Goal: Task Accomplishment & Management: Use online tool/utility

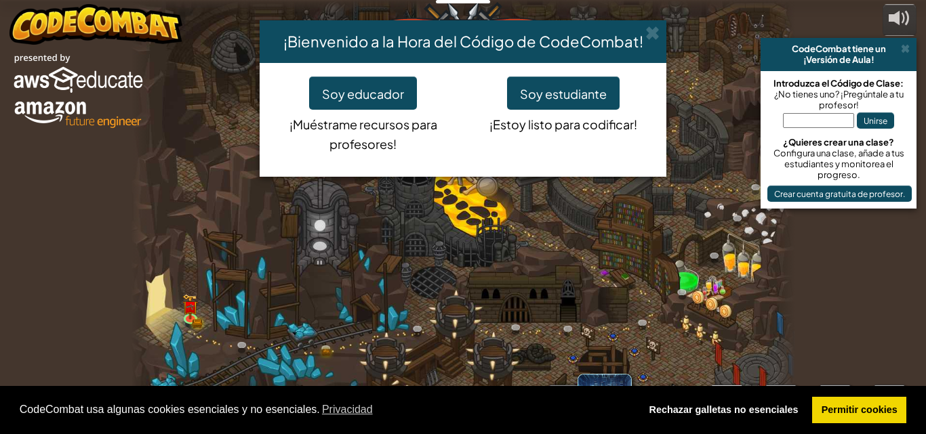
select select "es-ES"
click at [570, 98] on font "Soy estudiante" at bounding box center [563, 94] width 87 height 16
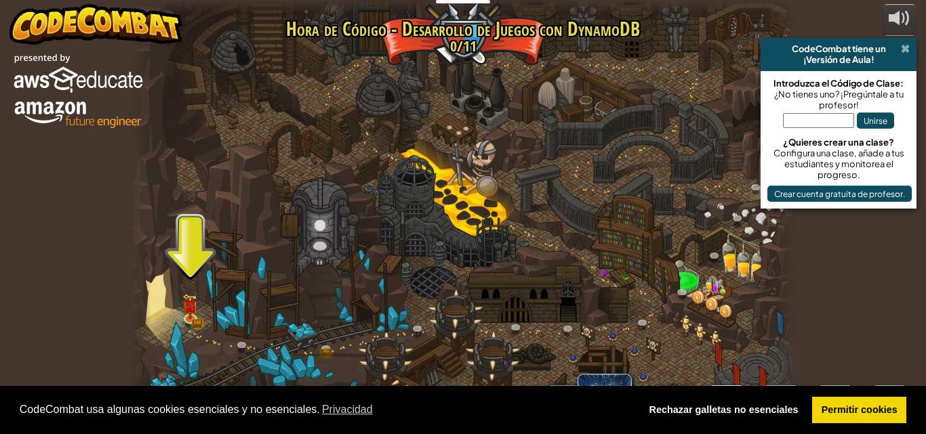
click at [904, 48] on span at bounding box center [905, 48] width 9 height 11
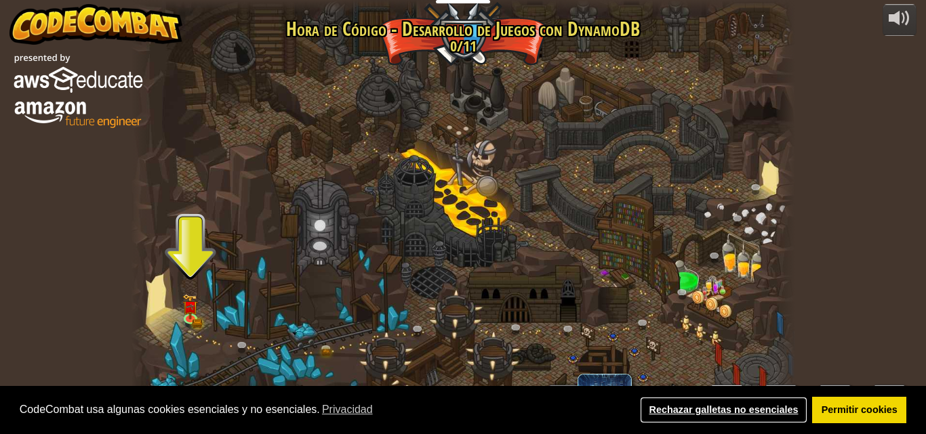
click at [710, 406] on font "Rechazar galletas no esenciales" at bounding box center [723, 410] width 149 height 11
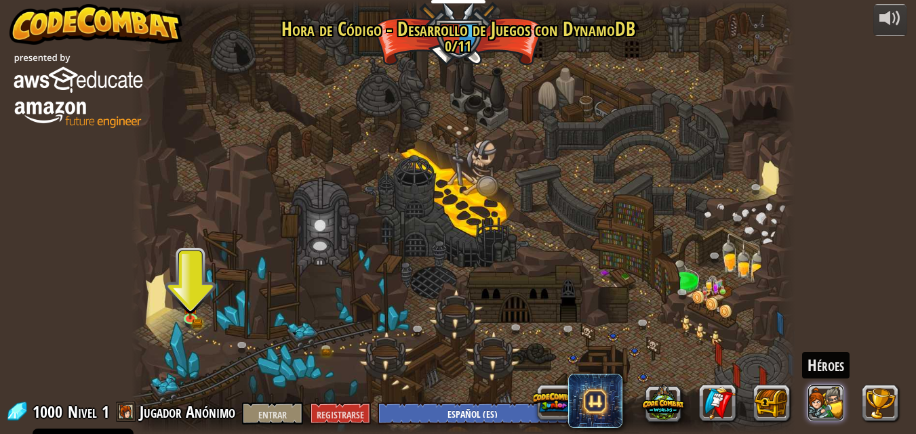
click at [837, 390] on button at bounding box center [825, 403] width 37 height 37
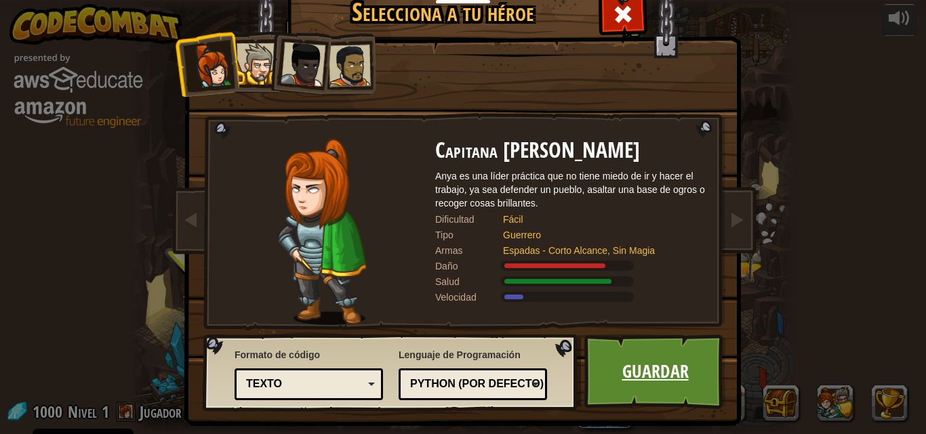
click at [638, 380] on font "Guardar" at bounding box center [655, 371] width 66 height 24
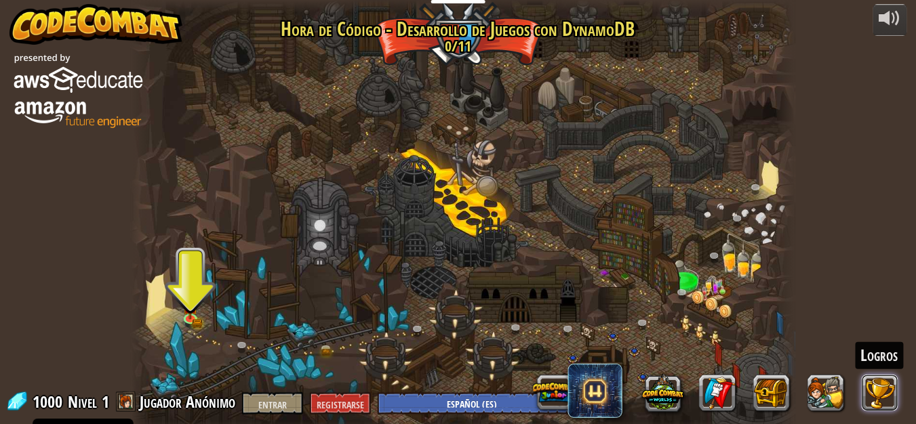
click at [897, 403] on button at bounding box center [879, 393] width 37 height 37
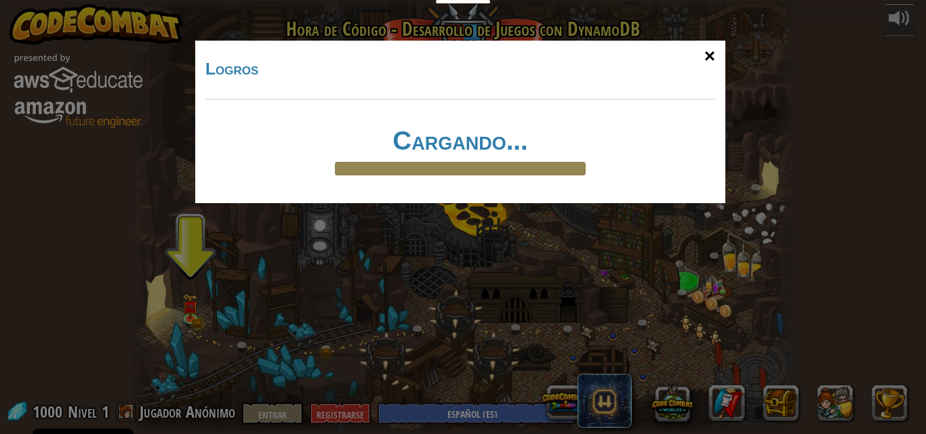
click at [710, 56] on font "×" at bounding box center [709, 55] width 11 height 21
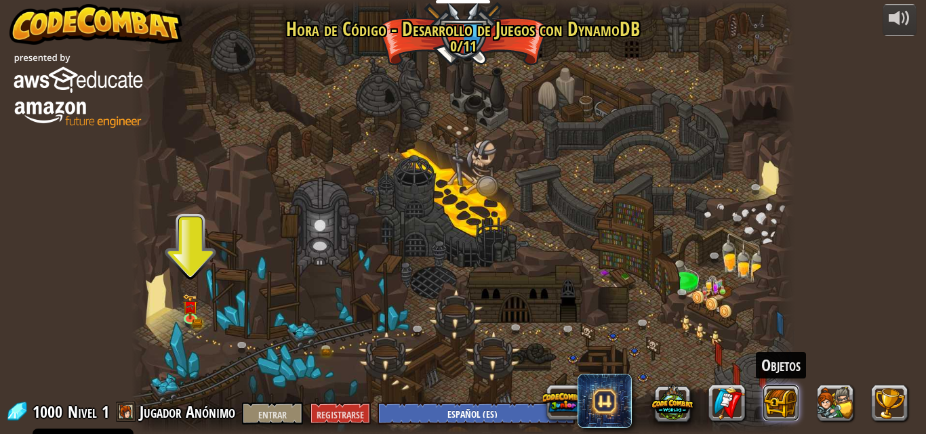
click at [772, 403] on button at bounding box center [781, 403] width 37 height 37
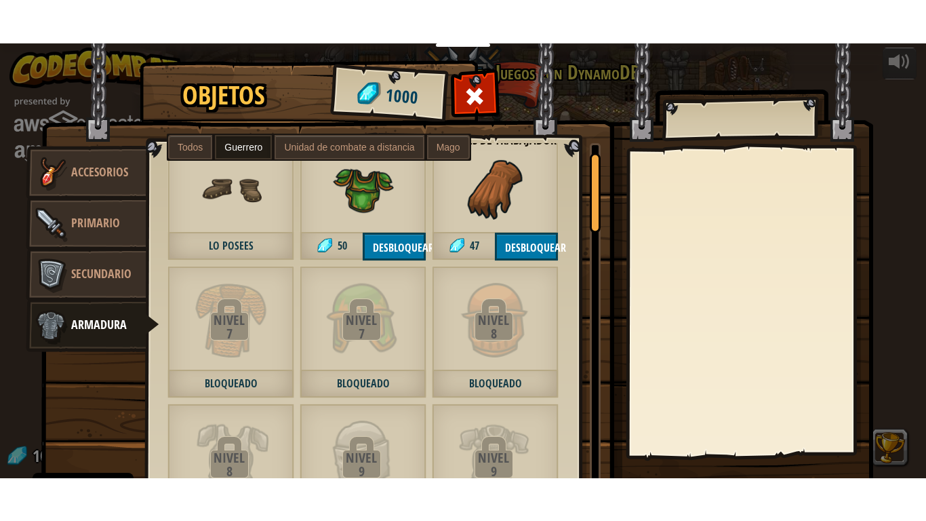
scroll to position [32, 0]
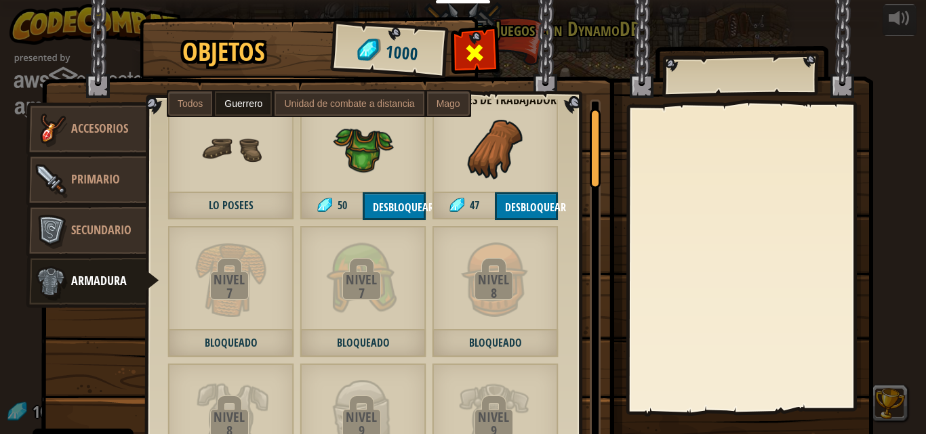
click at [470, 37] on div at bounding box center [474, 56] width 43 height 43
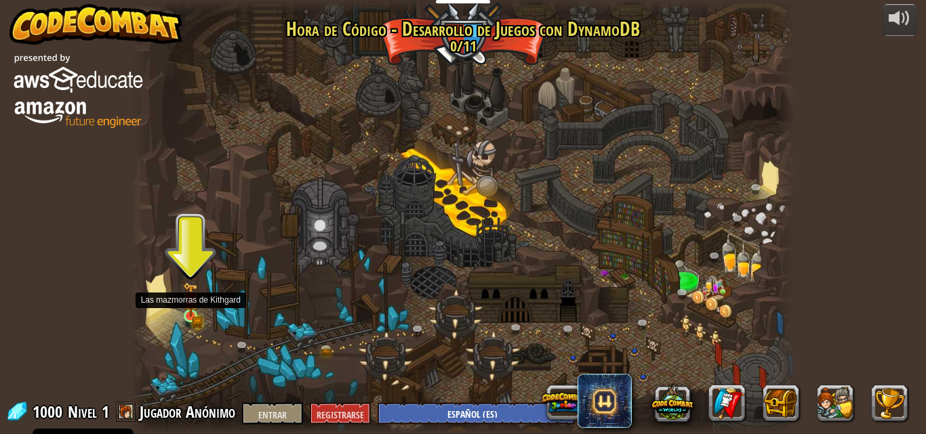
click at [190, 306] on img at bounding box center [190, 300] width 9 height 9
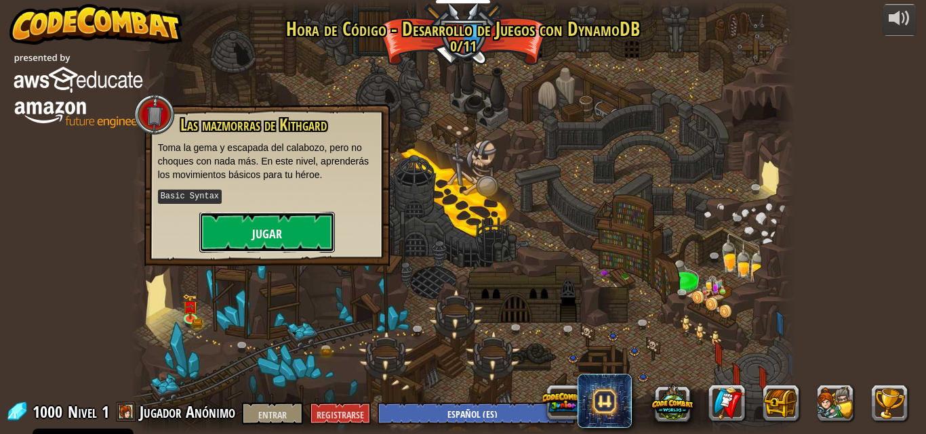
click at [251, 234] on button "Jugar" at bounding box center [267, 232] width 136 height 41
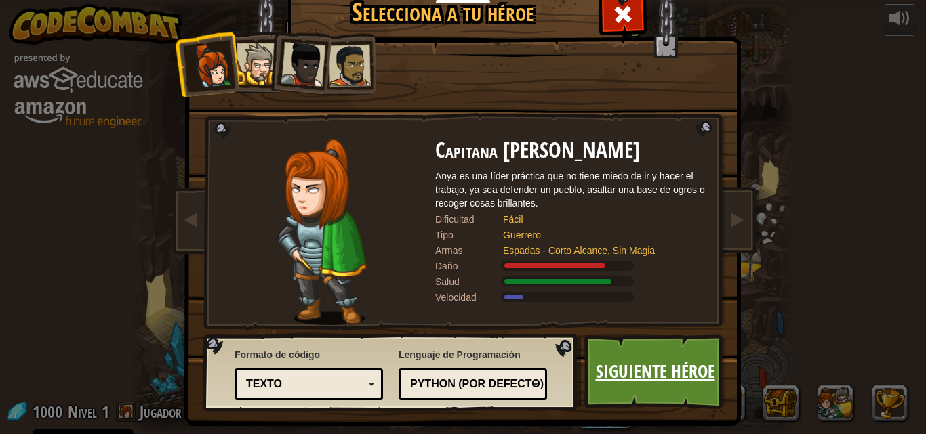
click at [627, 361] on font "Siguiente héroe" at bounding box center [655, 371] width 119 height 24
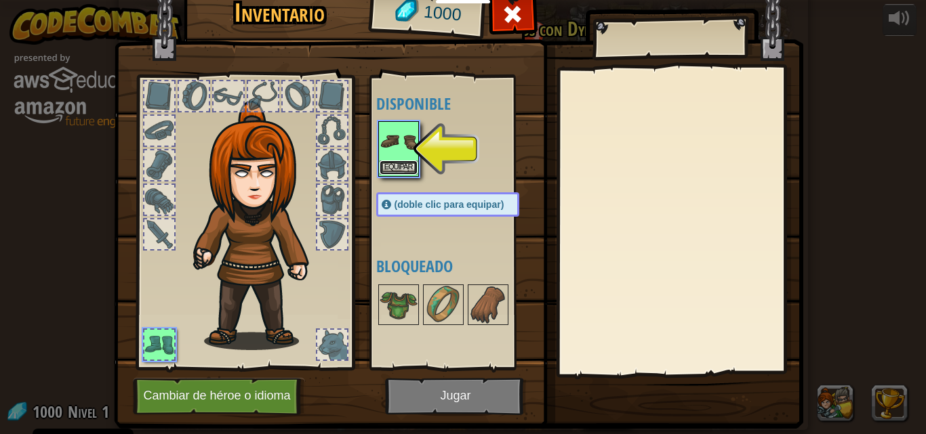
click at [388, 162] on button "Equipar" at bounding box center [399, 168] width 38 height 14
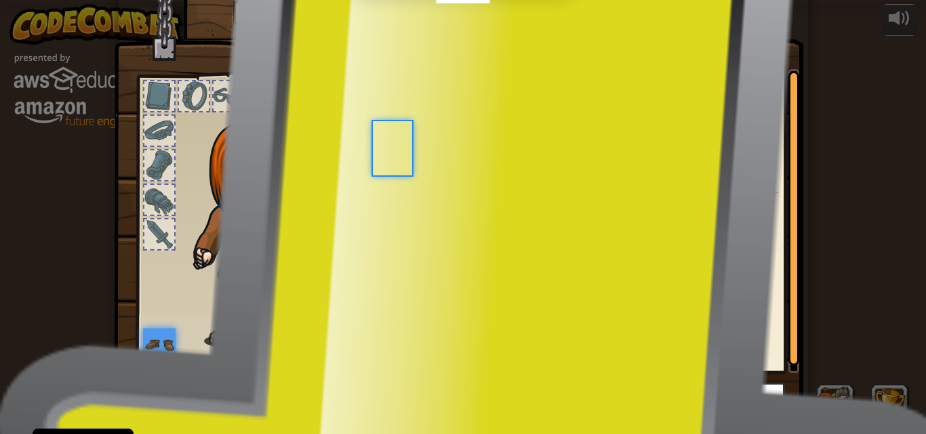
click at [388, 162] on div at bounding box center [398, 141] width 41 height 41
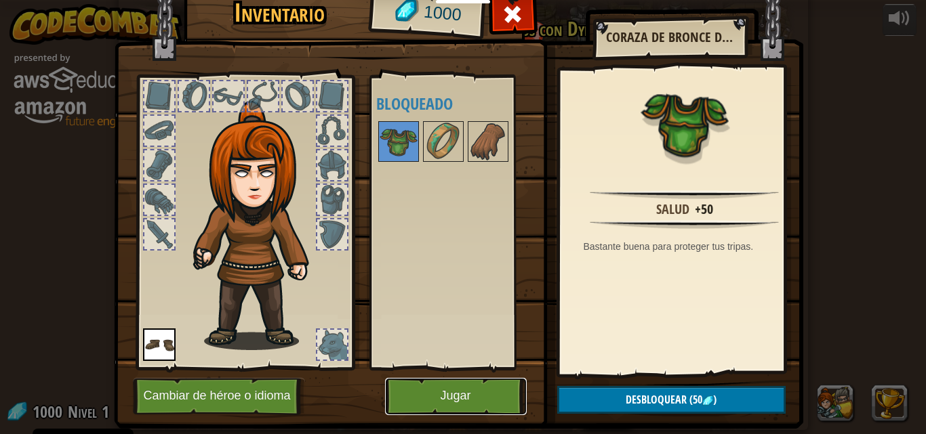
click at [446, 394] on font "Jugar" at bounding box center [455, 397] width 30 height 14
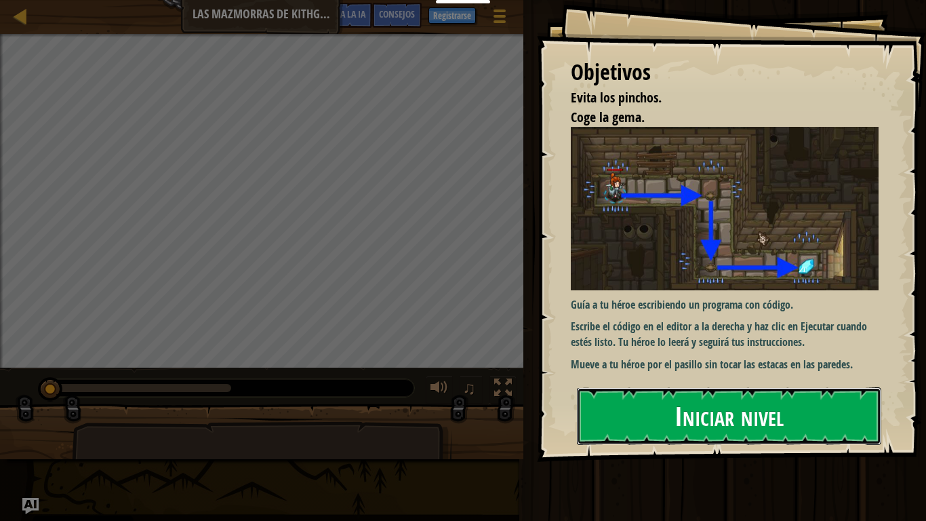
click at [659, 420] on button "Iniciar nivel" at bounding box center [729, 415] width 304 height 57
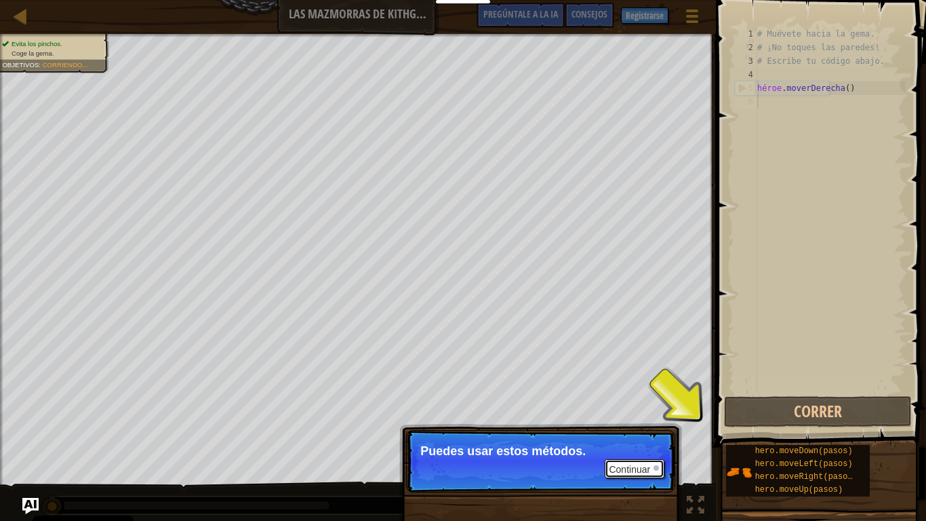
click at [642, 434] on font "Continuar" at bounding box center [629, 469] width 41 height 11
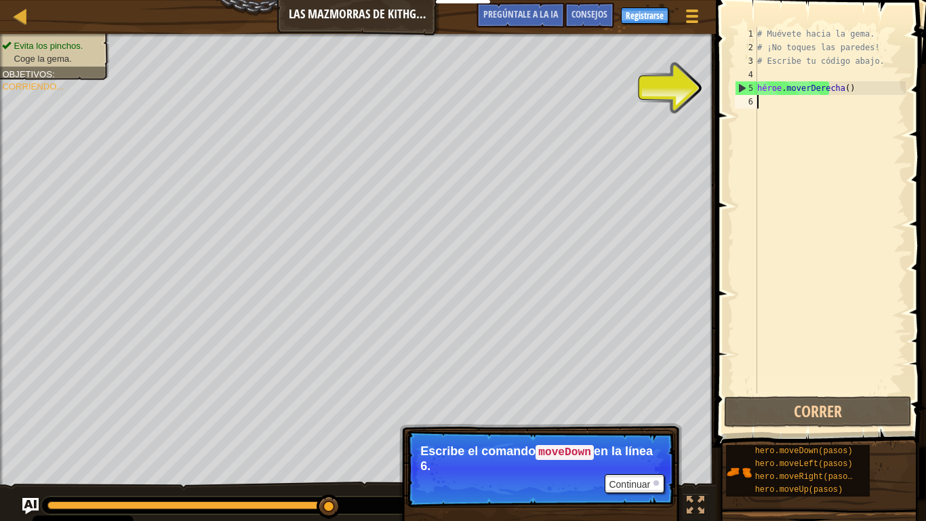
type textarea "h"
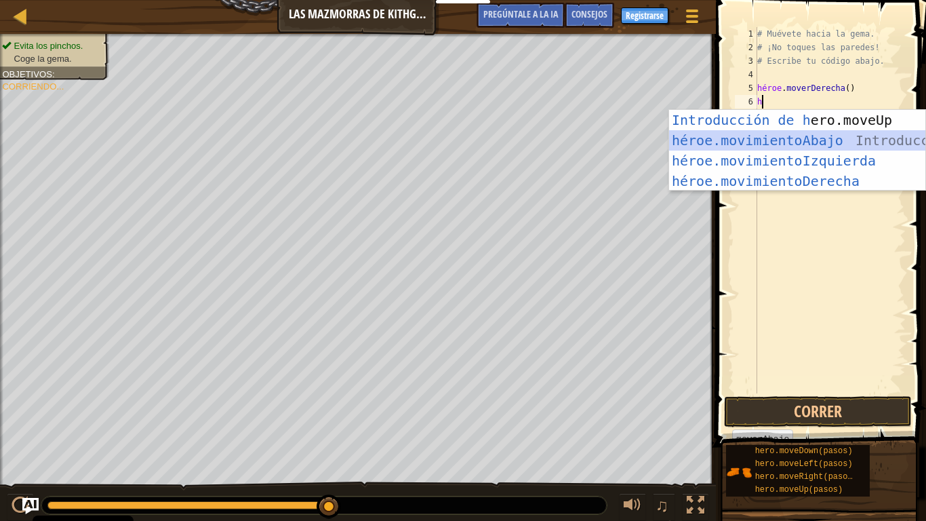
click at [807, 132] on div "Introducción de [PERSON_NAME].moveUp Presiona héroe.movimientoAbajo ​ Introducc…" at bounding box center [797, 171] width 256 height 122
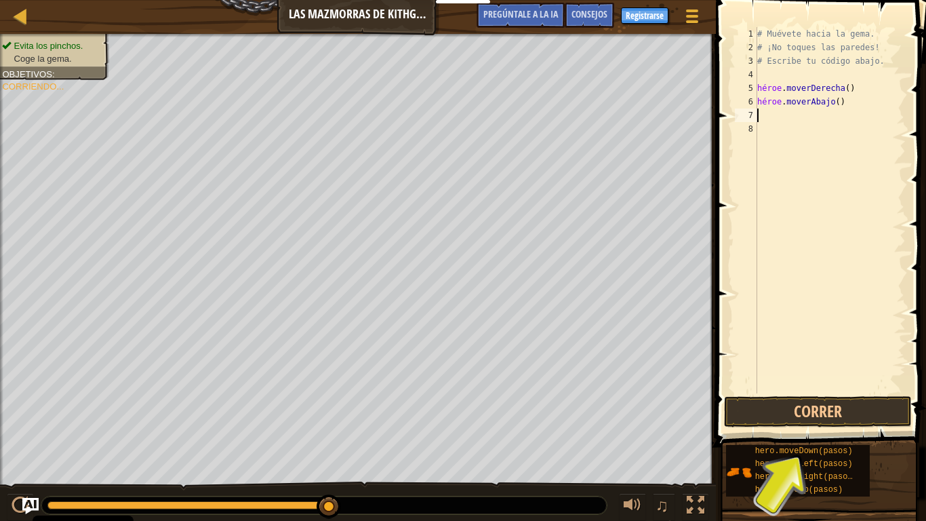
click at [769, 121] on div "# Muévete hacia la gema. # ¡No toques las paredes! # Escribe tu código abajo. h…" at bounding box center [829, 223] width 151 height 393
type textarea "h"
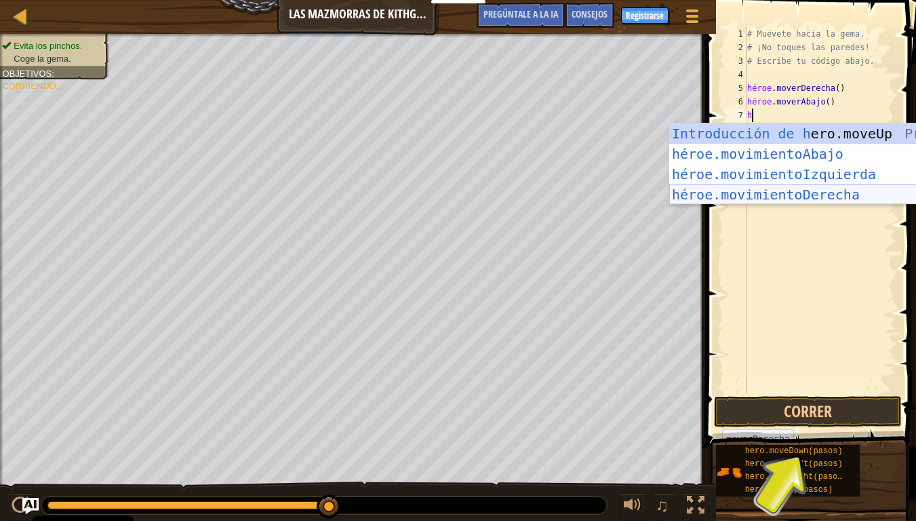
click at [807, 195] on div "Introducción de [PERSON_NAME].moveUp Presiona héroe.movimientoAbajo ​ Introducc…" at bounding box center [797, 184] width 256 height 122
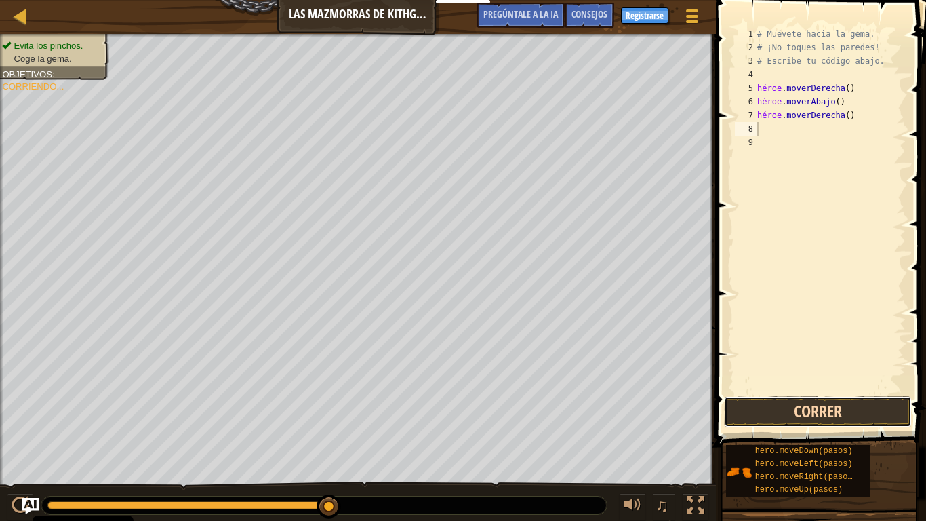
click at [868, 409] on button "Correr" at bounding box center [818, 411] width 188 height 31
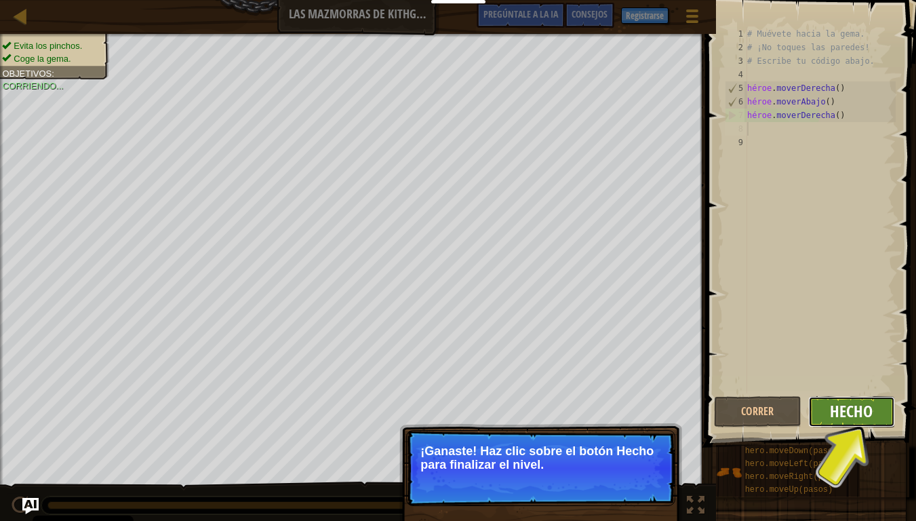
click at [863, 410] on font "Hecho" at bounding box center [851, 411] width 43 height 22
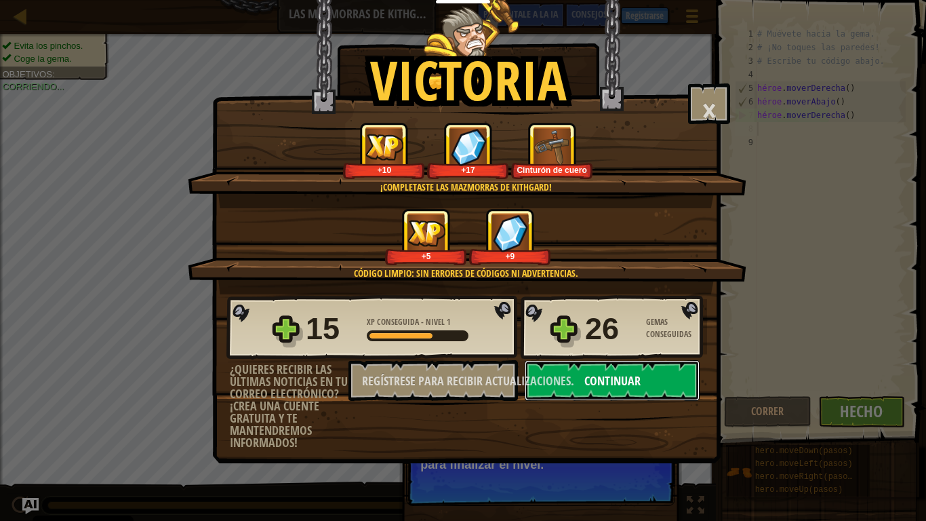
click at [627, 376] on font "Continuar" at bounding box center [612, 380] width 56 height 17
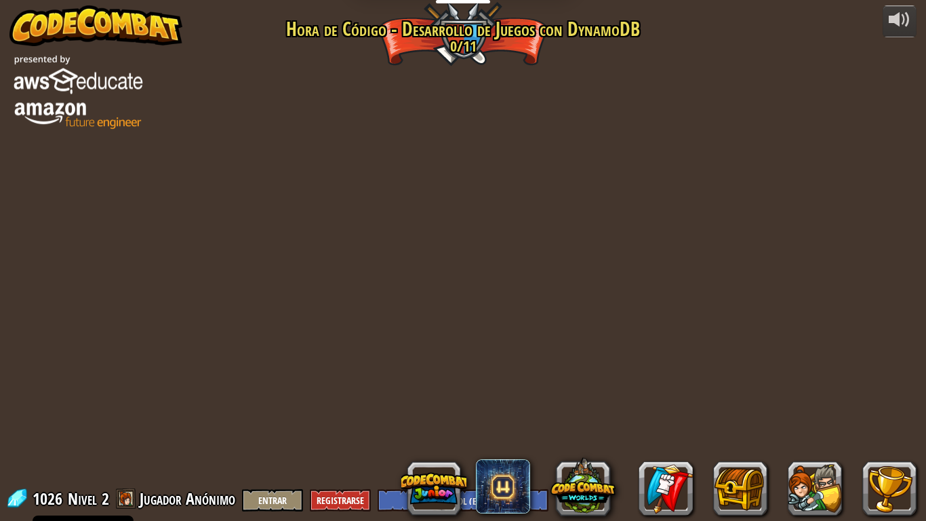
select select "es-ES"
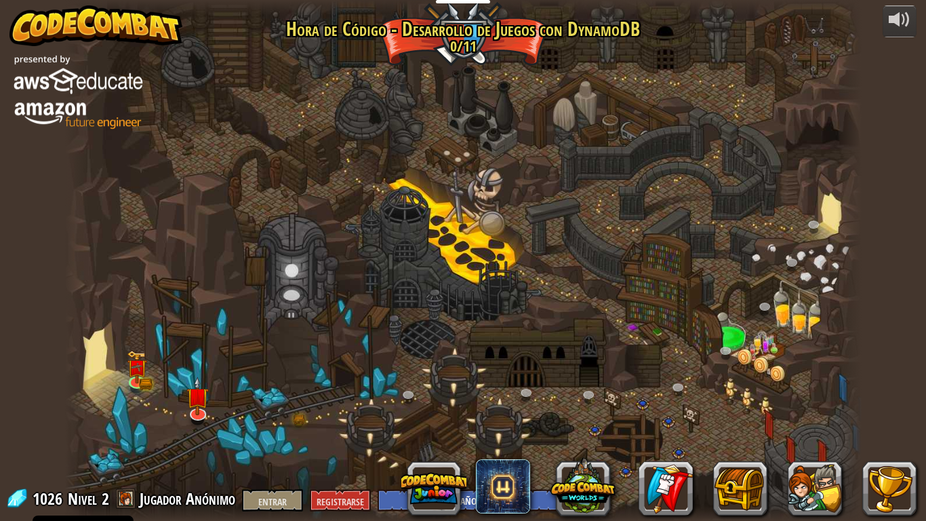
select select "es-ES"
click at [204, 409] on img at bounding box center [198, 389] width 20 height 46
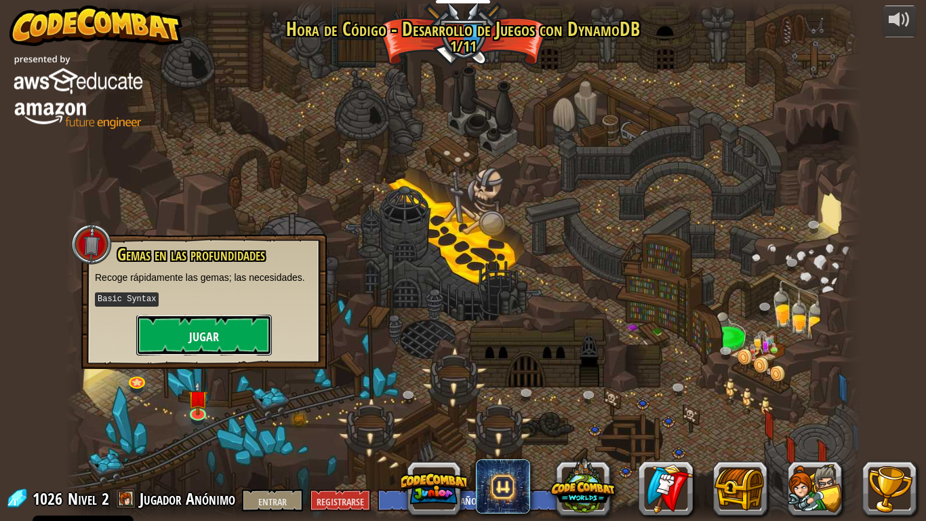
click at [203, 338] on font "Jugar" at bounding box center [204, 336] width 30 height 17
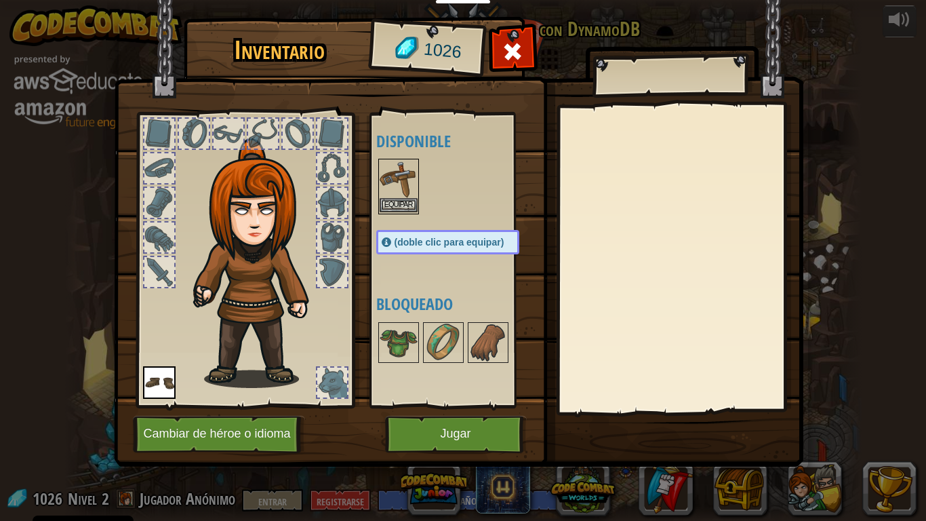
click at [401, 197] on img at bounding box center [399, 179] width 38 height 38
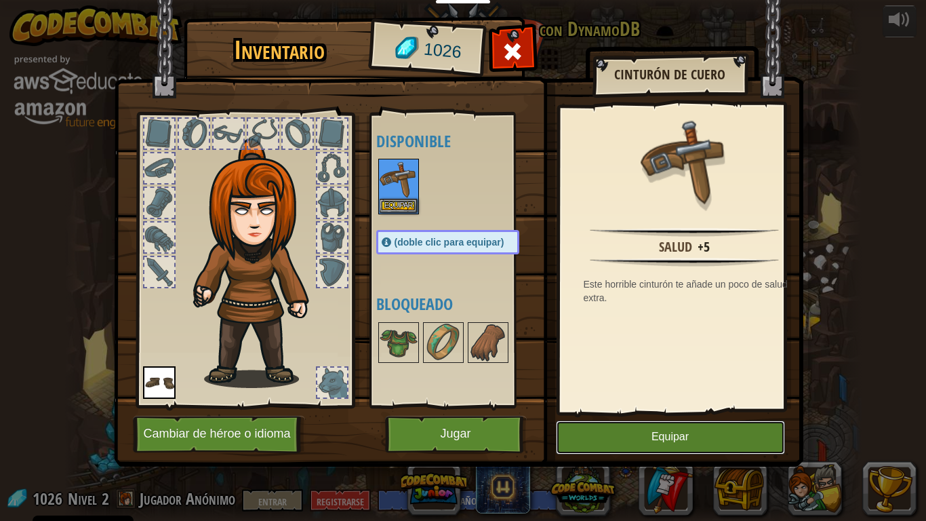
click at [640, 428] on button "Equipar" at bounding box center [670, 437] width 229 height 34
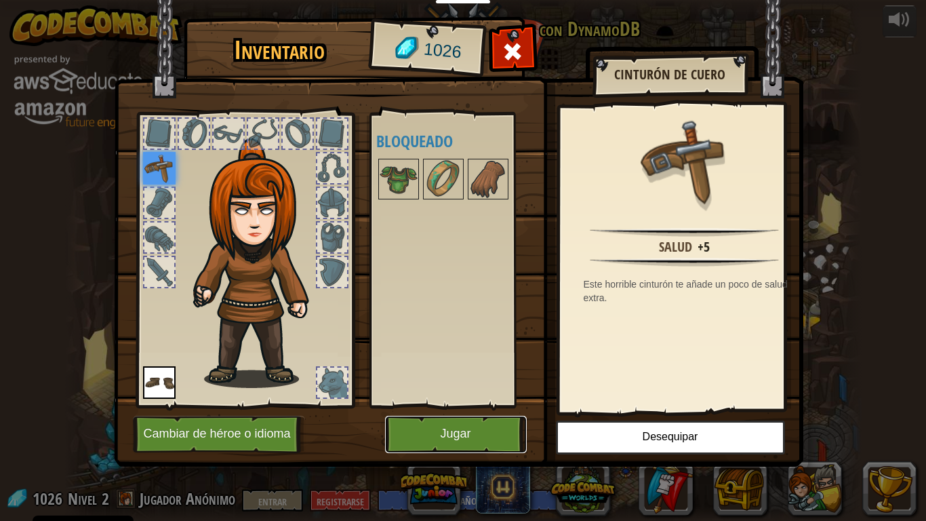
click at [471, 430] on button "Jugar" at bounding box center [456, 433] width 142 height 37
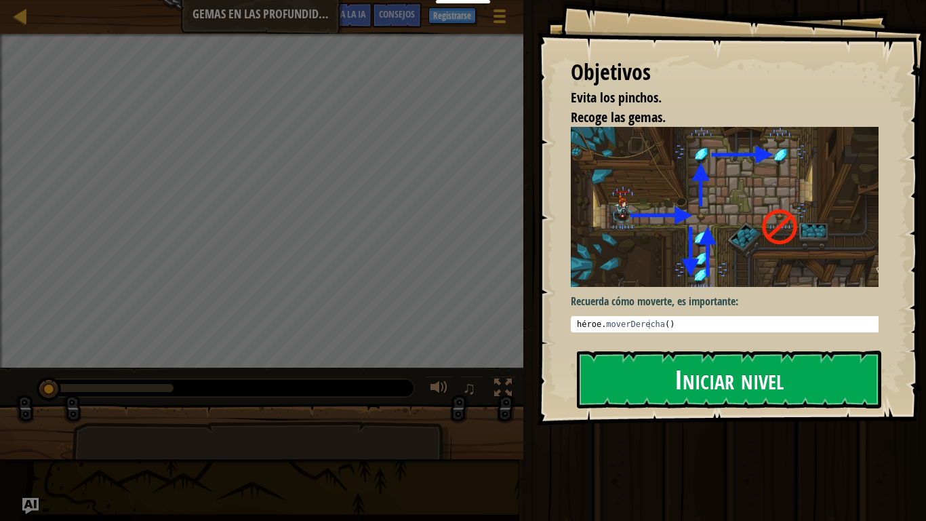
click at [652, 373] on button "Iniciar nivel" at bounding box center [729, 378] width 304 height 57
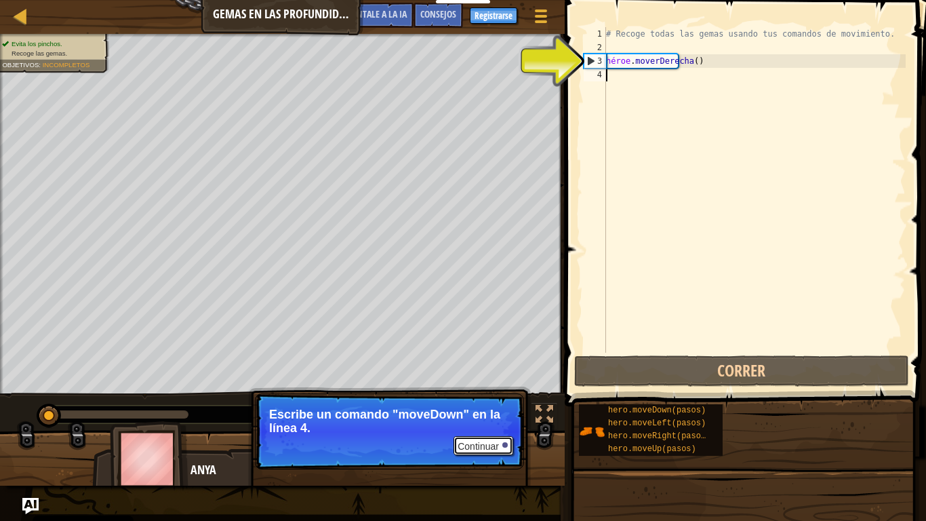
click at [476, 434] on font "Continuar" at bounding box center [477, 446] width 41 height 11
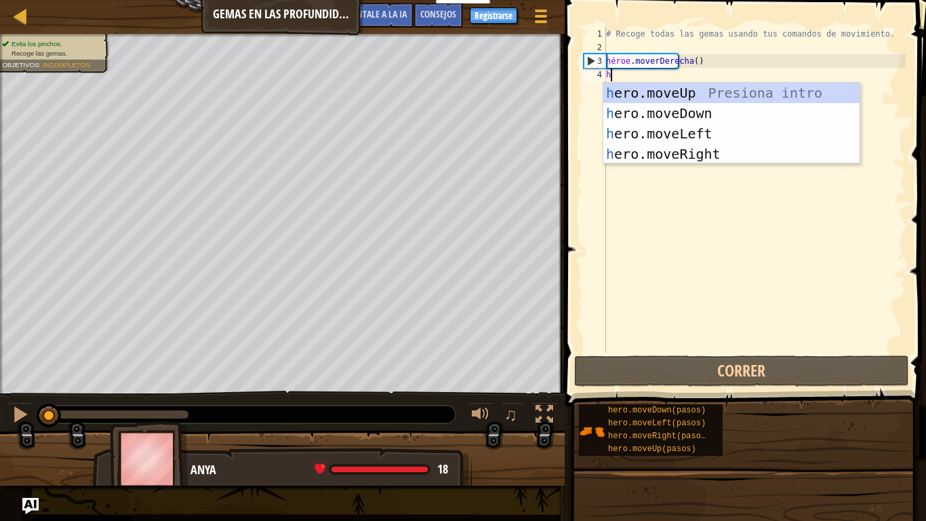
type textarea "h"
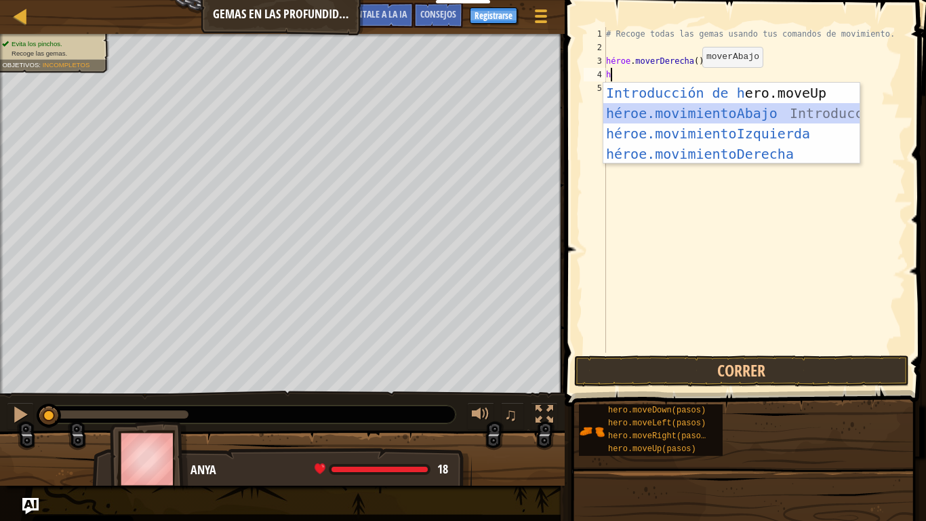
click at [689, 105] on div "Introducción de [PERSON_NAME].moveUp Presiona héroe.movimientoAbajo ​ Introducc…" at bounding box center [731, 144] width 256 height 122
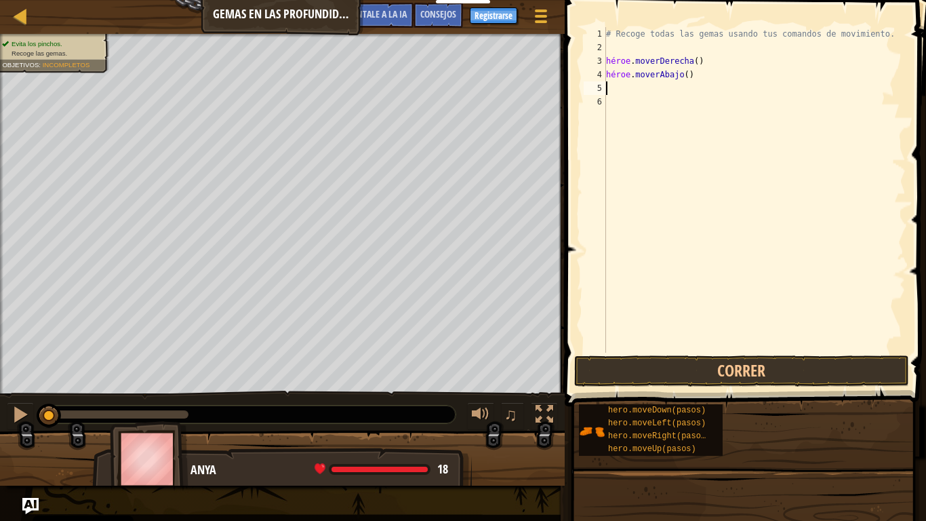
type textarea "h"
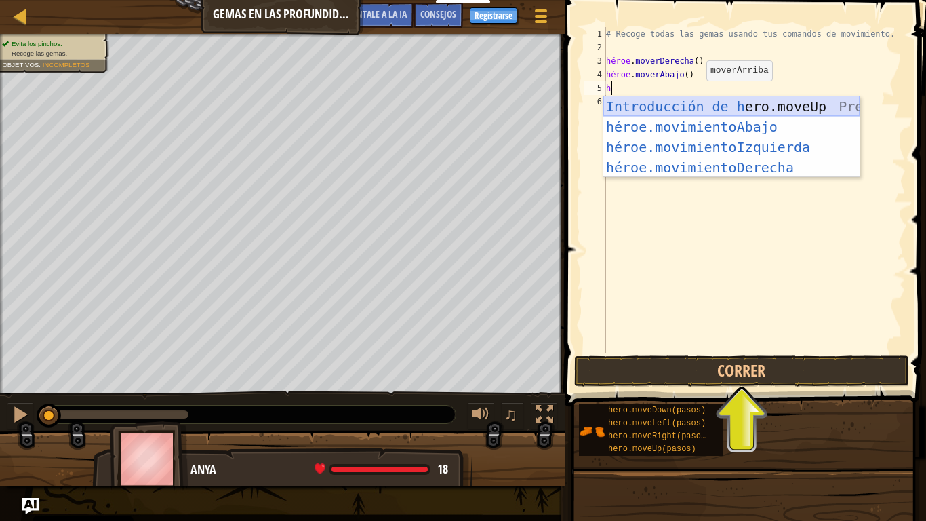
click at [683, 108] on div "Introducción de [PERSON_NAME].moveUp Presiona héroe.movimientoAbajo ​ Introducc…" at bounding box center [731, 157] width 256 height 122
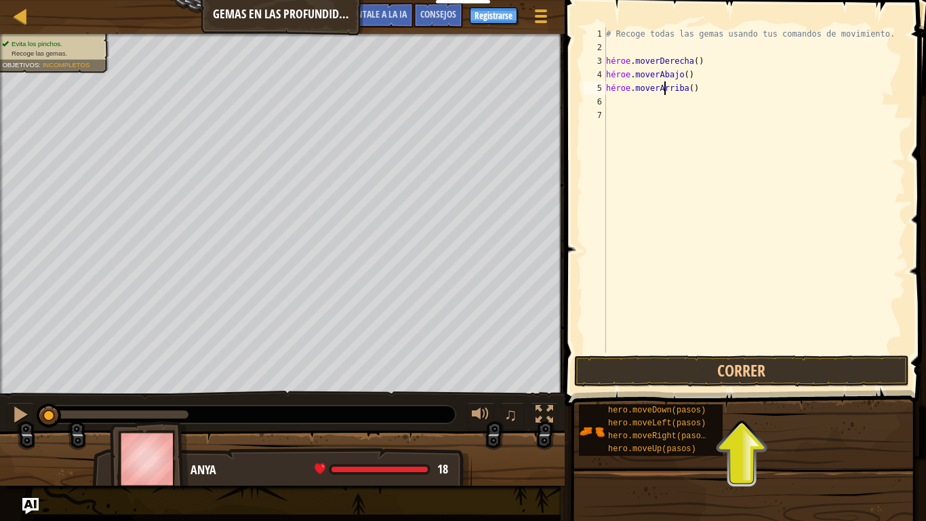
click at [700, 85] on div "# Recoge todas las gemas usando tus comandos de movimiento. héroe . moverDerech…" at bounding box center [754, 203] width 302 height 352
click at [702, 88] on div "# Recoge todas las gemas usando tus comandos de movimiento. héroe . moverDerech…" at bounding box center [754, 203] width 302 height 352
type textarea "hero.moveUp()"
click at [701, 87] on div "# Recoge todas las gemas usando tus comandos de movimiento. héroe . moverDerech…" at bounding box center [754, 189] width 302 height 325
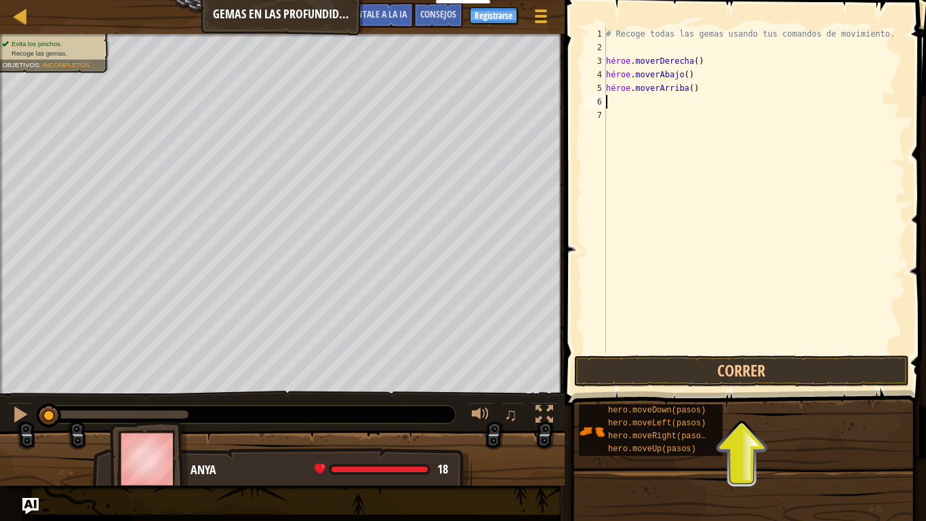
drag, startPoint x: 701, startPoint y: 100, endPoint x: 710, endPoint y: 75, distance: 26.8
click at [710, 74] on div "# Recoge todas las gemas usando tus comandos de movimiento. héroe . moverDerech…" at bounding box center [754, 203] width 302 height 352
click at [702, 87] on div "# Recoge todas las gemas usando tus comandos de movimiento. héroe . moverDerech…" at bounding box center [754, 203] width 302 height 352
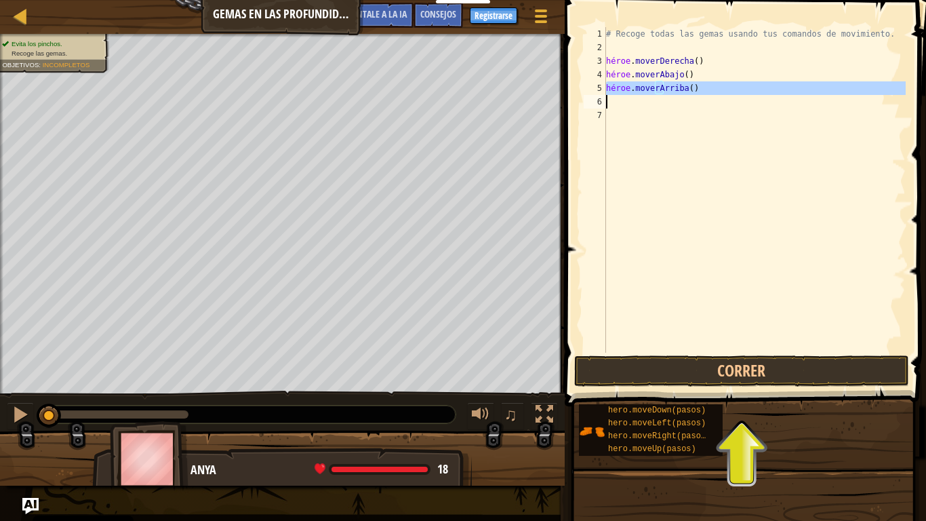
type textarea "hero.moveUp()"
click at [702, 87] on div "# Recoge todas las gemas usando tus comandos de movimiento. héroe . moverDerech…" at bounding box center [754, 203] width 302 height 352
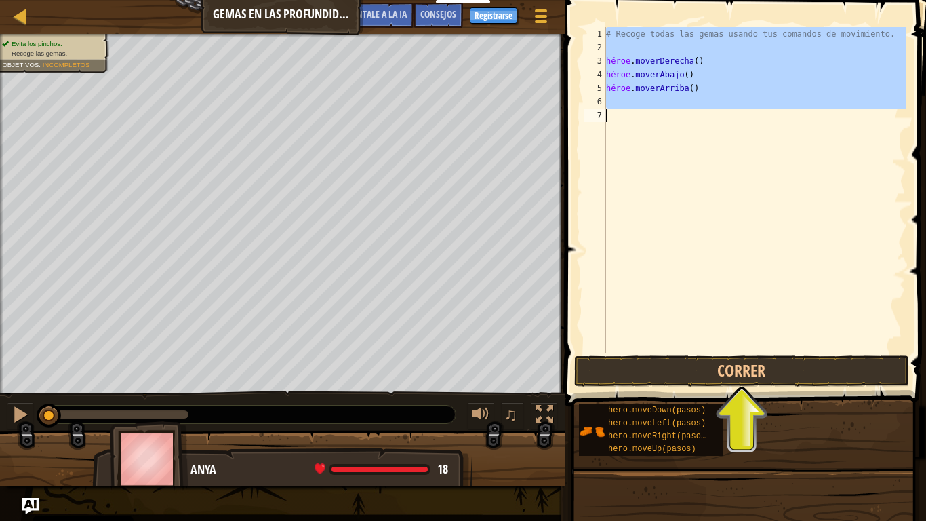
click at [702, 87] on div "# Recoge todas las gemas usando tus comandos de movimiento. héroe . moverDerech…" at bounding box center [754, 189] width 302 height 325
type textarea "hero.moveUp()"
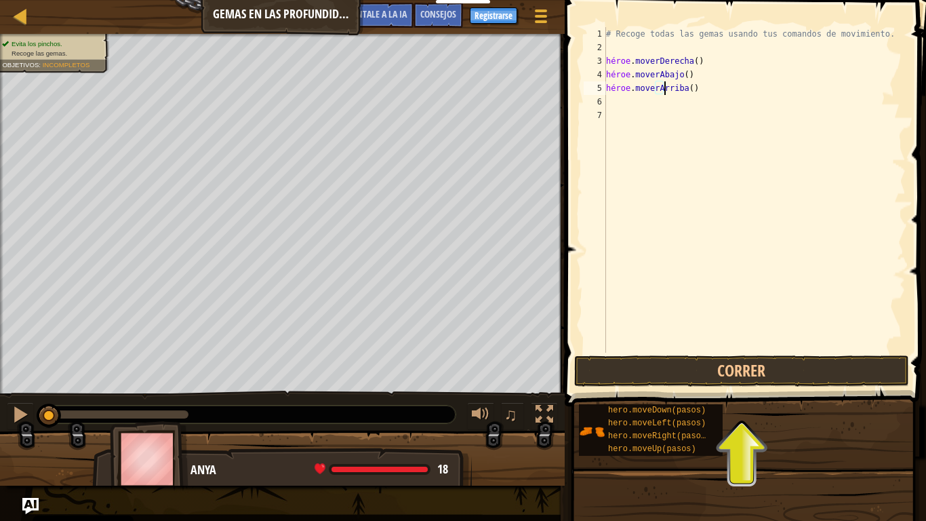
click at [701, 128] on div "# Recoge todas las gemas usando tus comandos de movimiento. héroe . moverDerech…" at bounding box center [754, 203] width 302 height 352
click at [706, 87] on div "# Recoge todas las gemas usando tus comandos de movimiento. héroe . moverDerech…" at bounding box center [754, 203] width 302 height 352
type textarea "hero.moveUp()"
click at [701, 91] on div "# Recoge todas las gemas usando tus comandos de movimiento. héroe . moverDerech…" at bounding box center [754, 203] width 302 height 352
click at [698, 91] on div "# Recoge todas las gemas usando tus comandos de movimiento. héroe . moverDerech…" at bounding box center [754, 203] width 302 height 352
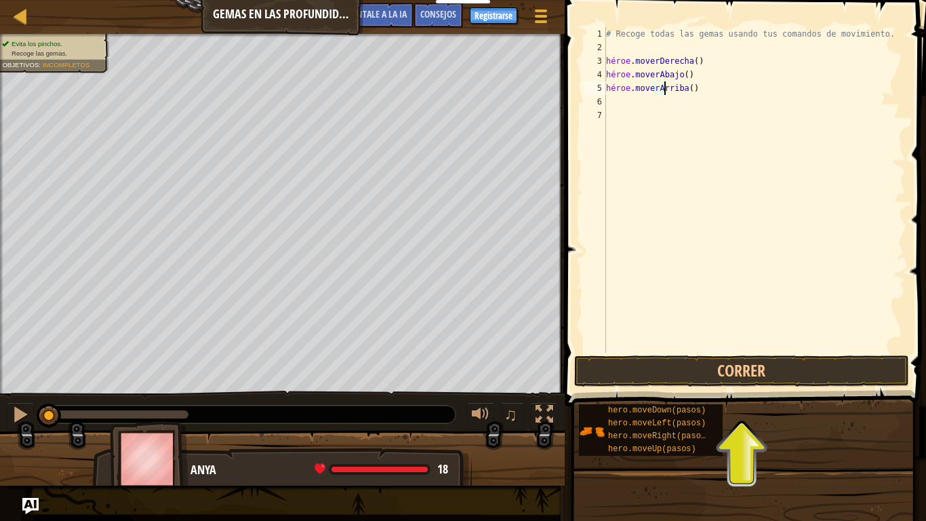
click at [699, 90] on div "# Recoge todas las gemas usando tus comandos de movimiento. héroe . moverDerech…" at bounding box center [754, 203] width 302 height 352
click at [685, 110] on div "# Recoge todas las gemas usando tus comandos de movimiento. héroe . moverDerech…" at bounding box center [754, 203] width 302 height 352
type textarea "hero.moveUp("
click at [617, 137] on div "# Recoge todas las gemas usando tus comandos de movimiento. héroe . moverDerech…" at bounding box center [754, 203] width 302 height 352
click at [588, 85] on div "5" at bounding box center [595, 88] width 22 height 14
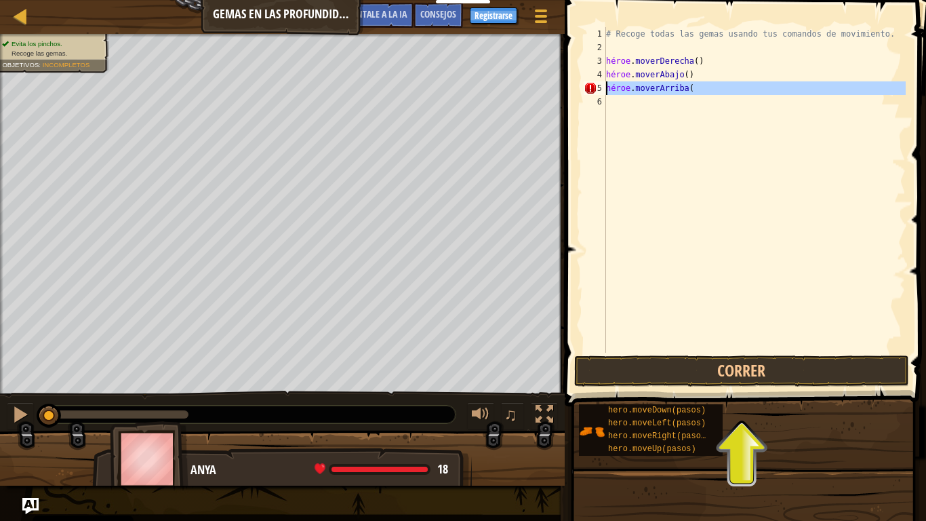
type textarea "hero.moveUp("
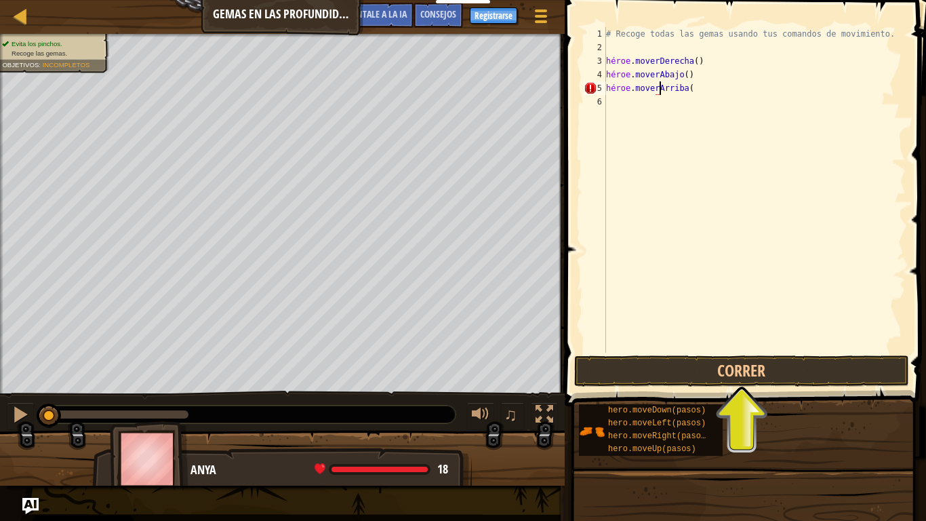
click at [702, 91] on div "# Recoge todas las gemas usando tus comandos de movimiento. héroe . moverDerech…" at bounding box center [754, 203] width 302 height 352
drag, startPoint x: 707, startPoint y: 92, endPoint x: 619, endPoint y: 89, distance: 88.2
click at [619, 89] on div "# Recoge todas las gemas usando tus comandos de movimiento. héroe . moverDerech…" at bounding box center [754, 203] width 302 height 352
click at [706, 86] on div "# Recoge todas las gemas usando tus comandos de movimiento. héroe . moverDerech…" at bounding box center [754, 189] width 302 height 325
click at [701, 88] on div "# Recoge todas las gemas usando tus comandos de movimiento. héroe . moverDerech…" at bounding box center [754, 203] width 302 height 352
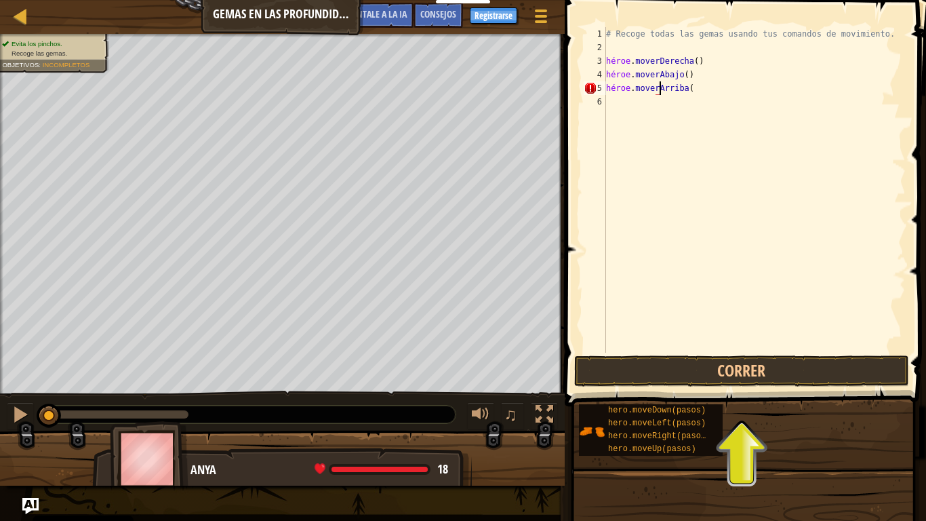
click at [697, 88] on div "# Recoge todas las gemas usando tus comandos de movimiento. héroe . moverDerech…" at bounding box center [754, 203] width 302 height 352
click at [645, 101] on div "# Recoge todas las gemas usando tus comandos de movimiento. héroe . moverDerech…" at bounding box center [754, 203] width 302 height 352
click at [711, 85] on div "# Recoge todas las gemas usando tus comandos de movimiento. héroe . moverDerech…" at bounding box center [754, 203] width 302 height 352
click at [705, 91] on div "# Recoge todas las gemas usando tus comandos de movimiento. héroe . moverDerech…" at bounding box center [754, 203] width 302 height 352
click at [697, 88] on div "# Recoge todas las gemas usando tus comandos de movimiento. héroe . moverDerech…" at bounding box center [754, 203] width 302 height 352
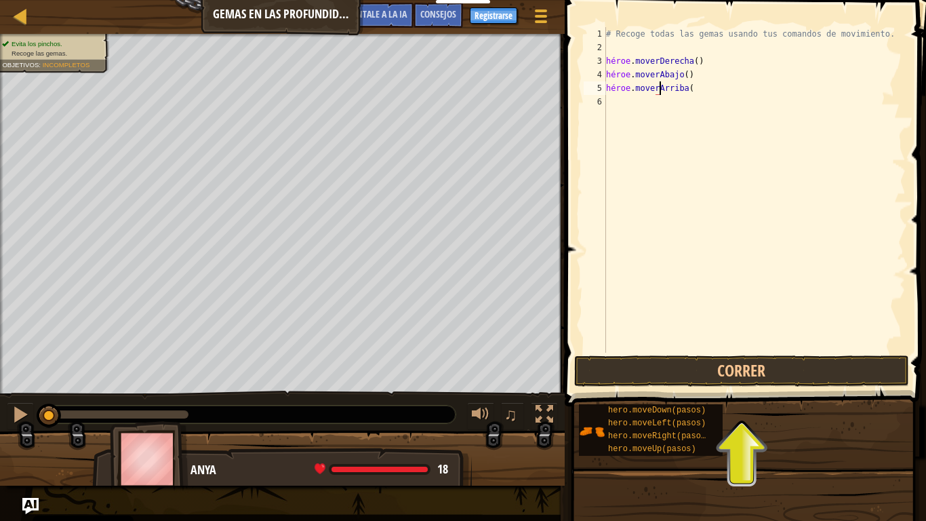
click at [699, 88] on div "# Recoge todas las gemas usando tus comandos de movimiento. héroe . moverDerech…" at bounding box center [754, 203] width 302 height 352
click at [697, 89] on div "# Recoge todas las gemas usando tus comandos de movimiento. héroe . moverDerech…" at bounding box center [754, 203] width 302 height 352
type textarea "h"
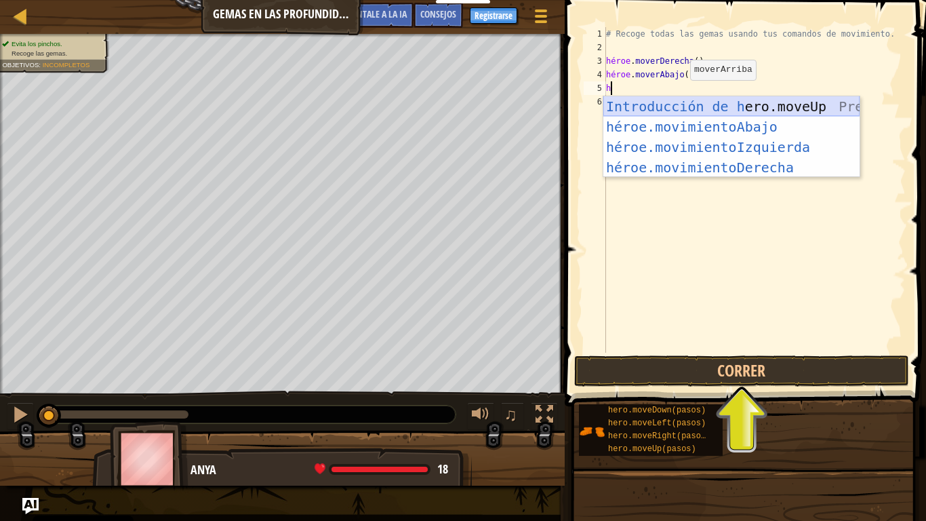
click at [679, 102] on div "Introducción de [PERSON_NAME].moveUp Presiona héroe.movimientoAbajo ​ Introducc…" at bounding box center [731, 157] width 256 height 122
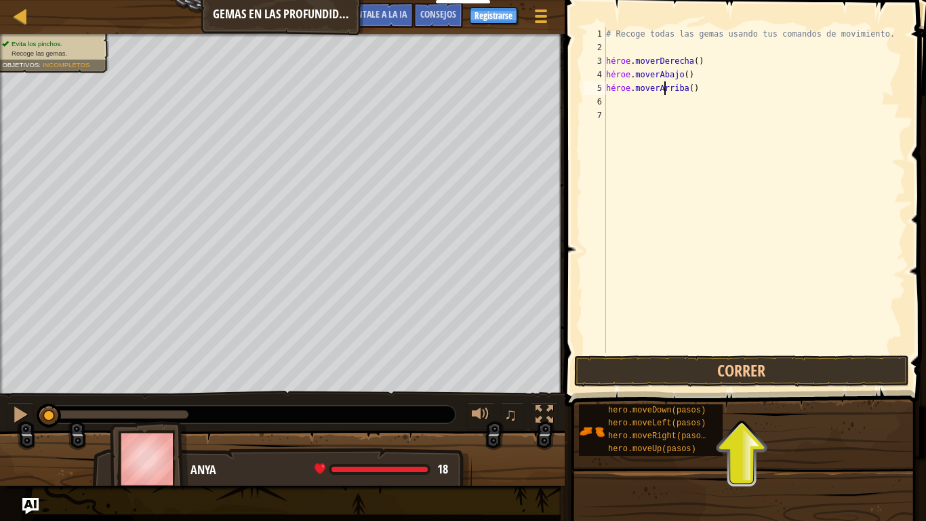
click at [698, 91] on div "# Recoge todas las gemas usando tus comandos de movimiento. héroe . moverDerech…" at bounding box center [754, 203] width 302 height 352
type textarea "hero.moveUp()"
click at [700, 91] on div "# Recoge todas las gemas usando tus comandos de movimiento. héroe . moverDerech…" at bounding box center [754, 189] width 302 height 325
click at [683, 128] on div "# Recoge todas las gemas usando tus comandos de movimiento. héroe . moverDerech…" at bounding box center [754, 203] width 302 height 352
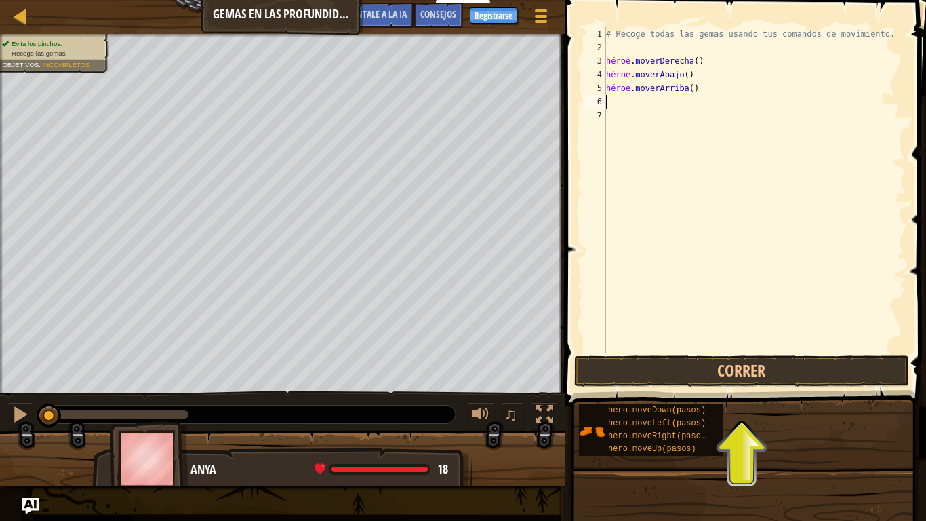
click at [611, 99] on div "# Recoge todas las gemas usando tus comandos de movimiento. héroe . moverDerech…" at bounding box center [754, 203] width 302 height 352
type textarea "h"
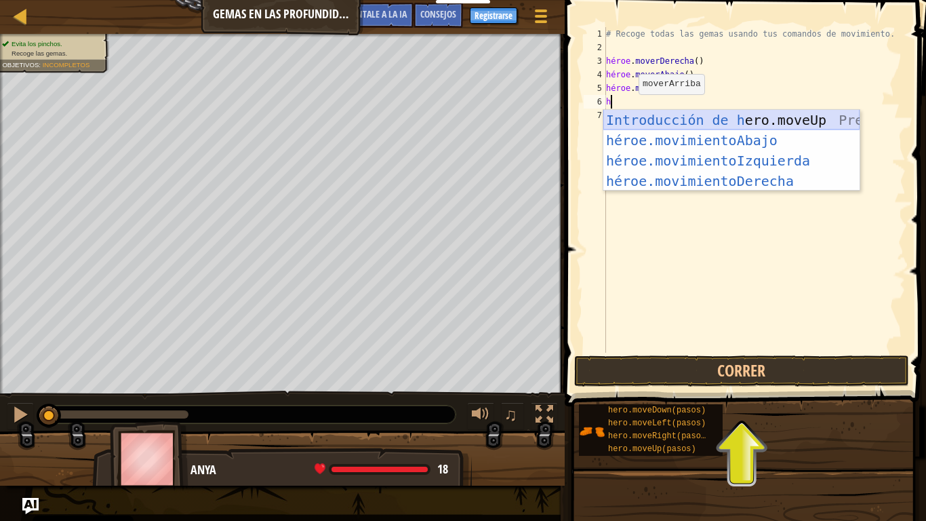
click at [645, 117] on div "Introducción de [PERSON_NAME].moveUp Presiona héroe.movimientoAbajo ​ Introducc…" at bounding box center [731, 171] width 256 height 122
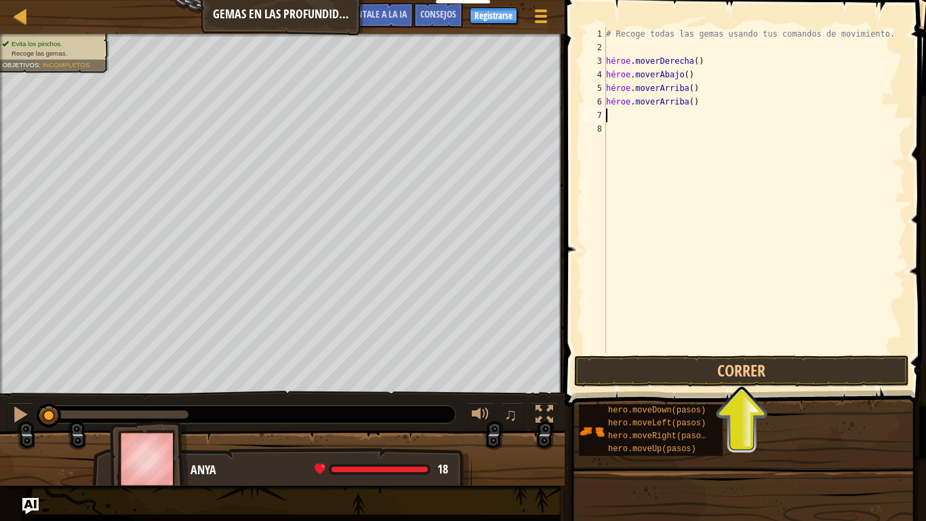
click at [611, 116] on div "# Recoge todas las gemas usando tus comandos de movimiento. héroe . moverDerech…" at bounding box center [754, 203] width 302 height 352
type textarea "h"
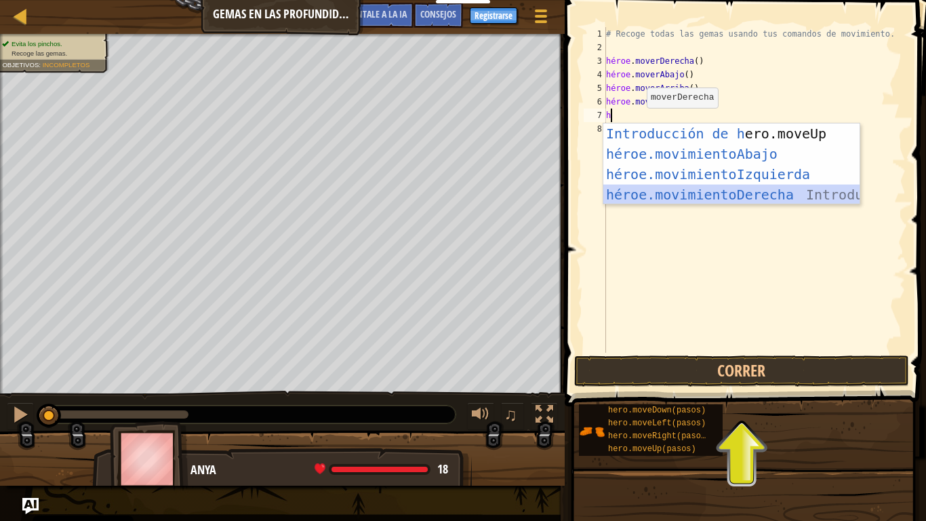
click at [716, 196] on div "Introducción de [PERSON_NAME].moveUp Presiona héroe.movimientoAbajo ​ Introducc…" at bounding box center [731, 184] width 256 height 122
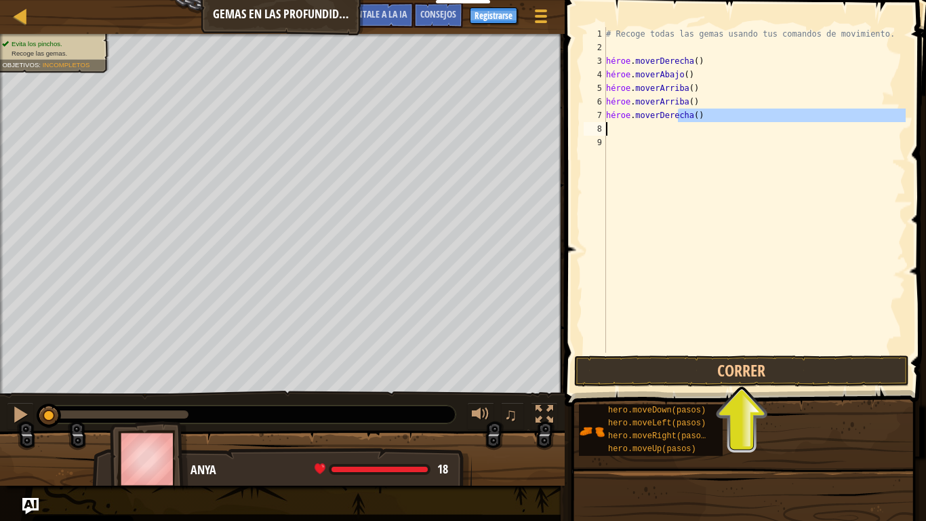
drag, startPoint x: 719, startPoint y: 121, endPoint x: 597, endPoint y: 124, distance: 122.0
click at [597, 124] on div "1 2 3 4 5 6 7 8 9 # Recoge todas las gemas usando tus comandos de movimiento. h…" at bounding box center [743, 189] width 325 height 325
type textarea "hero.moveRight()"
click at [674, 123] on div "# Recoge todas las gemas usando tus comandos de movimiento. héroe . moverDerech…" at bounding box center [754, 189] width 302 height 325
click at [716, 118] on div "# Recoge todas las gemas usando tus comandos de movimiento. héroe . moverDerech…" at bounding box center [754, 203] width 302 height 352
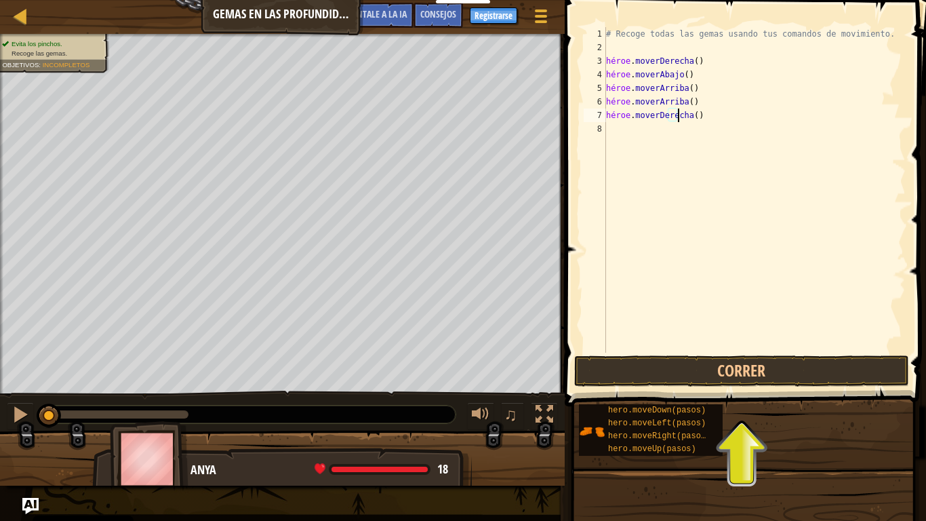
click at [716, 118] on div "# Recoge todas las gemas usando tus comandos de movimiento. héroe . moverDerech…" at bounding box center [754, 203] width 302 height 352
click at [714, 114] on div "# Recoge todas las gemas usando tus comandos de movimiento. héroe . moverDerech…" at bounding box center [754, 203] width 302 height 352
click at [711, 115] on div "# Recoge todas las gemas usando tus comandos de movimiento. héroe . moverDerech…" at bounding box center [754, 203] width 302 height 352
drag, startPoint x: 711, startPoint y: 115, endPoint x: 670, endPoint y: 121, distance: 41.2
click at [670, 121] on div "# Recoge todas las gemas usando tus comandos de movimiento. héroe . moverDerech…" at bounding box center [754, 203] width 302 height 352
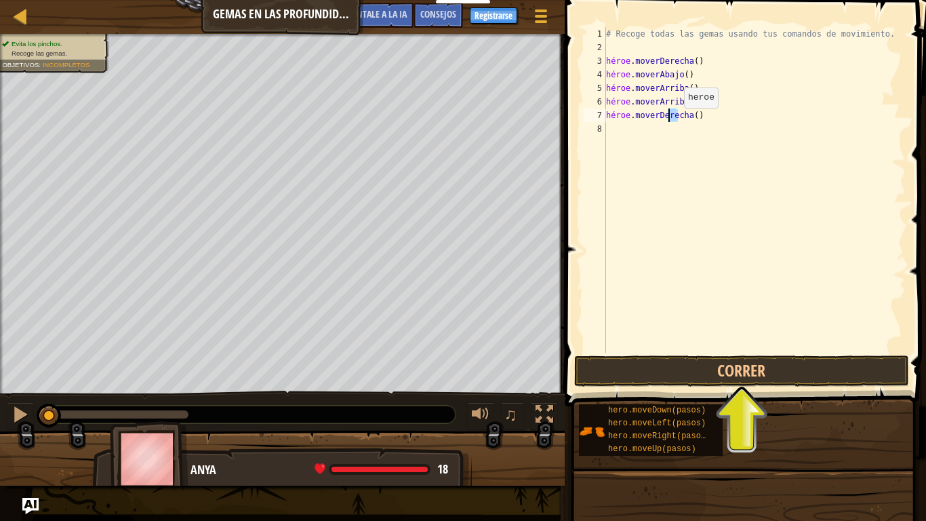
click at [672, 121] on div "# Recoge todas las gemas usando tus comandos de movimiento. héroe . moverDerech…" at bounding box center [754, 189] width 302 height 325
type textarea ")"
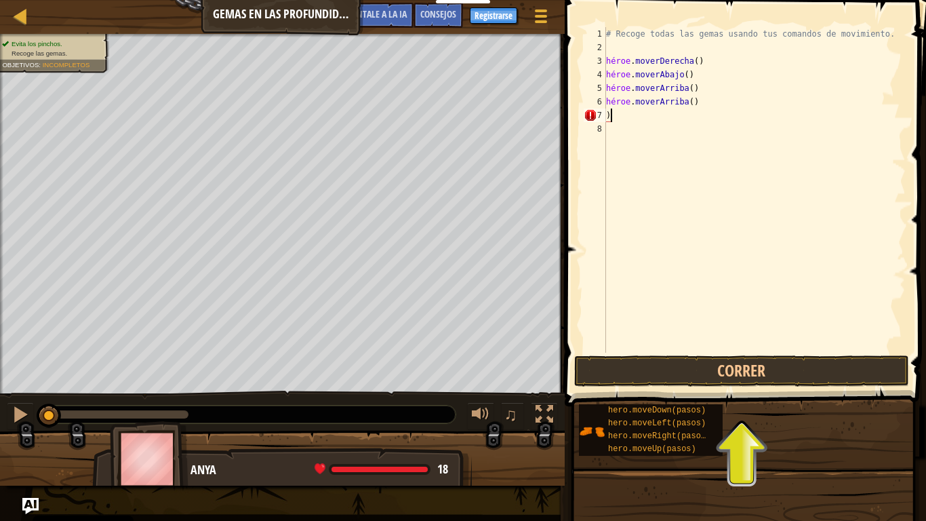
click at [625, 121] on div "# Recoge todas las gemas usando tus comandos de movimiento. héroe . moverDerech…" at bounding box center [754, 203] width 302 height 352
type textarea "h"
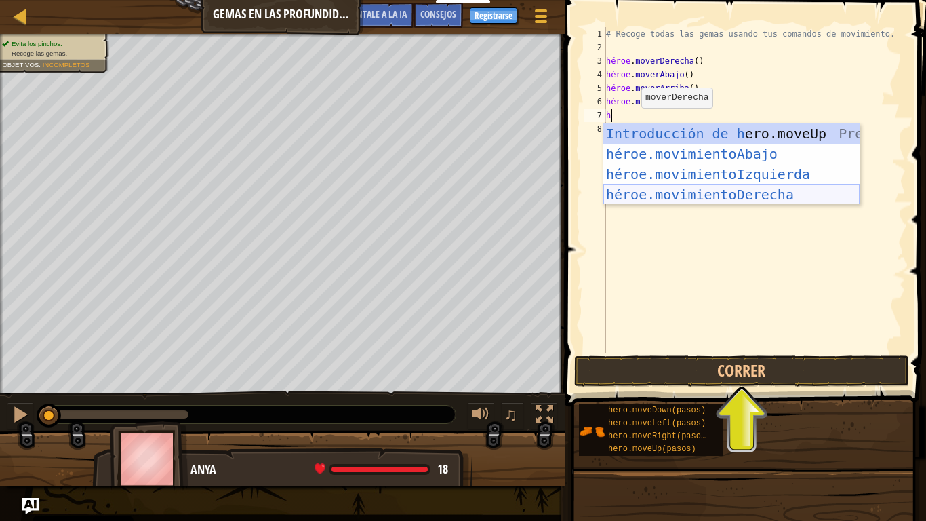
click at [659, 193] on div "Introducción de [PERSON_NAME].moveUp Presiona héroe.movimientoAbajo ​ Introducc…" at bounding box center [731, 184] width 256 height 122
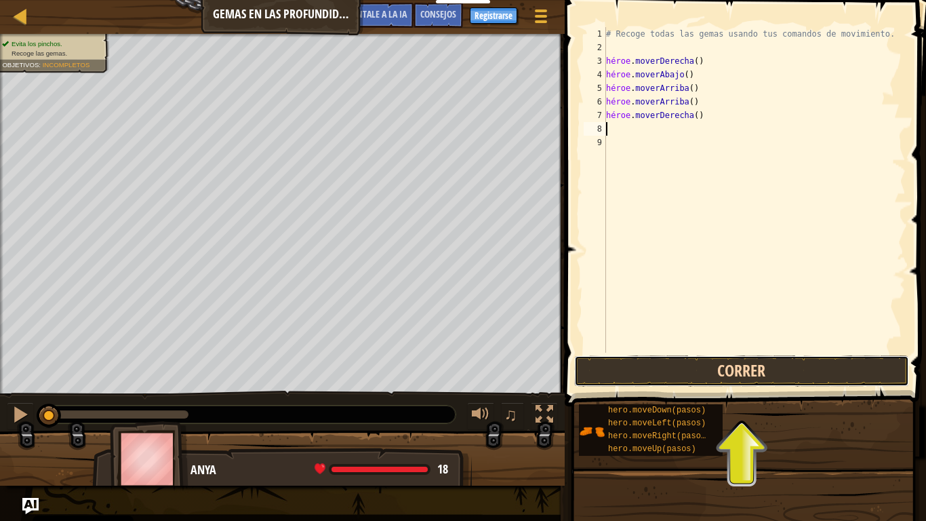
click at [766, 371] on button "Correr" at bounding box center [741, 370] width 335 height 31
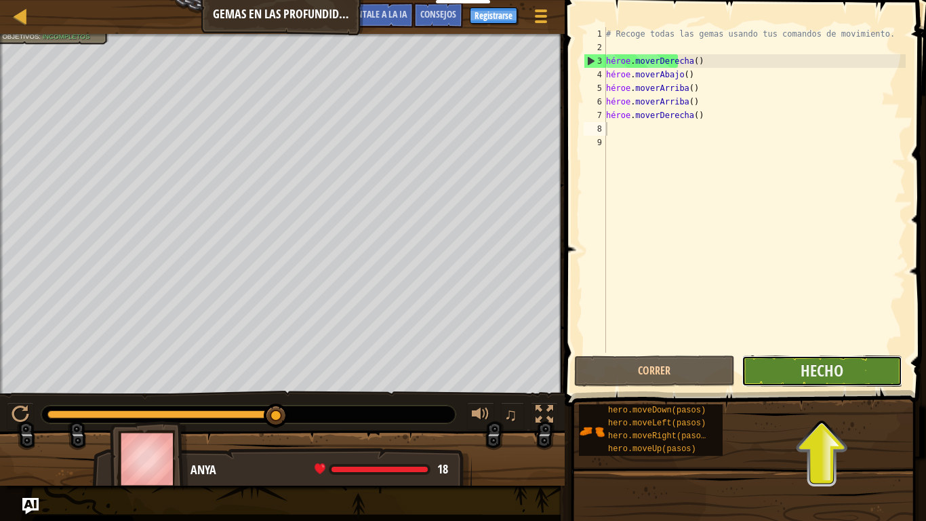
click at [793, 367] on button "Hecho" at bounding box center [821, 370] width 161 height 31
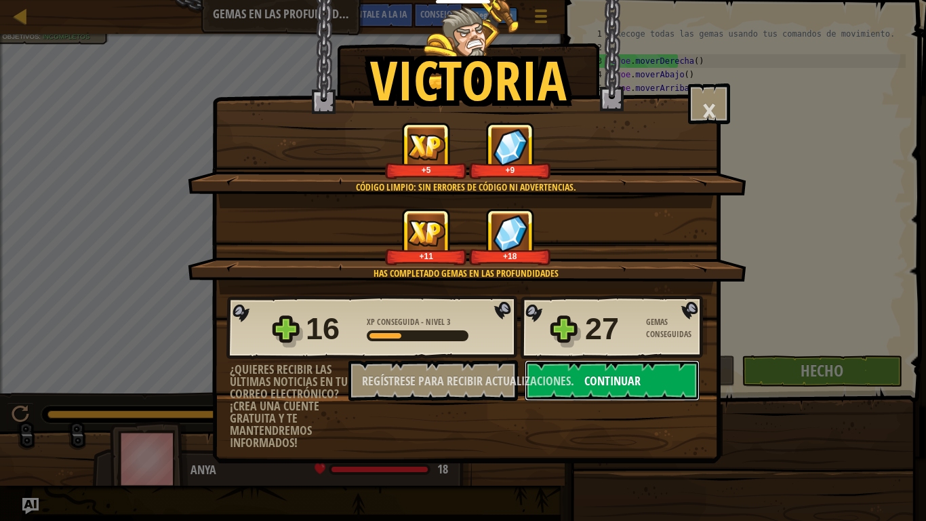
drag, startPoint x: 793, startPoint y: 367, endPoint x: 630, endPoint y: 377, distance: 163.0
click at [630, 377] on font "Continuar" at bounding box center [612, 380] width 56 height 17
select select "es-ES"
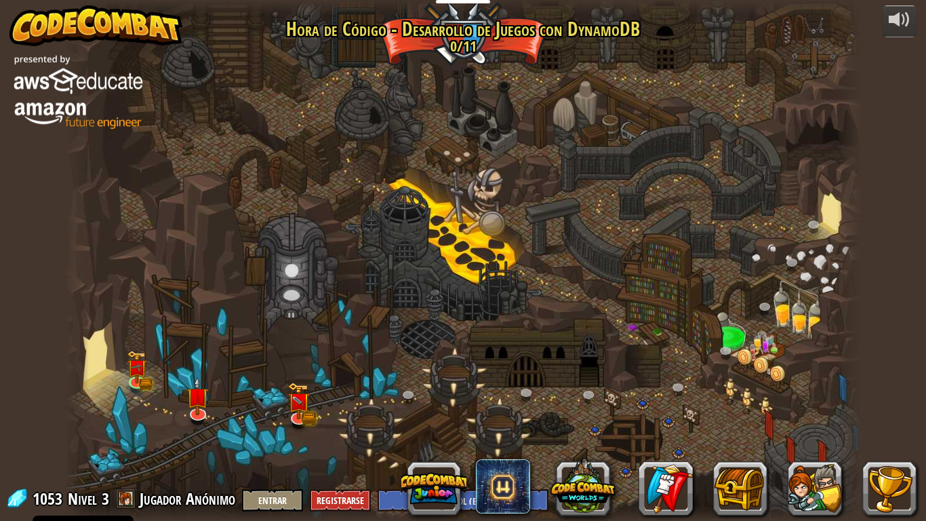
select select "es-ES"
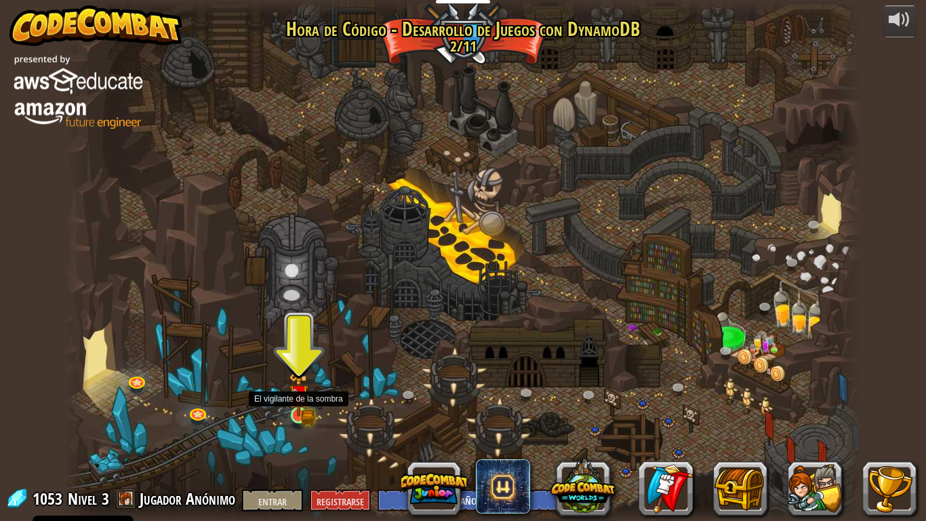
click at [302, 408] on img at bounding box center [299, 394] width 20 height 44
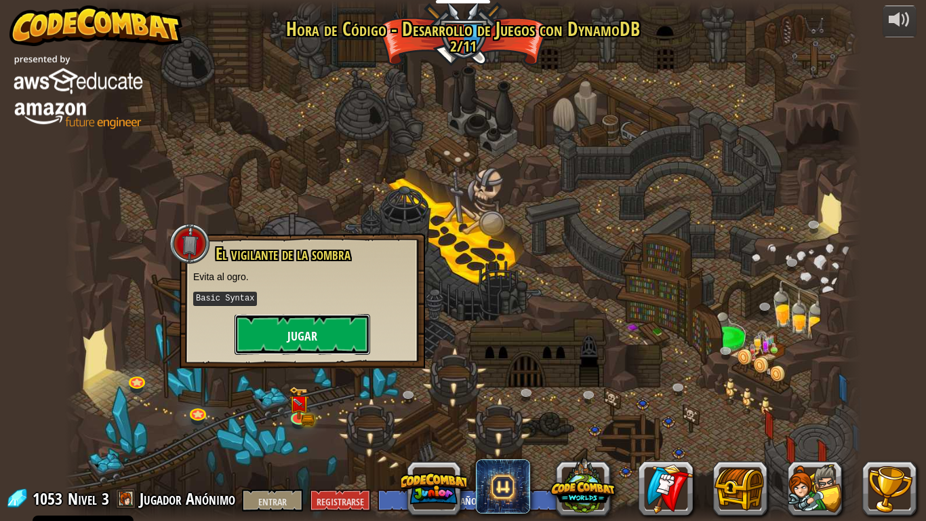
click at [312, 341] on font "Jugar" at bounding box center [302, 335] width 30 height 17
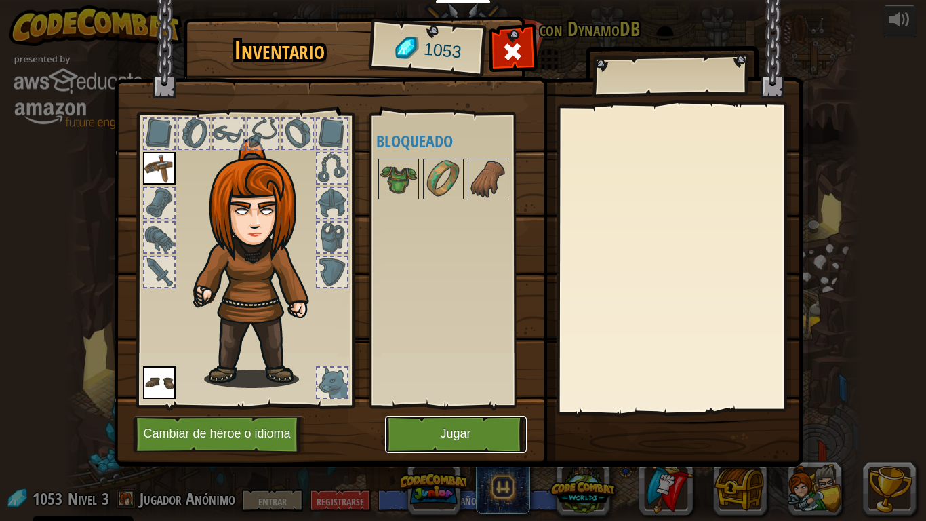
click at [445, 434] on font "Jugar" at bounding box center [455, 434] width 30 height 14
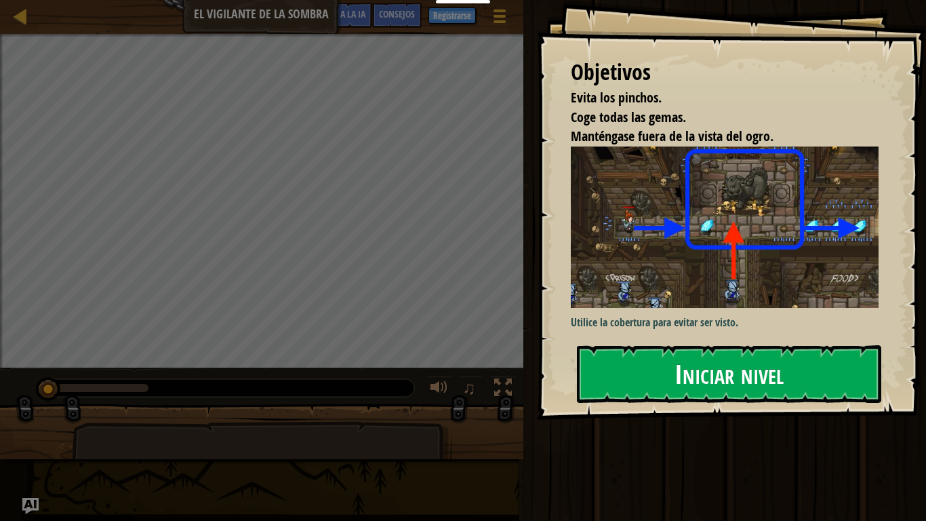
click at [658, 388] on button "Iniciar nivel" at bounding box center [729, 373] width 304 height 57
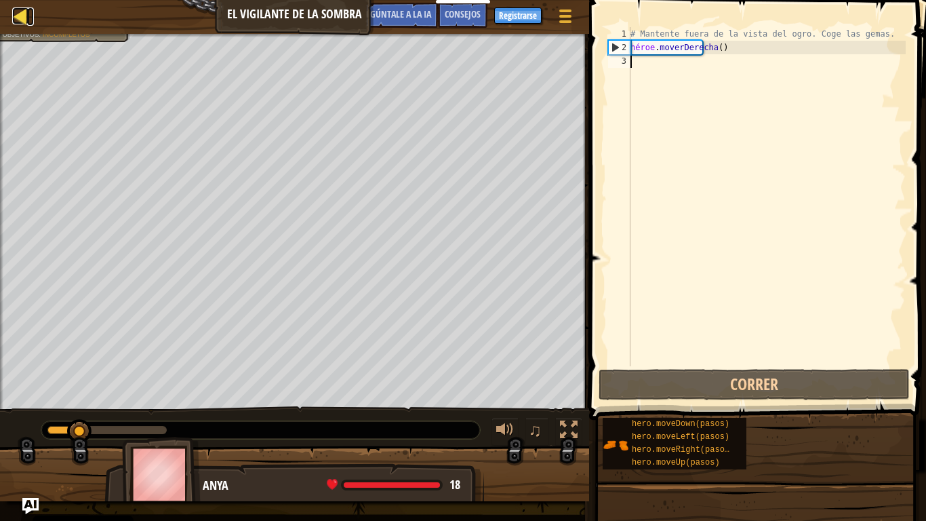
click at [16, 12] on div at bounding box center [20, 15] width 17 height 17
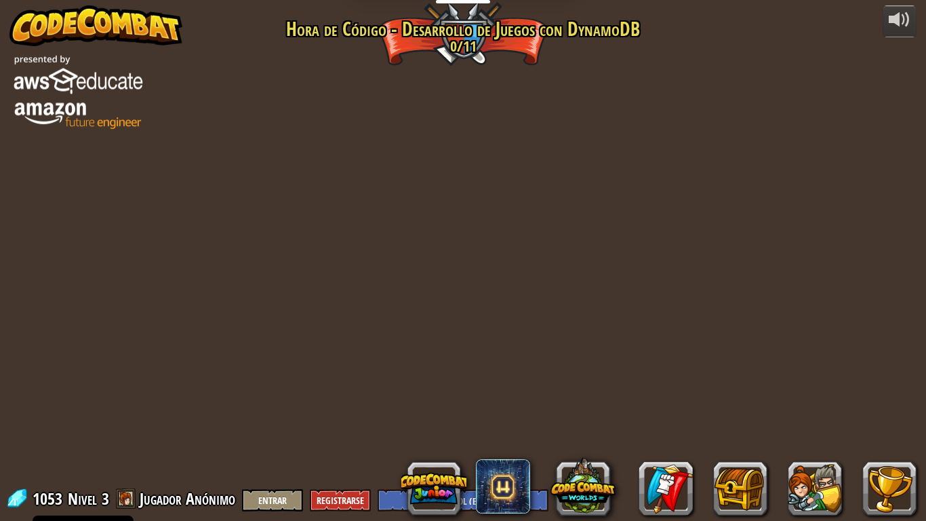
select select "es-ES"
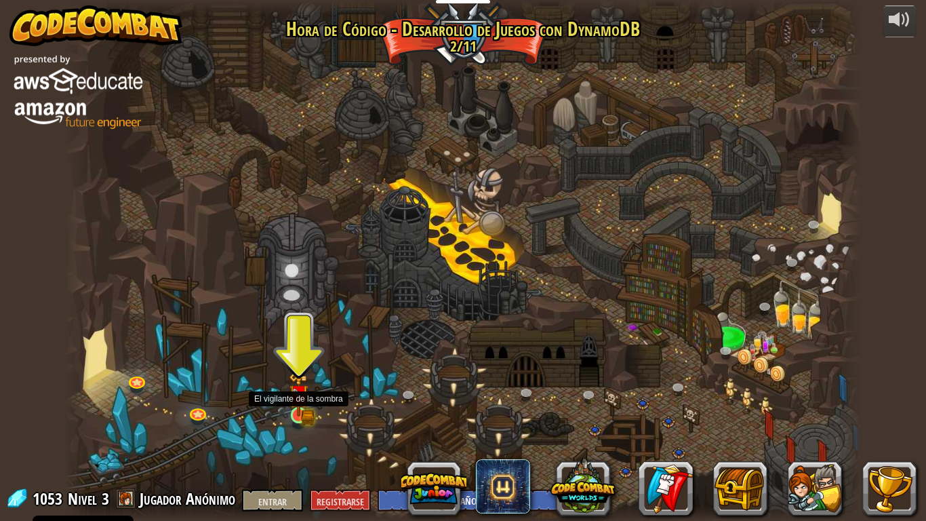
click at [301, 393] on img at bounding box center [299, 394] width 20 height 44
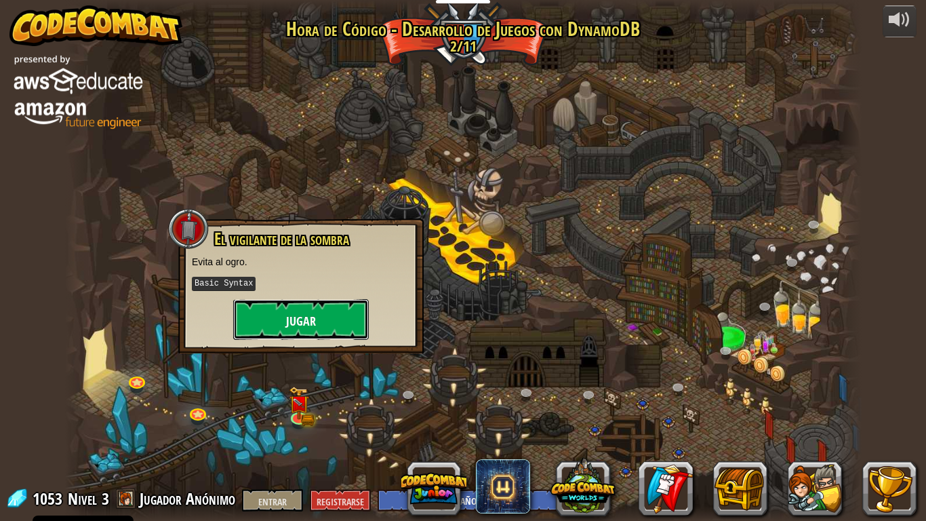
click at [296, 331] on button "Jugar" at bounding box center [301, 319] width 136 height 41
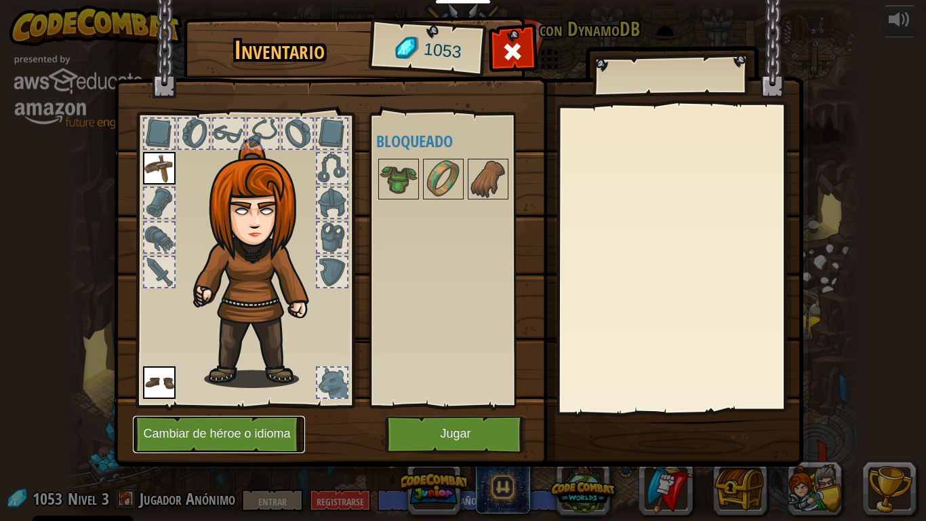
click at [220, 432] on font "Cambiar de héroe o idioma" at bounding box center [216, 434] width 147 height 14
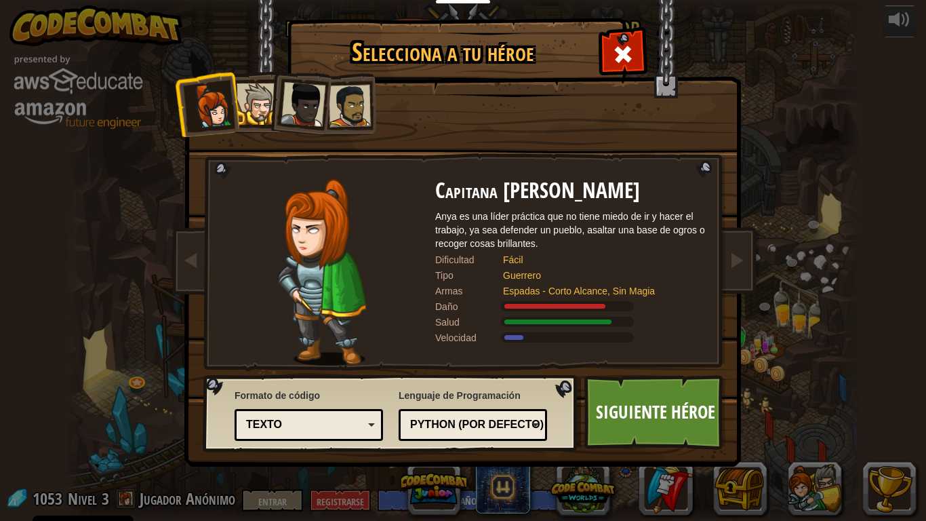
click at [332, 419] on div "Texto" at bounding box center [304, 425] width 117 height 16
click at [237, 274] on div at bounding box center [322, 272] width 226 height 186
click at [617, 34] on div at bounding box center [622, 52] width 43 height 43
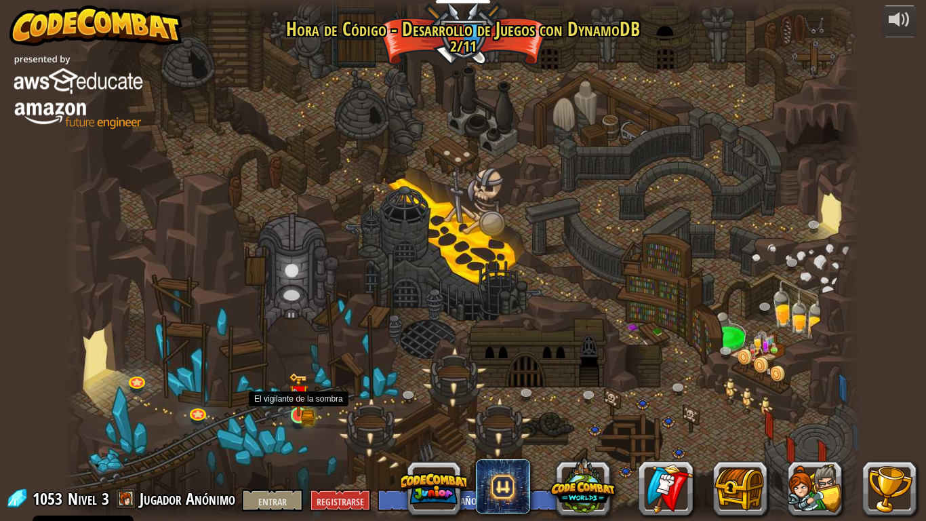
click at [294, 409] on img at bounding box center [299, 394] width 20 height 44
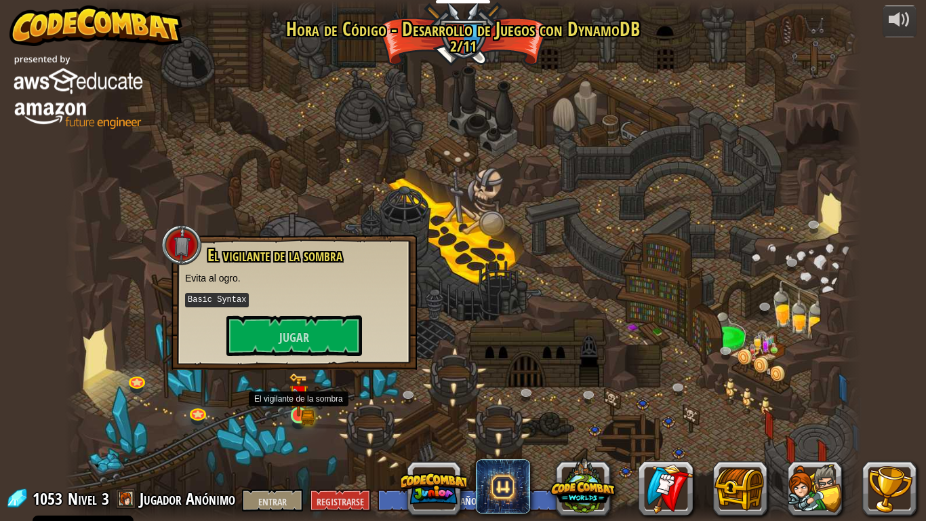
click at [293, 409] on img at bounding box center [299, 394] width 20 height 44
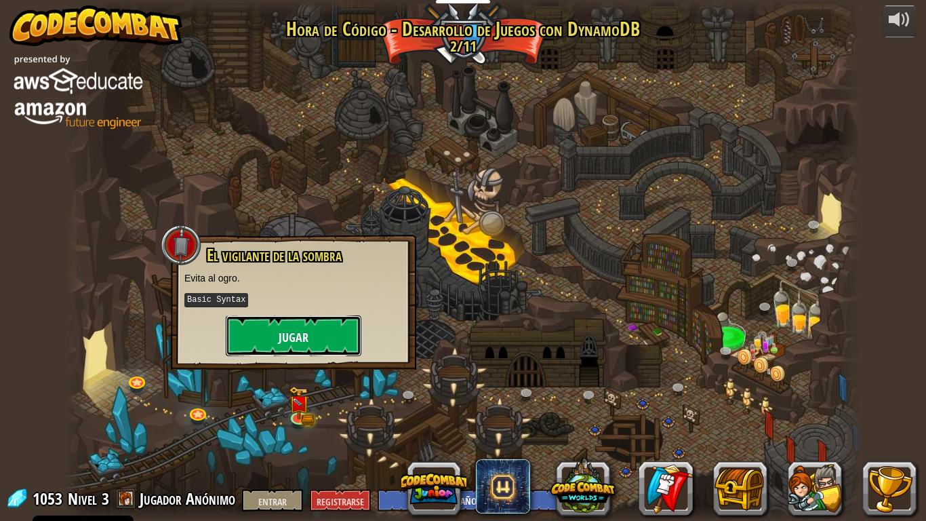
click at [281, 333] on font "Jugar" at bounding box center [294, 337] width 30 height 17
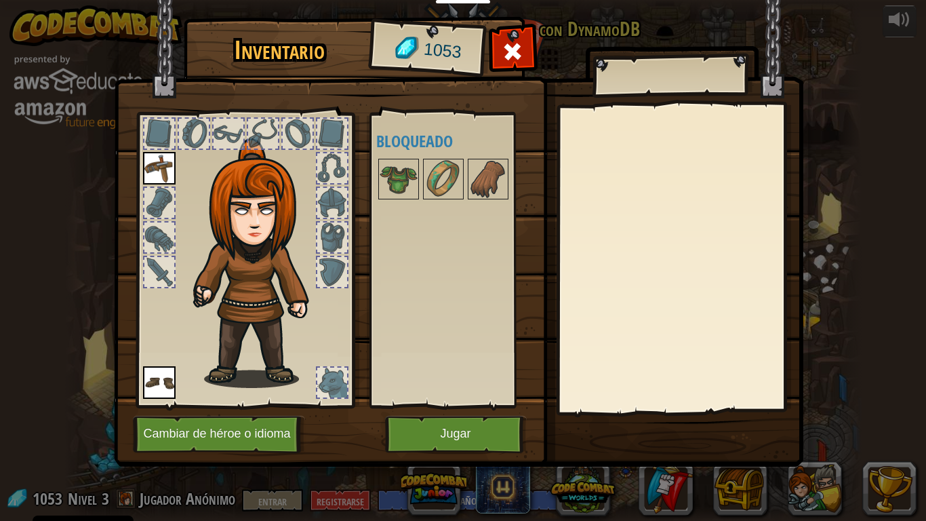
click at [310, 347] on img at bounding box center [260, 262] width 146 height 249
click at [332, 226] on div at bounding box center [332, 237] width 30 height 30
click at [401, 170] on img at bounding box center [399, 179] width 38 height 38
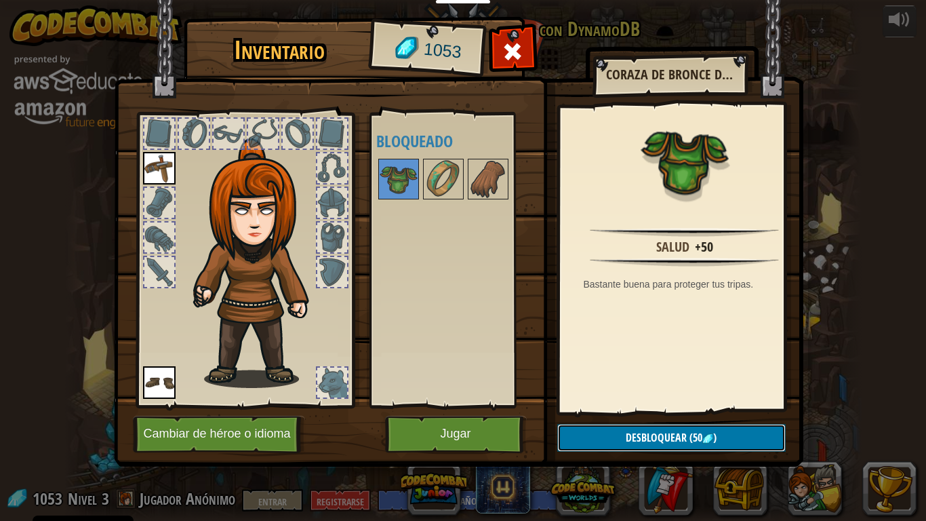
click at [596, 434] on button "Desbloquear (50 )" at bounding box center [671, 438] width 228 height 28
click at [594, 434] on button "Confirmar" at bounding box center [671, 438] width 228 height 28
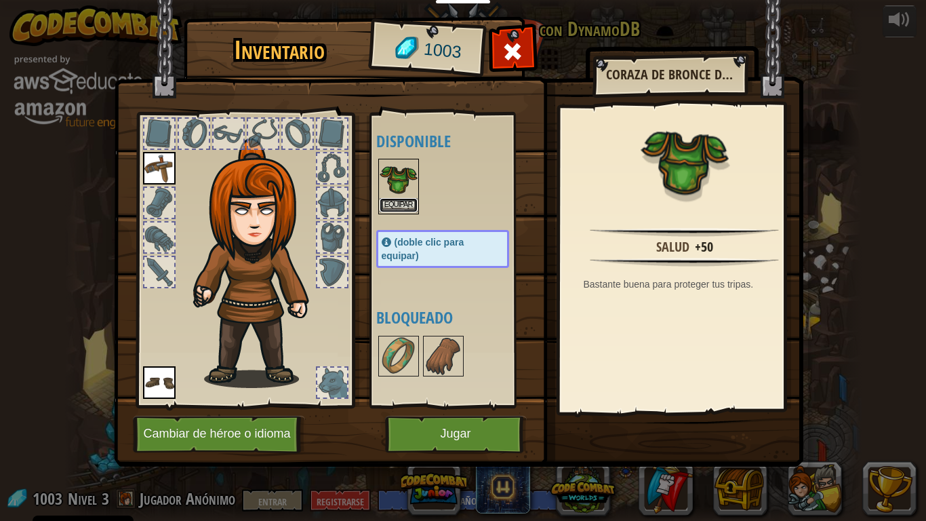
click at [387, 201] on font "Equipar" at bounding box center [398, 205] width 28 height 8
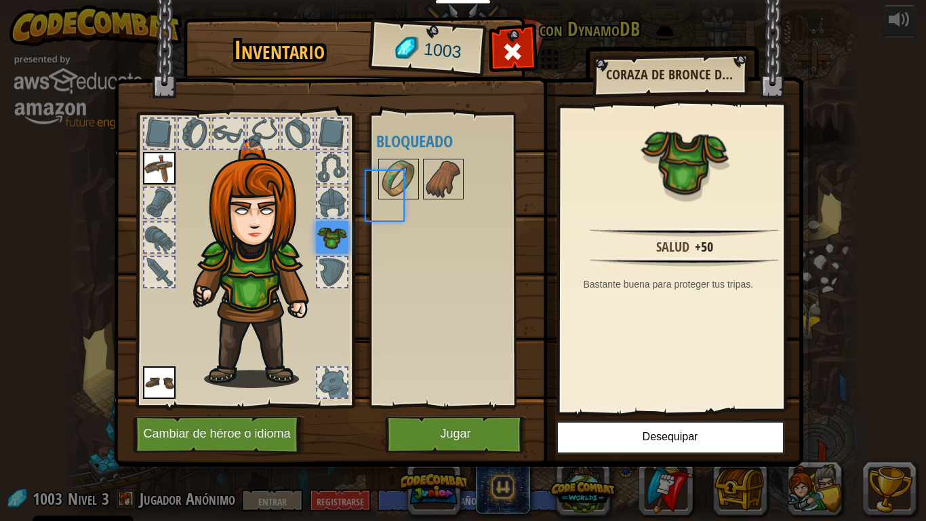
click at [387, 200] on div at bounding box center [456, 179] width 160 height 45
click at [390, 222] on div "Disponible Equipar [GEOGRAPHIC_DATA] Equipar (doble clic para equipar) Bloqueado" at bounding box center [456, 260] width 160 height 283
click at [448, 166] on img at bounding box center [443, 179] width 38 height 38
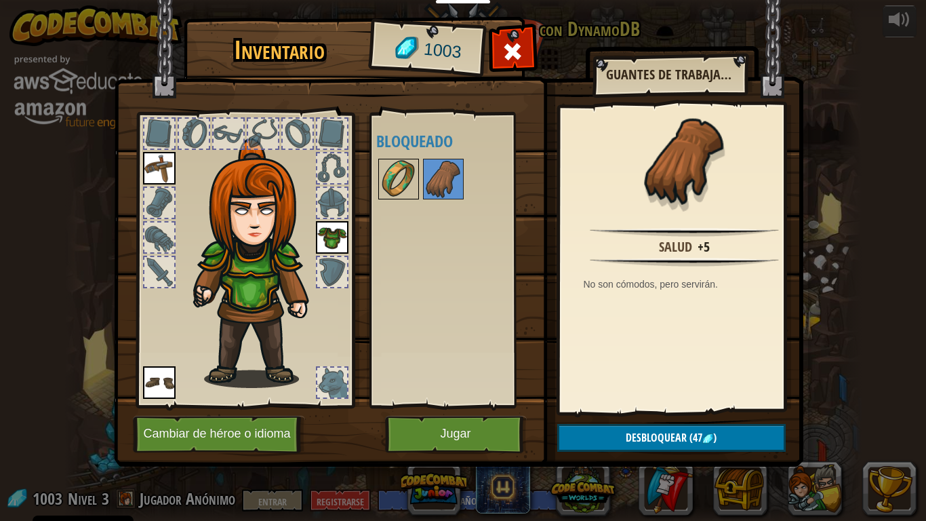
click at [399, 176] on img at bounding box center [399, 179] width 38 height 38
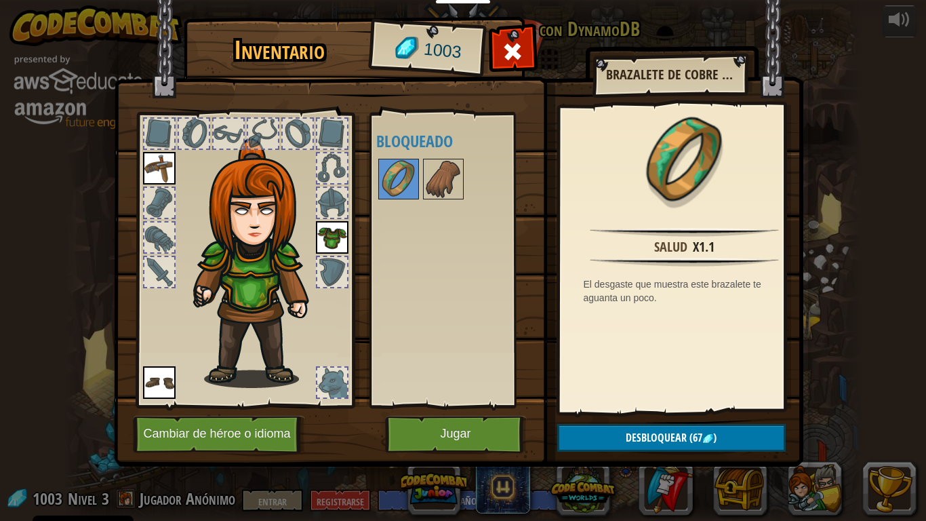
click at [328, 264] on div at bounding box center [332, 272] width 30 height 30
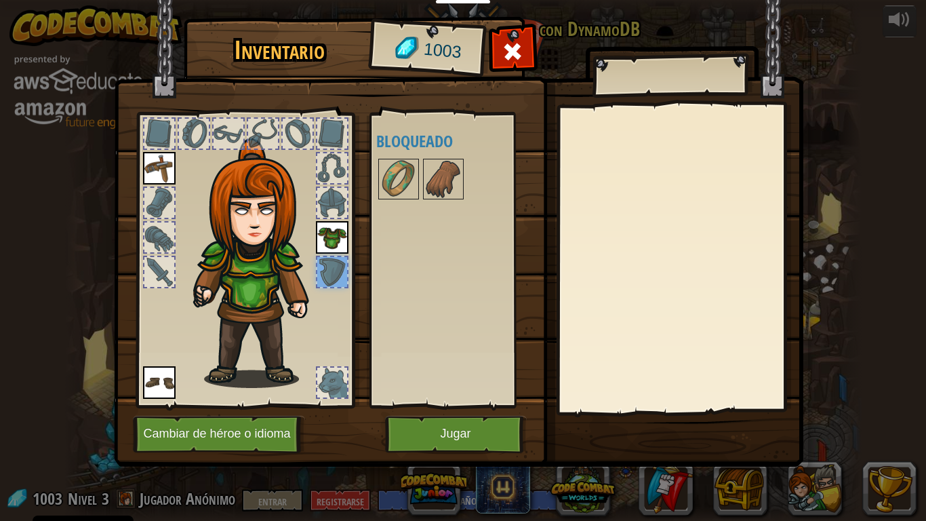
click at [328, 264] on div at bounding box center [332, 272] width 30 height 30
click at [333, 381] on div at bounding box center [332, 382] width 30 height 30
click at [147, 274] on div at bounding box center [159, 272] width 30 height 30
click at [161, 225] on div at bounding box center [159, 237] width 30 height 30
click at [158, 203] on div at bounding box center [159, 203] width 30 height 30
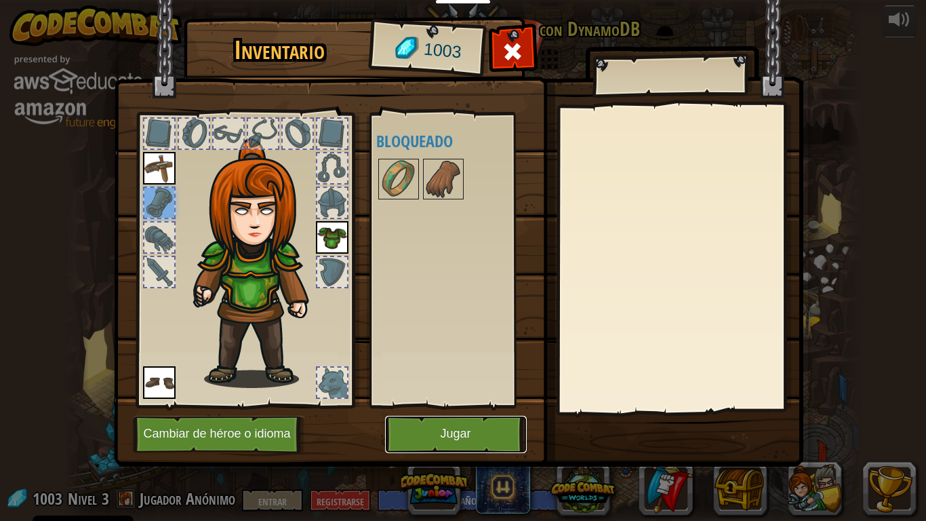
click at [421, 434] on button "Jugar" at bounding box center [456, 433] width 142 height 37
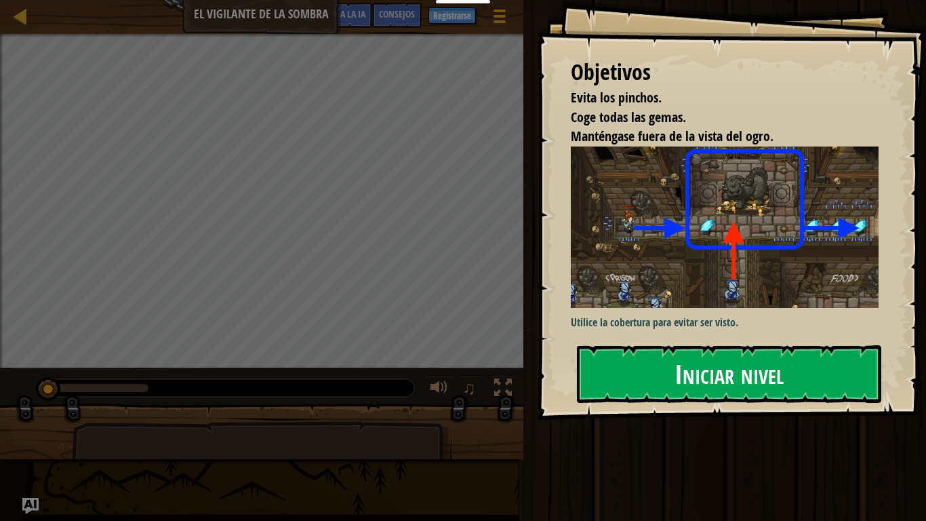
click at [659, 373] on button "Iniciar nivel" at bounding box center [729, 373] width 304 height 57
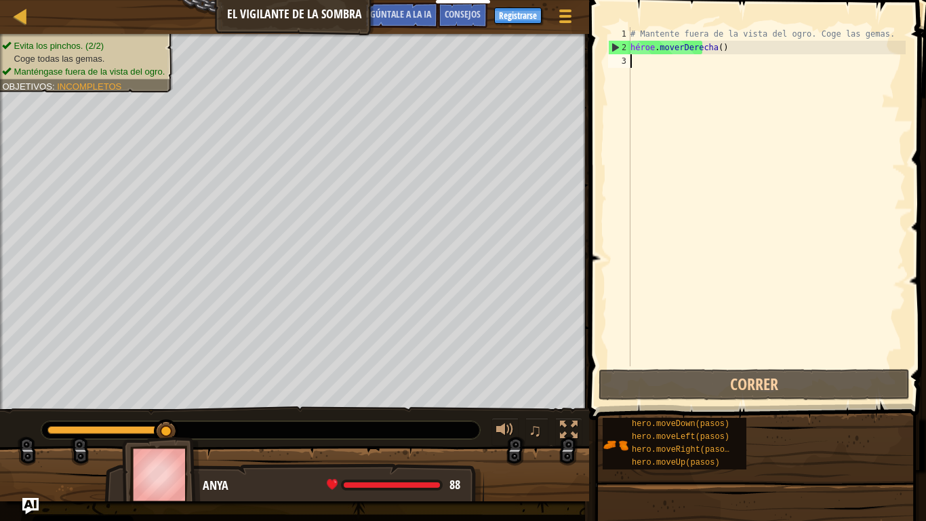
click at [638, 62] on div "# Mantente fuera de la vista del ogro. Coge las gemas. héroe . moverDerecha ( )" at bounding box center [767, 210] width 278 height 366
type textarea "h"
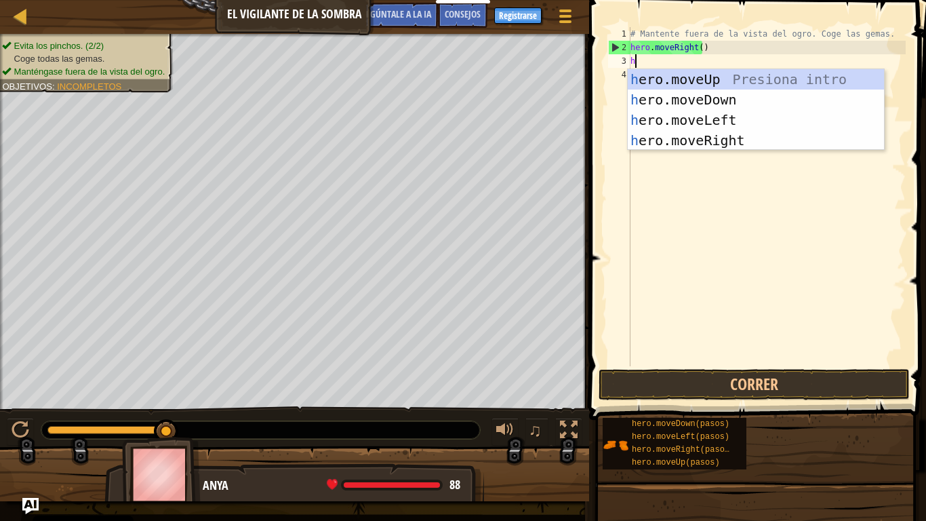
scroll to position [6, 0]
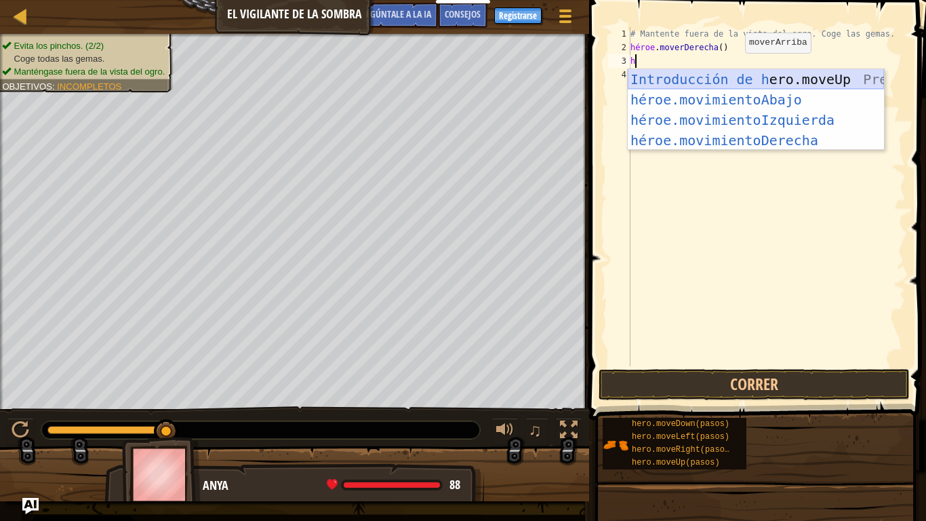
click at [734, 78] on div "Introducción de [PERSON_NAME].moveUp Presiona héroe.movimientoAbajo ​ Introducc…" at bounding box center [756, 130] width 256 height 122
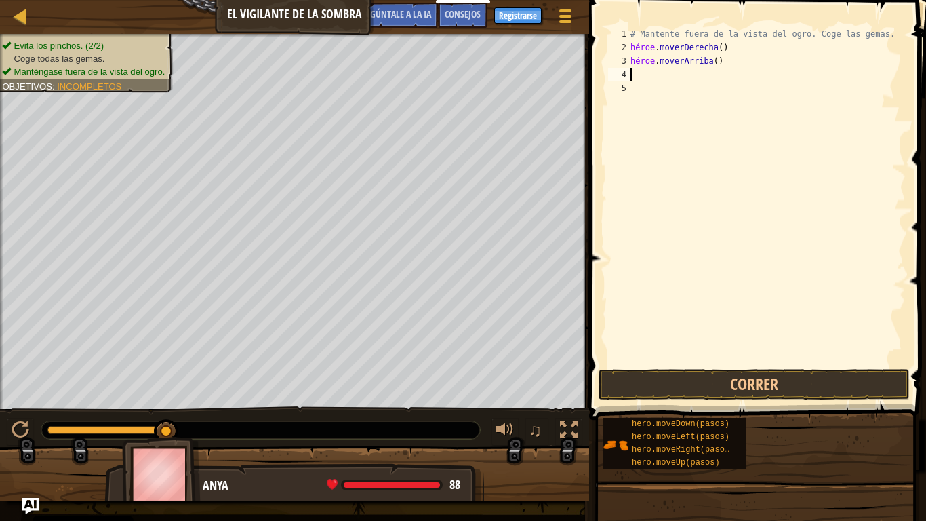
type textarea "h"
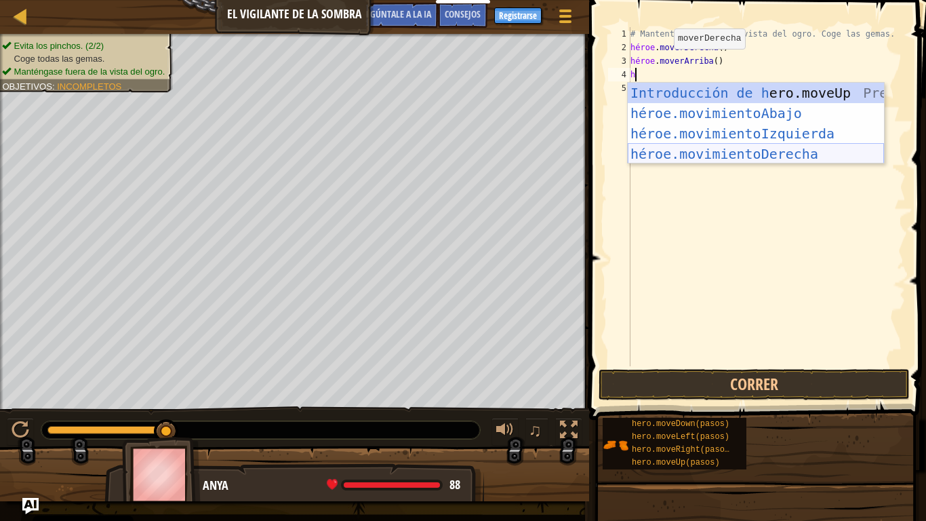
click at [730, 156] on div "Introducción de [PERSON_NAME].moveUp Presiona héroe.movimientoAbajo ​ Introducc…" at bounding box center [756, 144] width 256 height 122
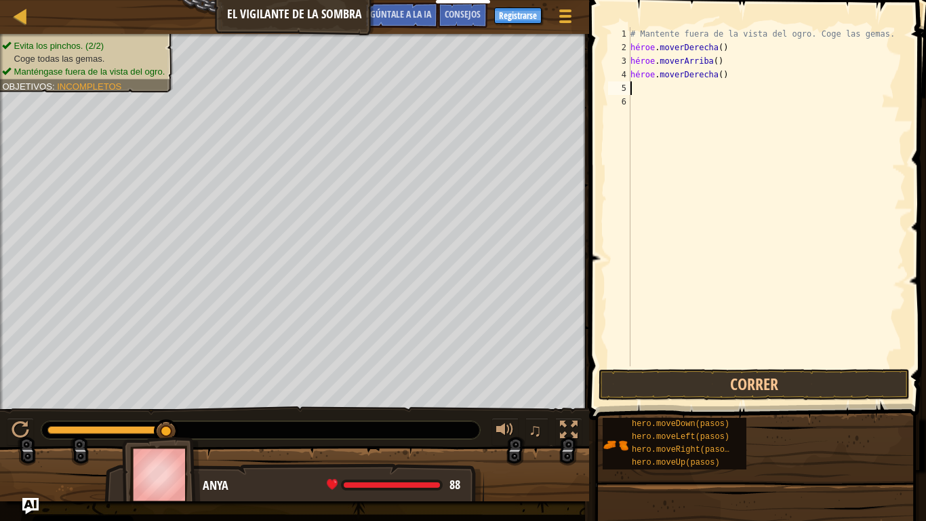
type textarea "h"
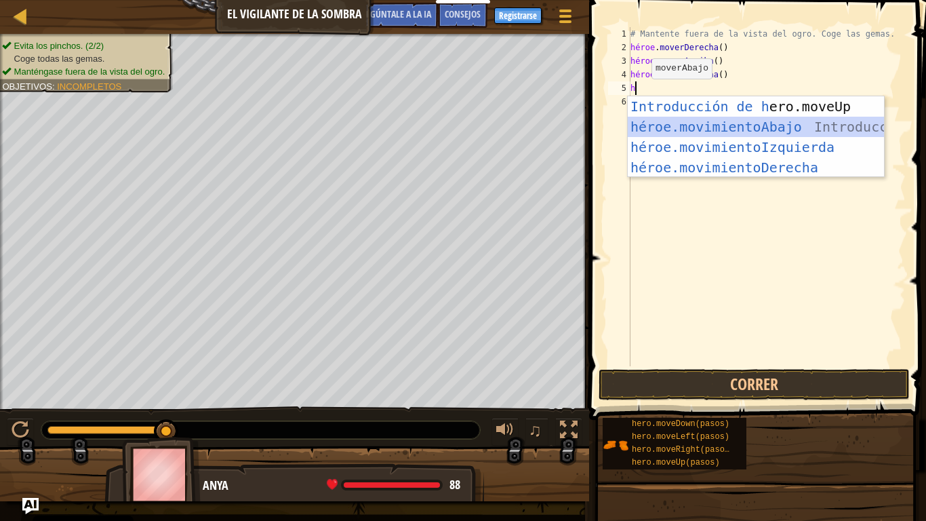
click at [688, 124] on div "Introducción de [PERSON_NAME].moveUp Presiona héroe.movimientoAbajo ​ Introducc…" at bounding box center [756, 157] width 256 height 122
click at [688, 124] on div "# Mantente fuera de la vista del ogro. Coge las gemas. héroe . moverDerecha ( )…" at bounding box center [767, 210] width 278 height 366
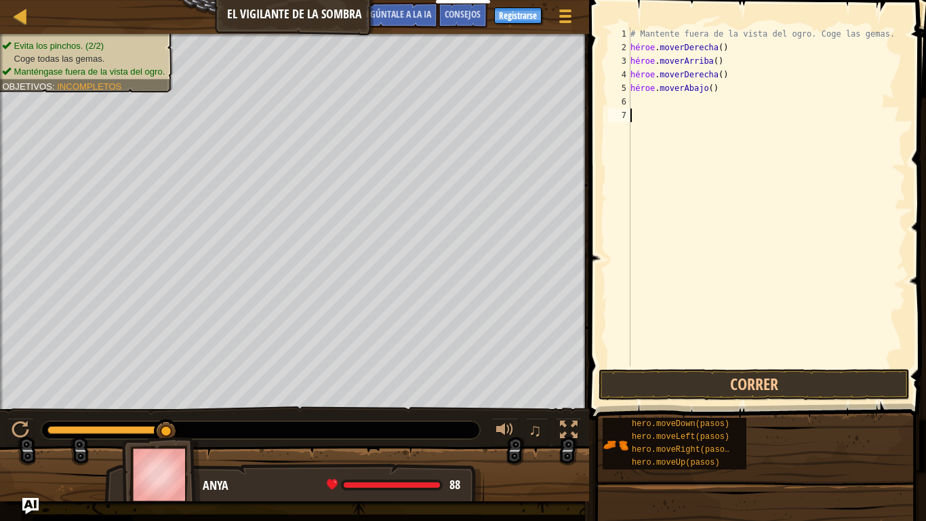
click at [636, 101] on div "# Mantente fuera de la vista del ogro. Coge las gemas. héroe . moverDerecha ( )…" at bounding box center [767, 210] width 278 height 366
type textarea "h"
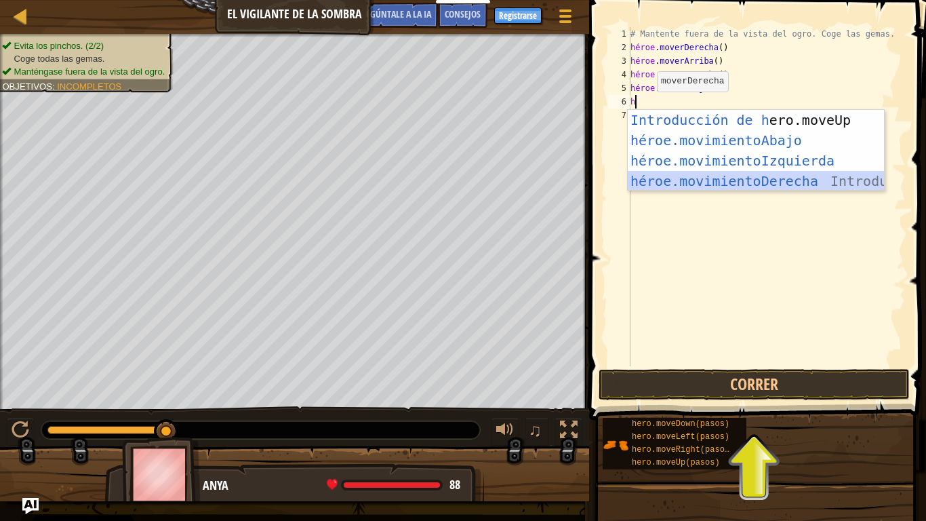
click at [744, 174] on div "Introducción de [PERSON_NAME].moveUp Presiona héroe.movimientoAbajo ​ Introducc…" at bounding box center [756, 171] width 256 height 122
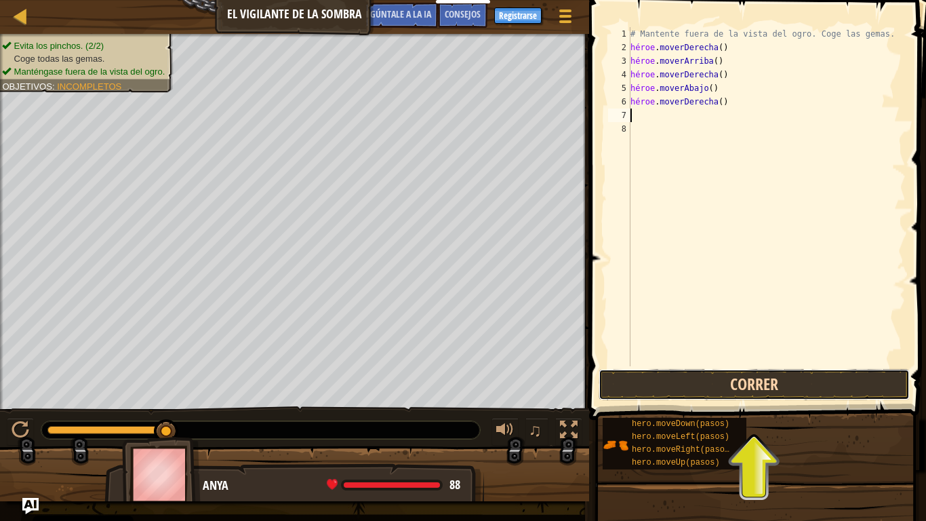
click at [689, 377] on button "Correr" at bounding box center [753, 384] width 311 height 31
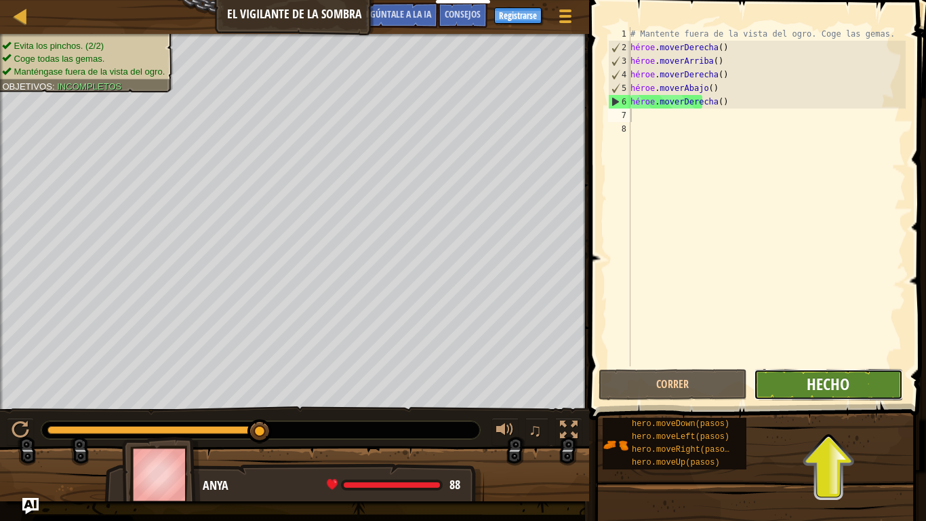
click at [828, 388] on font "Hecho" at bounding box center [828, 384] width 43 height 22
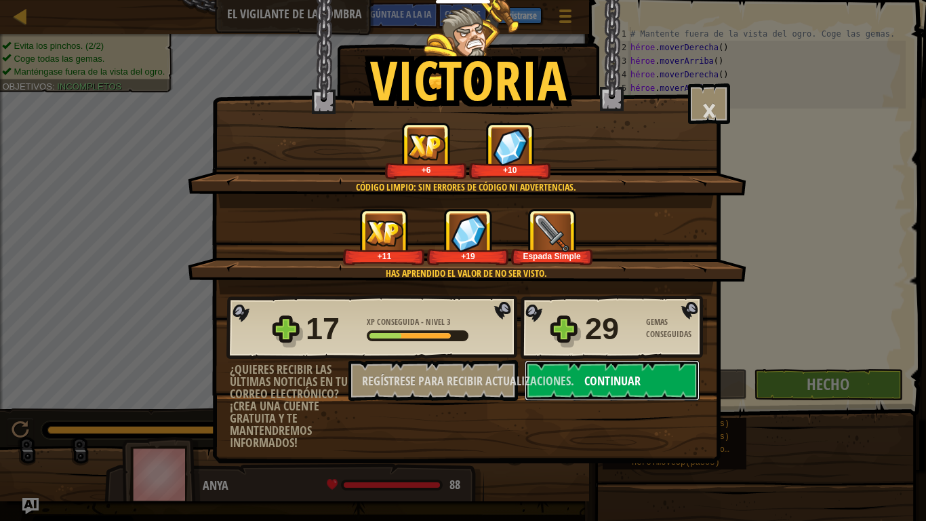
click at [623, 378] on font "Continuar" at bounding box center [612, 380] width 56 height 17
select select "es-ES"
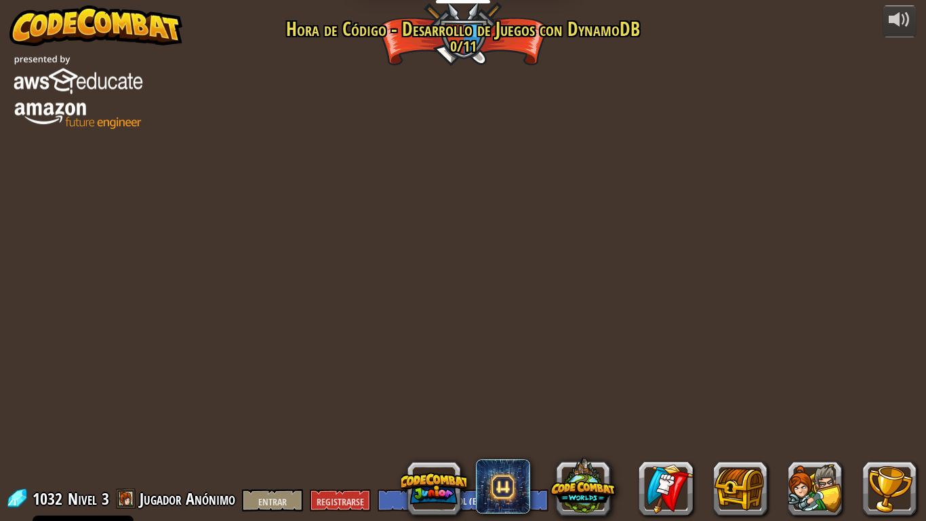
select select "es-ES"
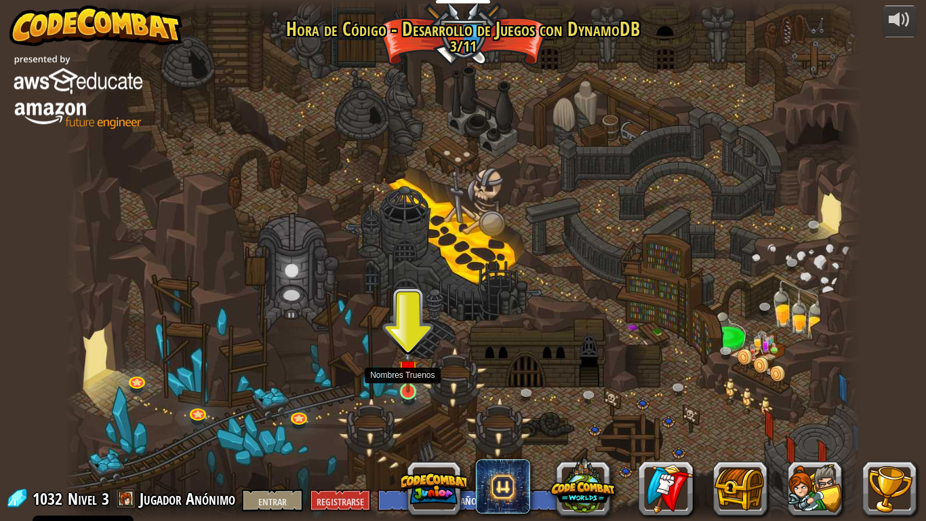
click at [408, 388] on img at bounding box center [408, 369] width 20 height 46
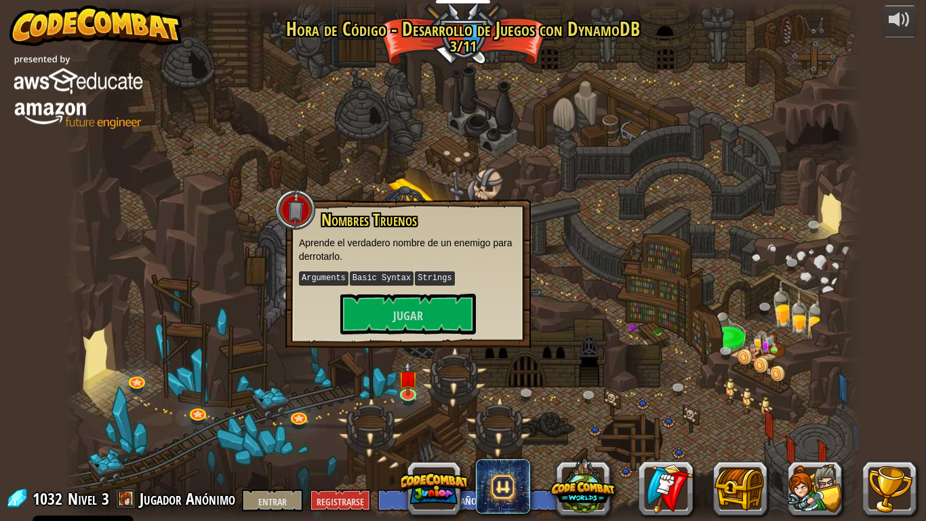
click at [383, 334] on div "Nombres Truenos Aprende el verdadero nombre de un enemigo para derrotarlo. Argu…" at bounding box center [407, 273] width 245 height 148
click at [383, 318] on button "Jugar" at bounding box center [408, 313] width 136 height 41
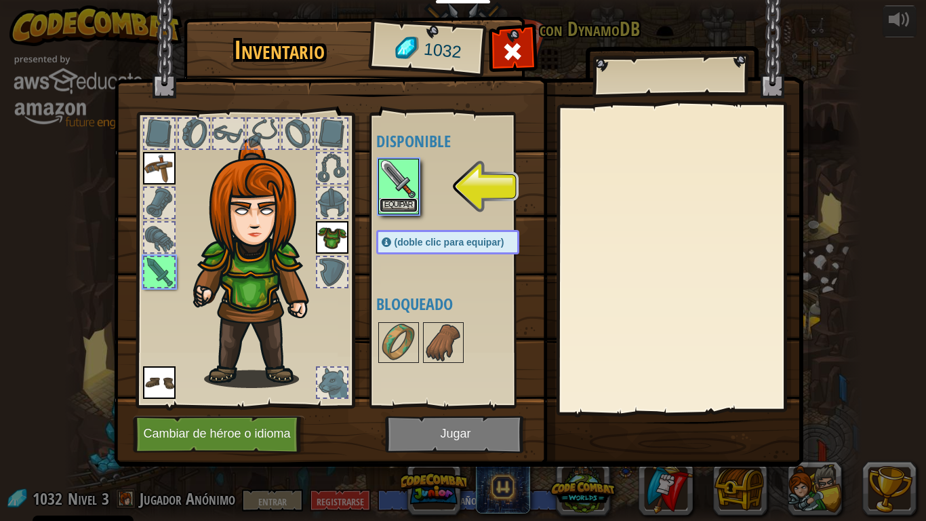
click at [407, 198] on button "Equipar" at bounding box center [399, 205] width 38 height 14
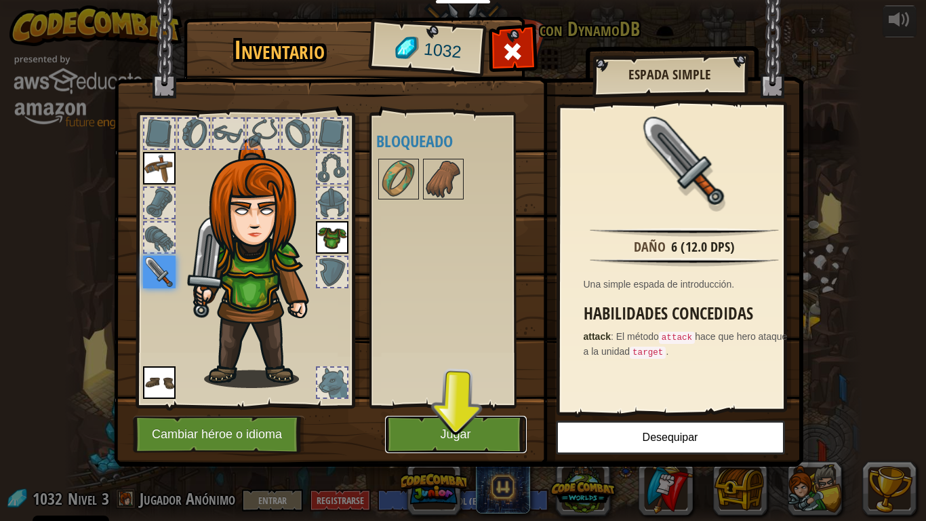
click at [454, 433] on button "Jugar" at bounding box center [456, 433] width 142 height 37
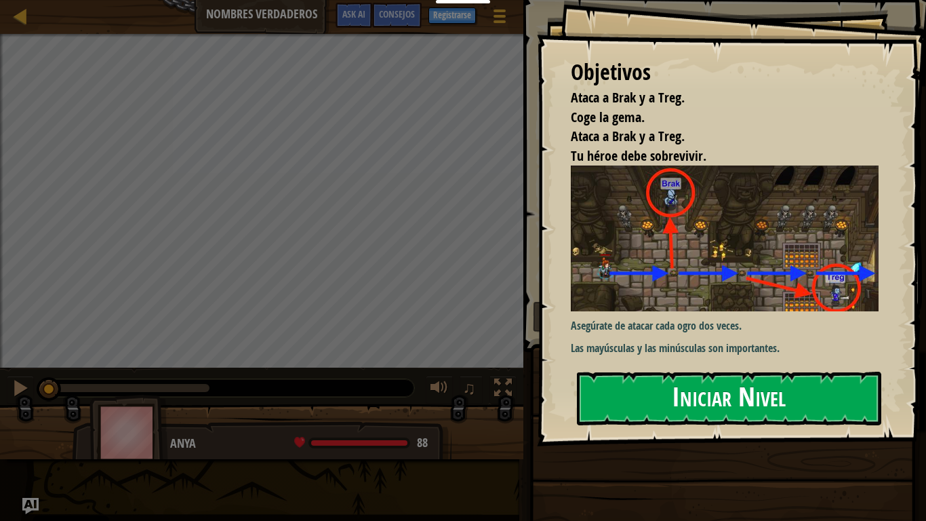
click at [598, 394] on button "Iniciar Nivel" at bounding box center [729, 398] width 304 height 54
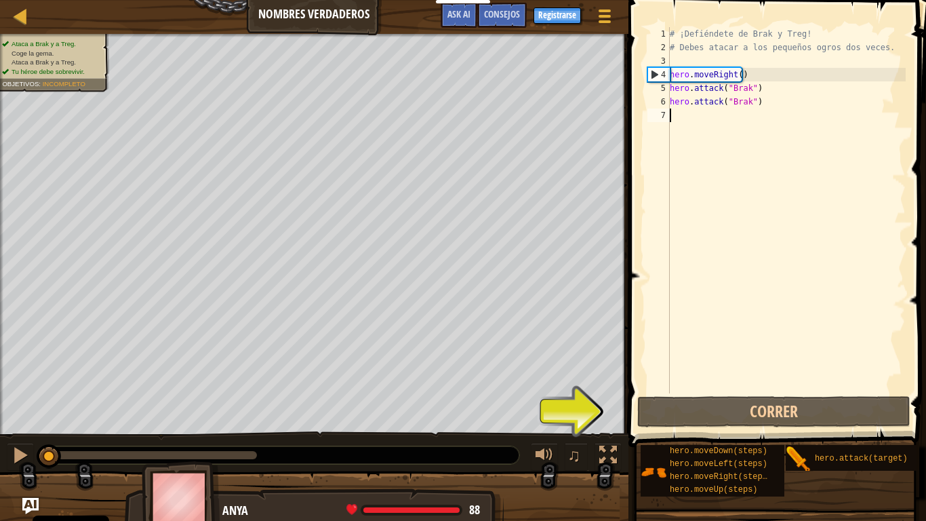
type textarea "h"
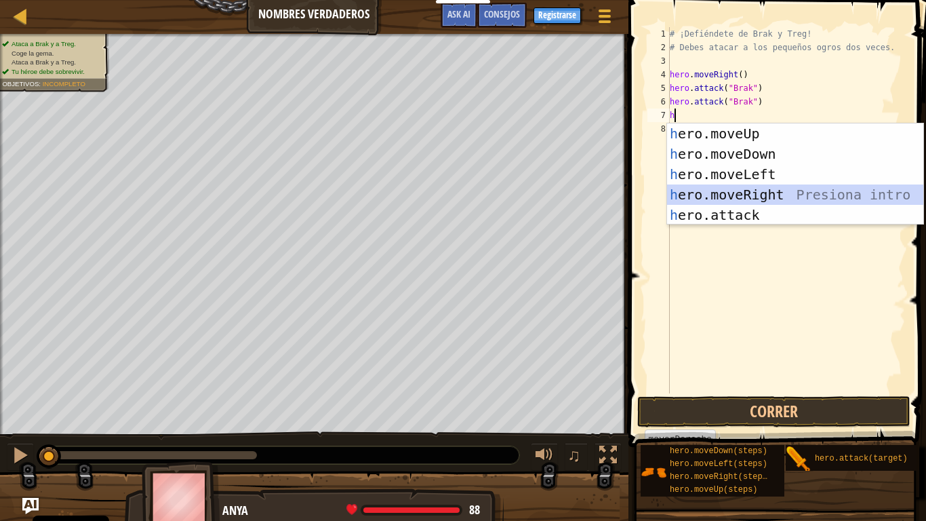
click at [729, 198] on div "h ero.moveUp Presiona intro h ero.moveDown Presiona intro h ero.moveLeft Presio…" at bounding box center [795, 194] width 256 height 142
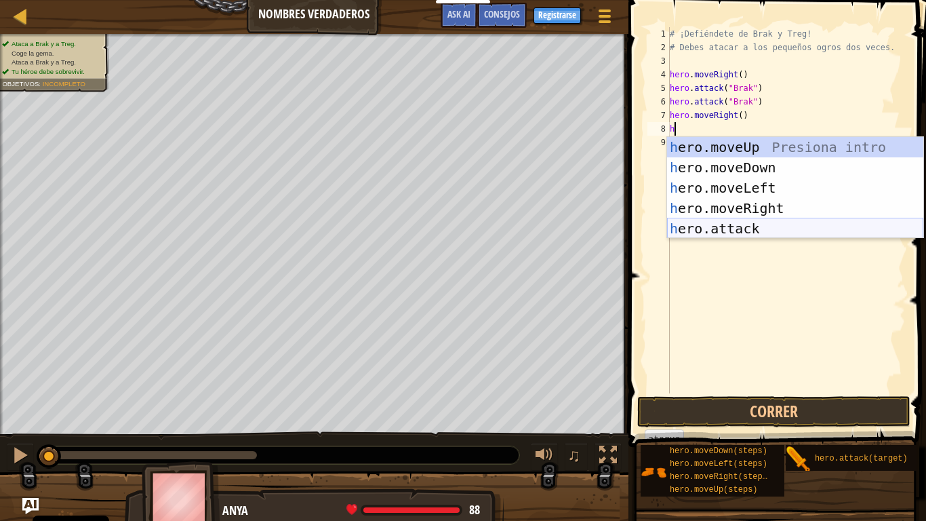
click at [729, 222] on div "h ero.moveUp Presiona intro h ero.moveDown Presiona intro h ero.moveLeft Presio…" at bounding box center [795, 208] width 256 height 142
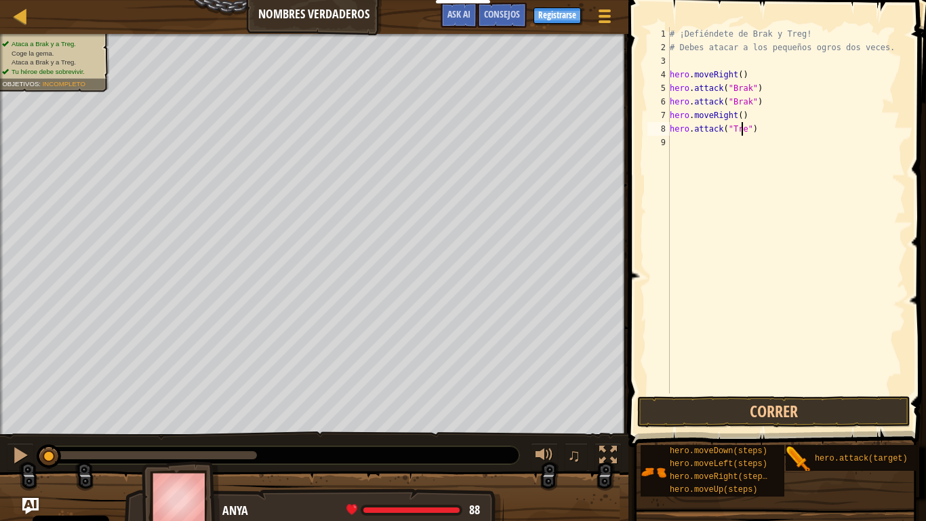
type textarea "hero.attack("Treg")"
click at [685, 147] on div "# ¡Defiéndete de Brak y Treg! # Debes atacar a los pequeños ogros dos veces. he…" at bounding box center [786, 223] width 239 height 393
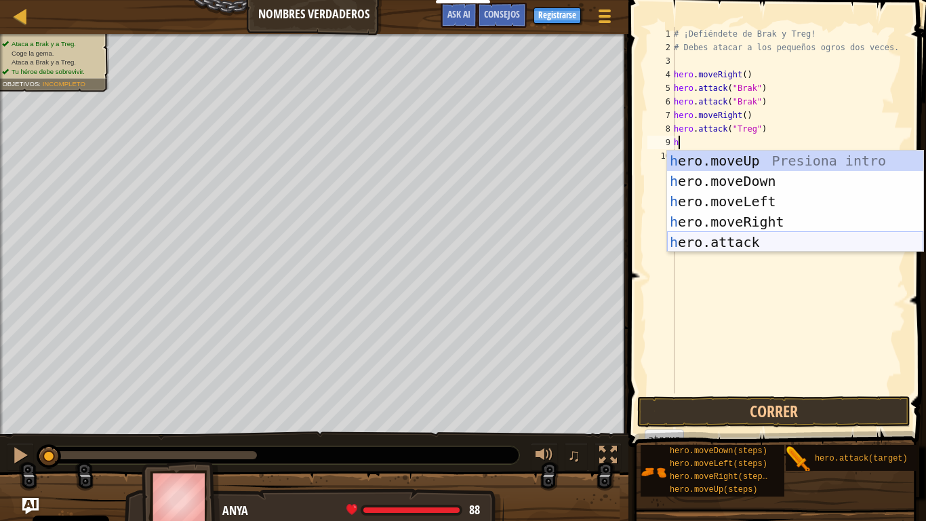
click at [734, 238] on div "h ero.moveUp Presiona intro h ero.moveDown Presiona intro h ero.moveLeft Presio…" at bounding box center [795, 221] width 256 height 142
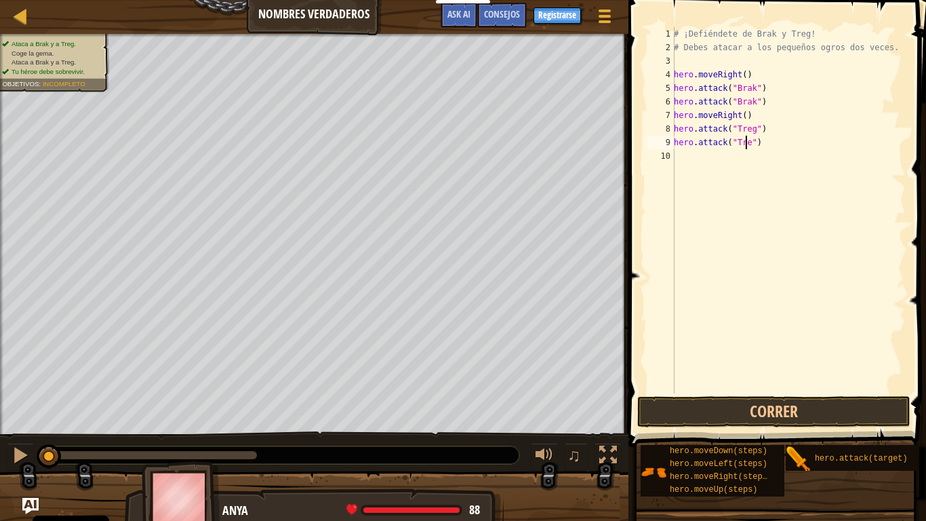
scroll to position [6, 6]
type textarea "hero.attack("Treg")"
click at [737, 410] on button "Correr" at bounding box center [773, 411] width 273 height 31
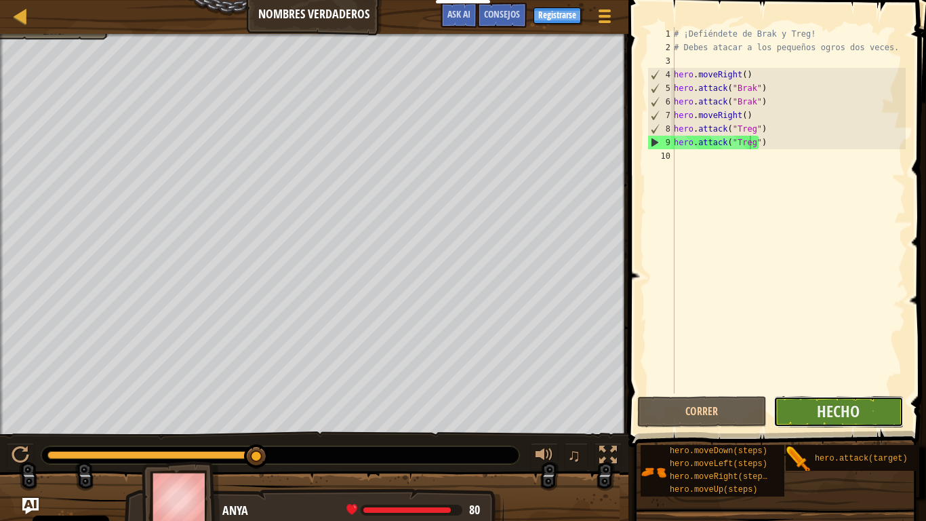
click at [816, 404] on button "Hecho" at bounding box center [837, 411] width 129 height 31
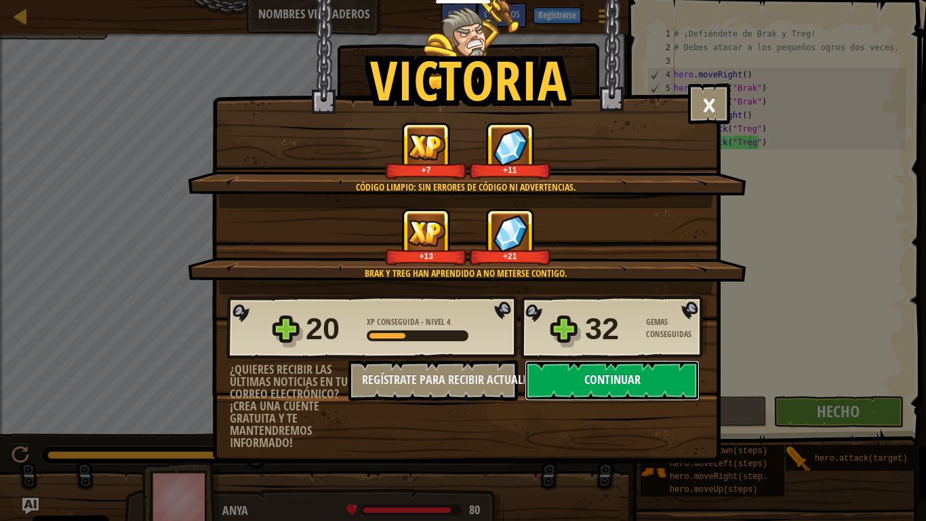
click at [572, 371] on button "Continuar" at bounding box center [612, 380] width 175 height 41
select select "es-ES"
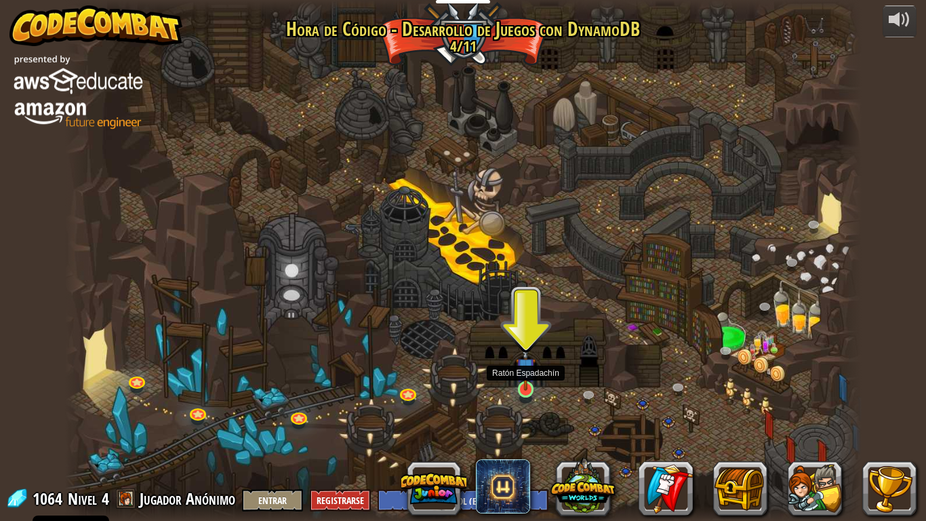
click at [520, 385] on img at bounding box center [526, 367] width 20 height 46
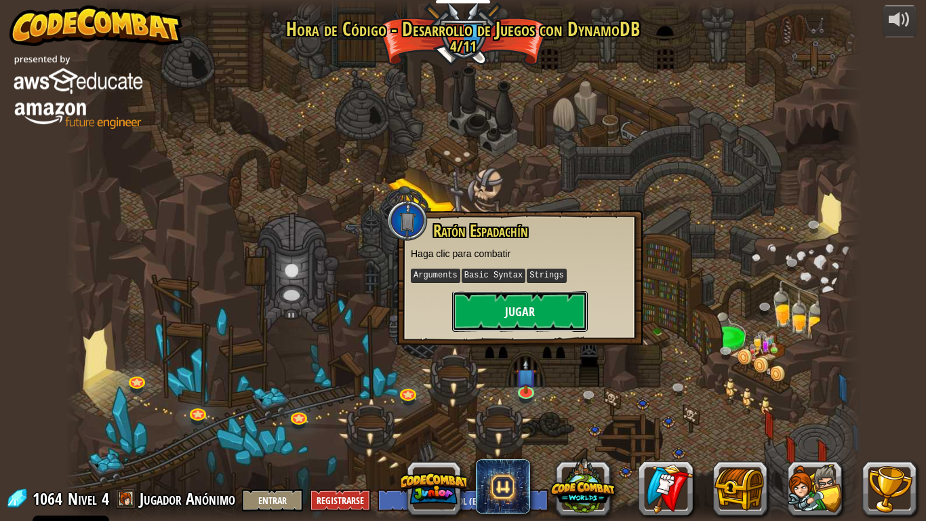
click at [495, 317] on button "Jugar" at bounding box center [520, 311] width 136 height 41
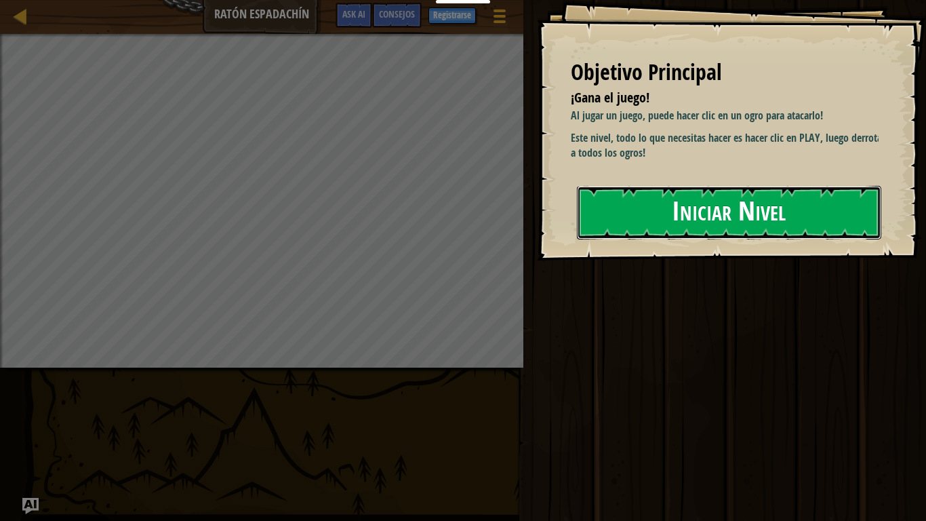
click at [735, 216] on button "Iniciar Nivel" at bounding box center [729, 213] width 304 height 54
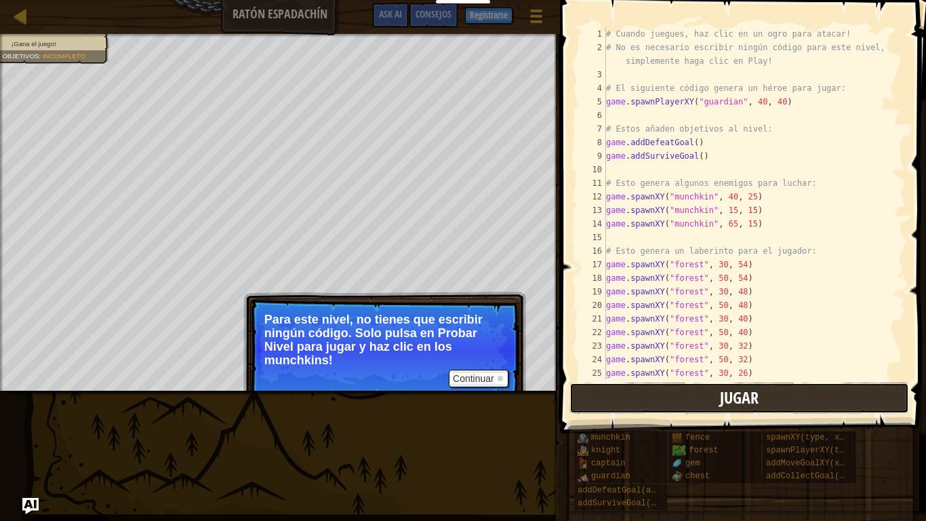
click at [788, 389] on button "Jugar" at bounding box center [739, 397] width 340 height 31
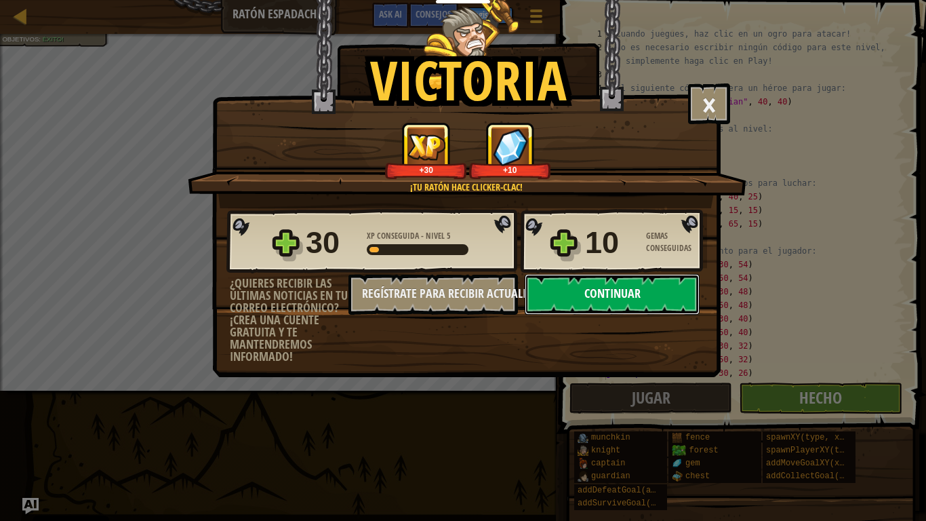
click at [603, 293] on button "Continuar" at bounding box center [612, 294] width 175 height 41
select select "es-ES"
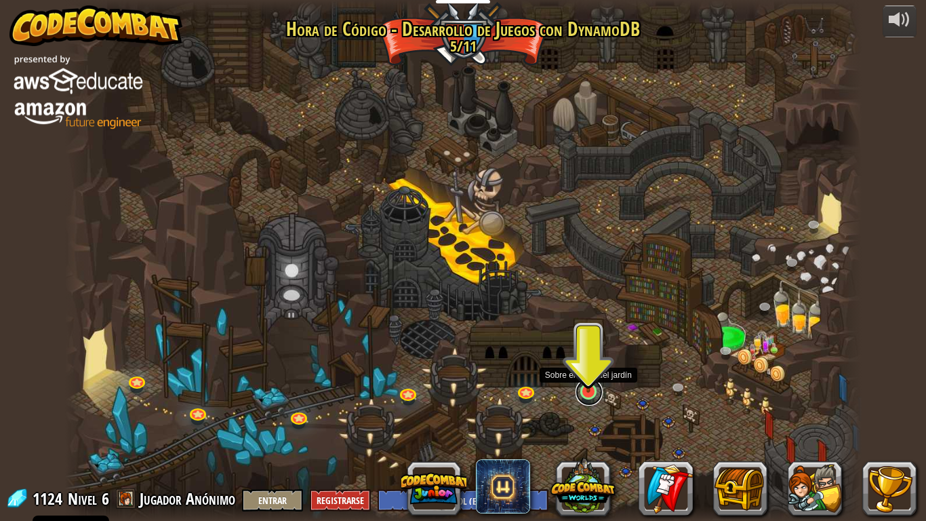
click at [585, 397] on link at bounding box center [588, 391] width 27 height 27
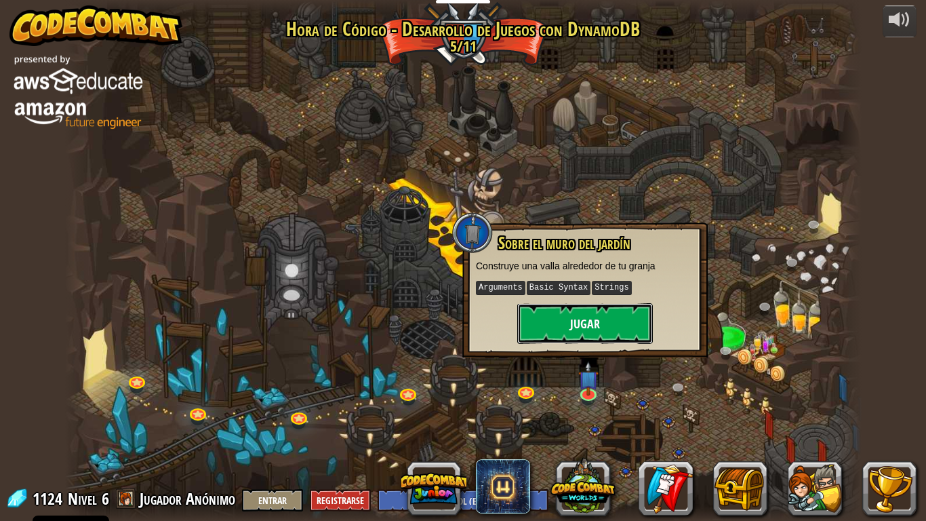
click at [588, 325] on button "Jugar" at bounding box center [585, 323] width 136 height 41
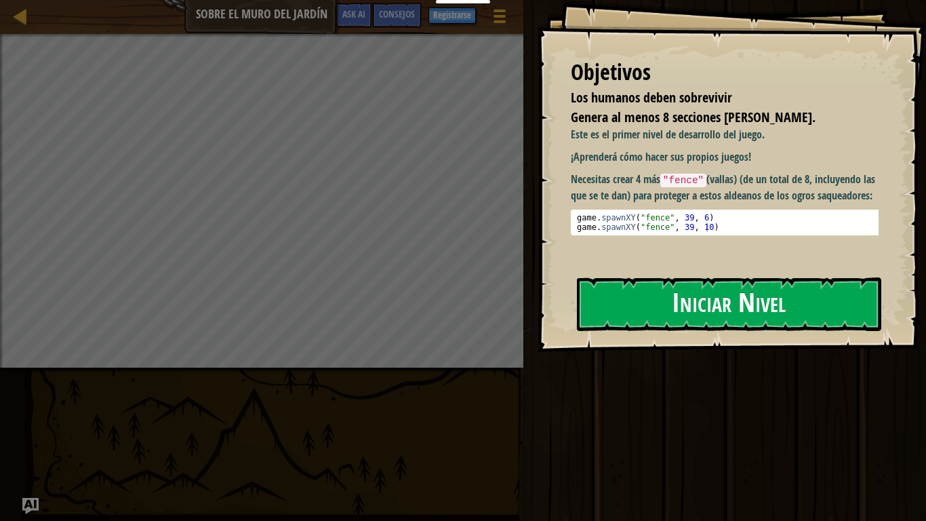
click at [643, 303] on button "Iniciar Nivel" at bounding box center [729, 304] width 304 height 54
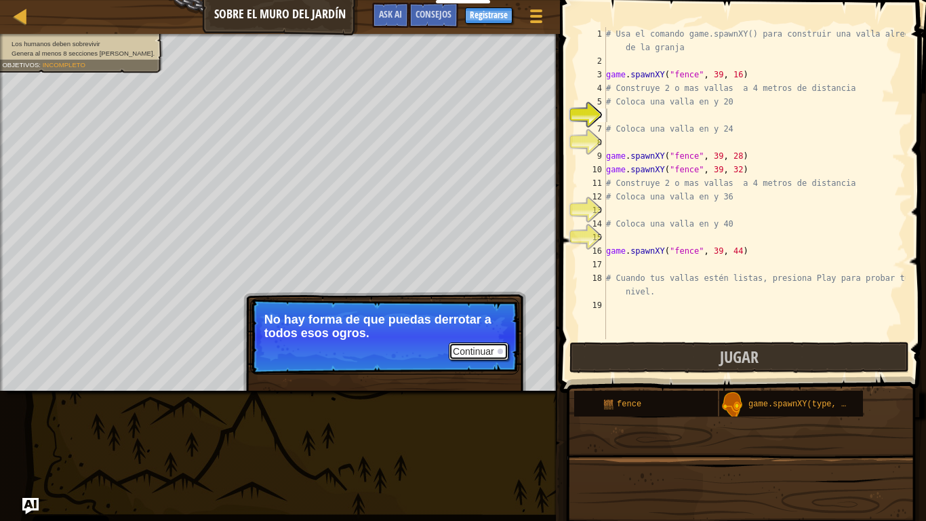
click at [485, 351] on button "Continuar" at bounding box center [479, 351] width 60 height 18
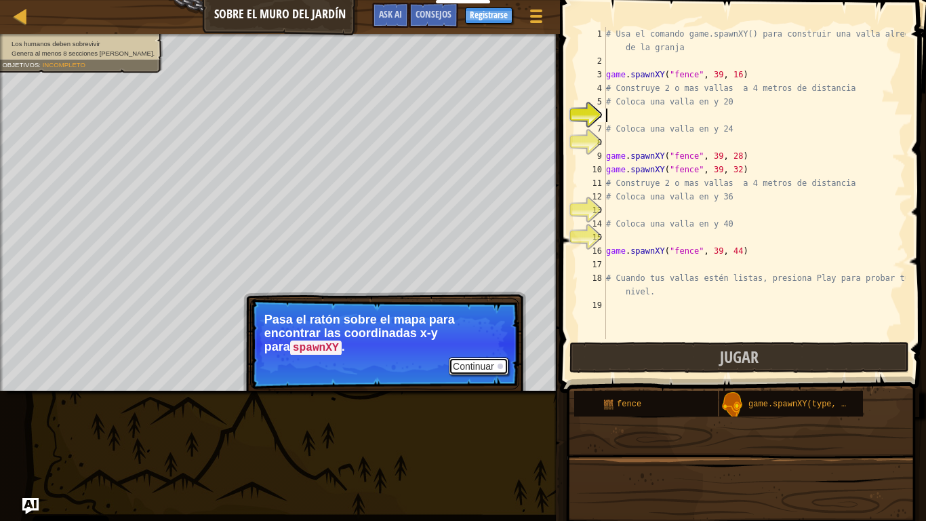
click at [463, 367] on button "Continuar" at bounding box center [479, 366] width 60 height 18
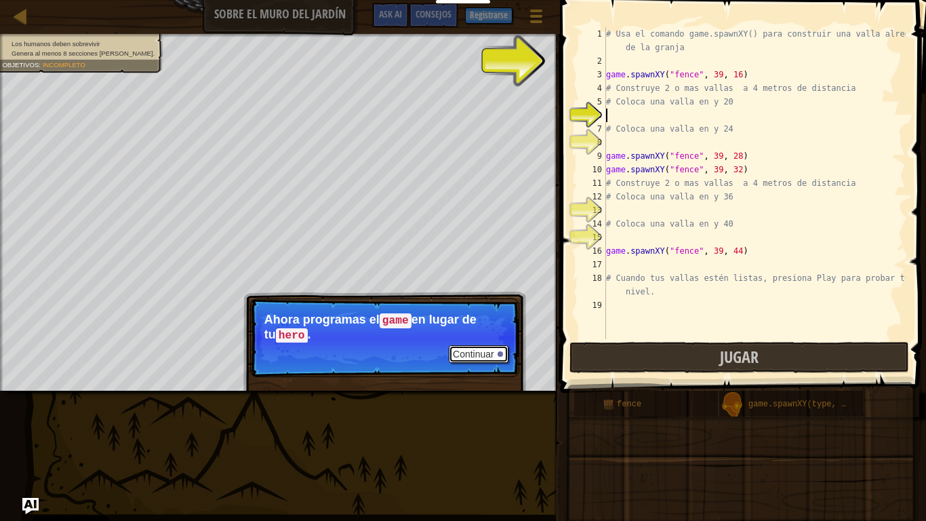
click at [487, 351] on button "Continuar" at bounding box center [479, 354] width 60 height 18
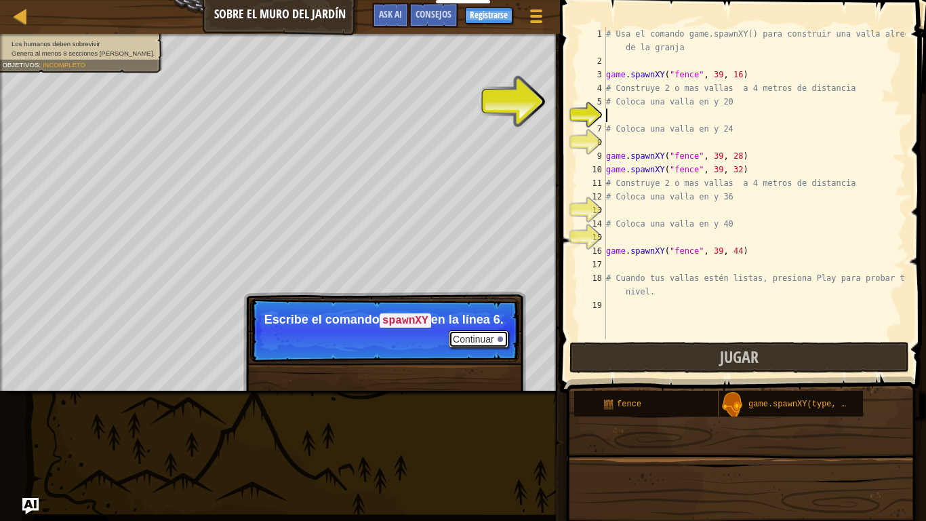
click at [487, 348] on button "Continuar" at bounding box center [479, 339] width 60 height 18
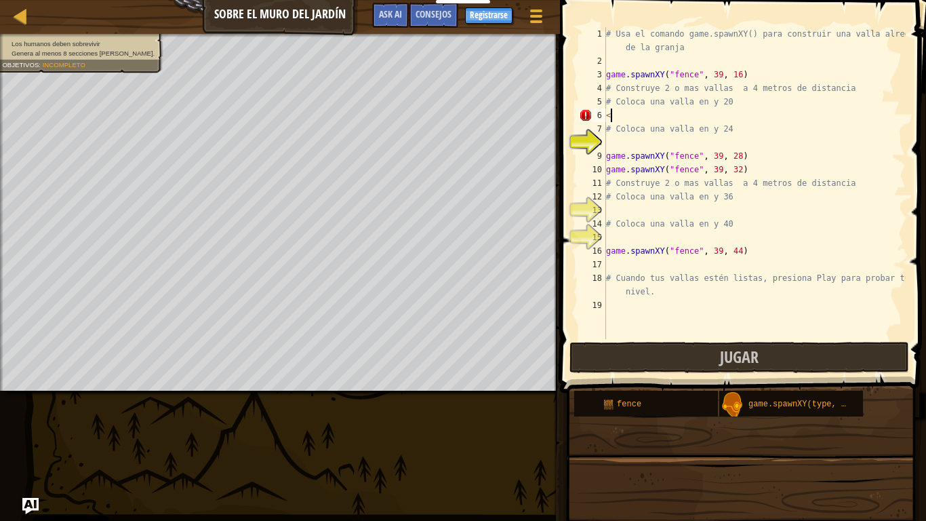
scroll to position [6, 0]
type textarea "<"
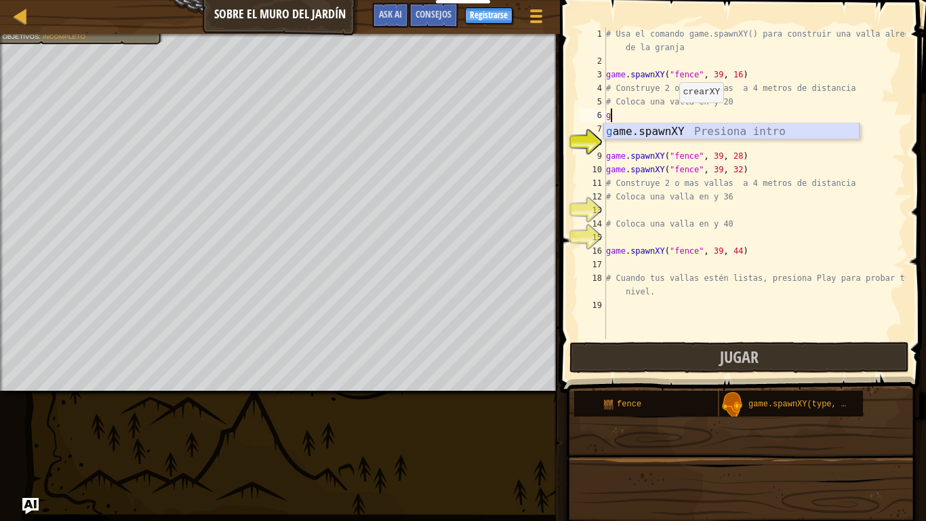
click at [668, 131] on div "g ame.spawnXY Presiona intro" at bounding box center [731, 147] width 256 height 49
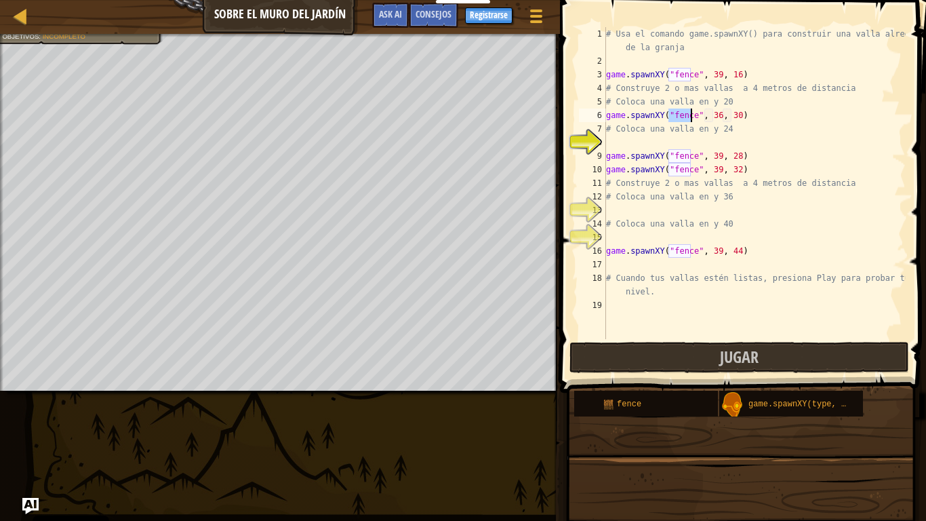
click at [727, 117] on div "# Usa el comando game.spawnXY() para construir una valla alrededor de la granja…" at bounding box center [754, 203] width 302 height 352
click at [712, 116] on div "# Usa el comando game.spawnXY() para construir una valla alrededor de la granja…" at bounding box center [754, 203] width 302 height 352
click at [826, 163] on div "# Usa el comando game.spawnXY() para construir una valla alrededor de la granja…" at bounding box center [754, 203] width 302 height 352
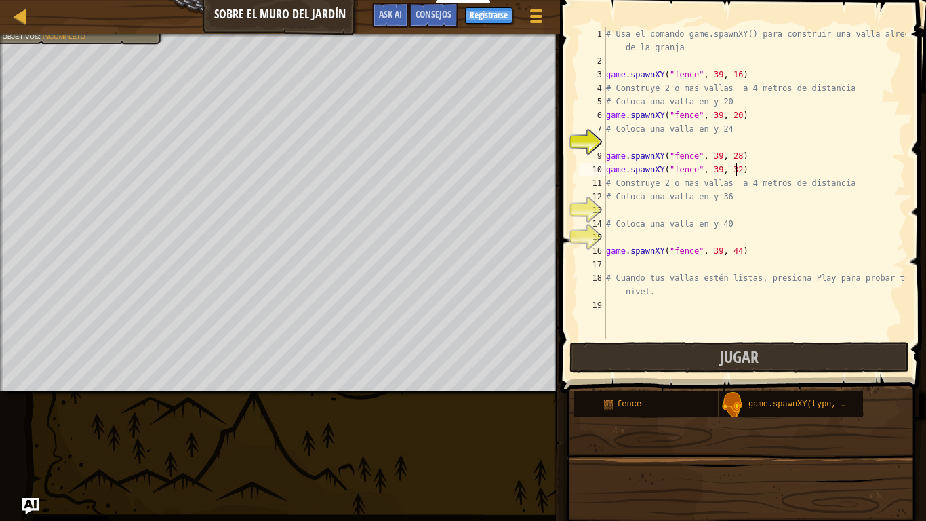
type textarea "game.spawnXY("fence", 39, 32)"
click at [623, 146] on div "# Usa el comando game.spawnXY() para construir una valla alrededor de la granja…" at bounding box center [754, 203] width 302 height 352
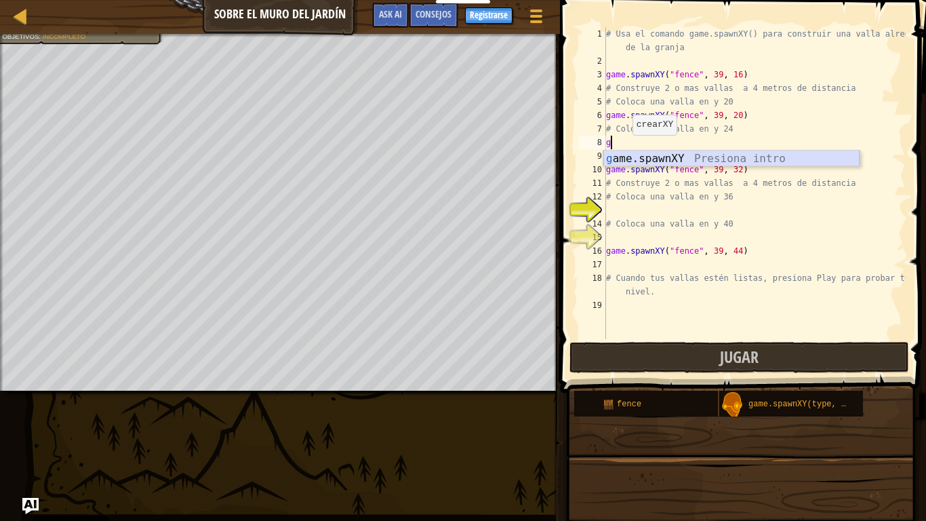
click at [663, 160] on div "g ame.spawnXY Presiona intro" at bounding box center [731, 174] width 256 height 49
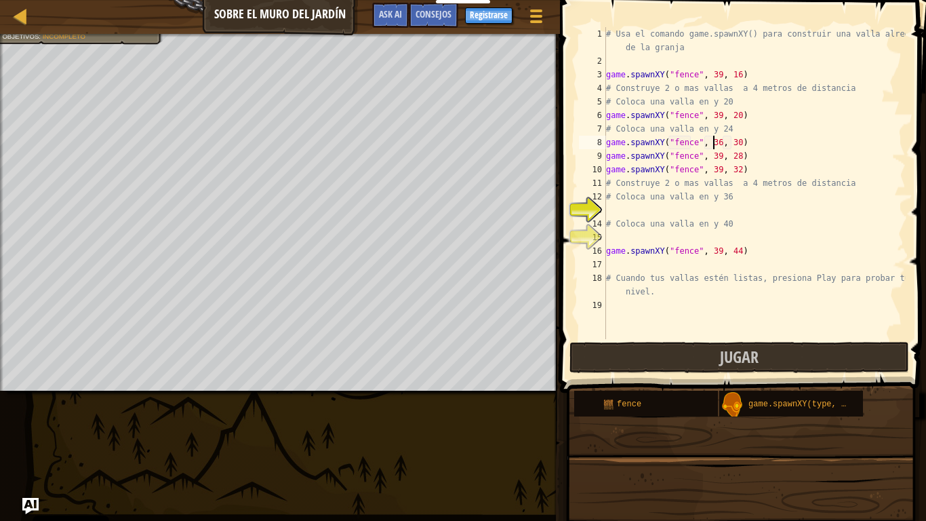
click at [712, 140] on div "# Usa el comando game.spawnXY() para construir una valla alrededor de la granja…" at bounding box center [754, 203] width 302 height 352
click at [731, 144] on div "# Usa el comando game.spawnXY() para construir una valla alrededor de la granja…" at bounding box center [754, 203] width 302 height 352
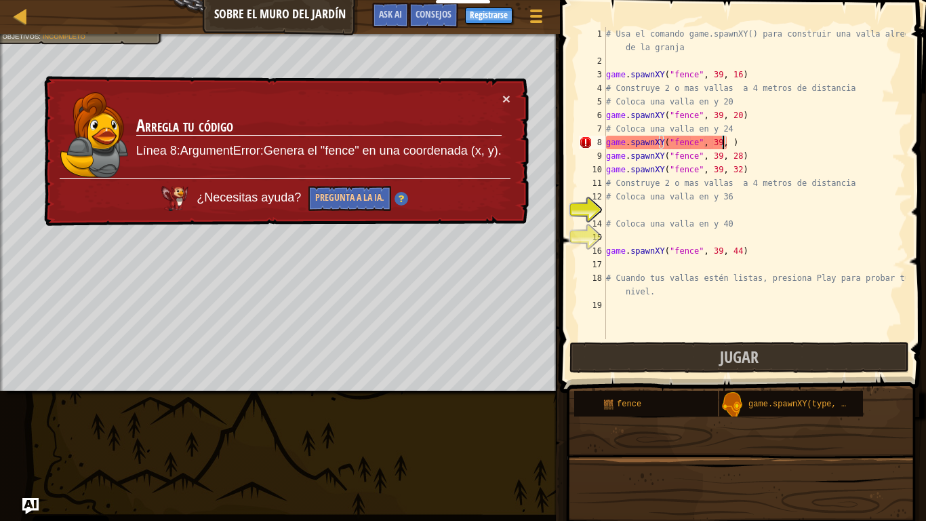
scroll to position [6, 9]
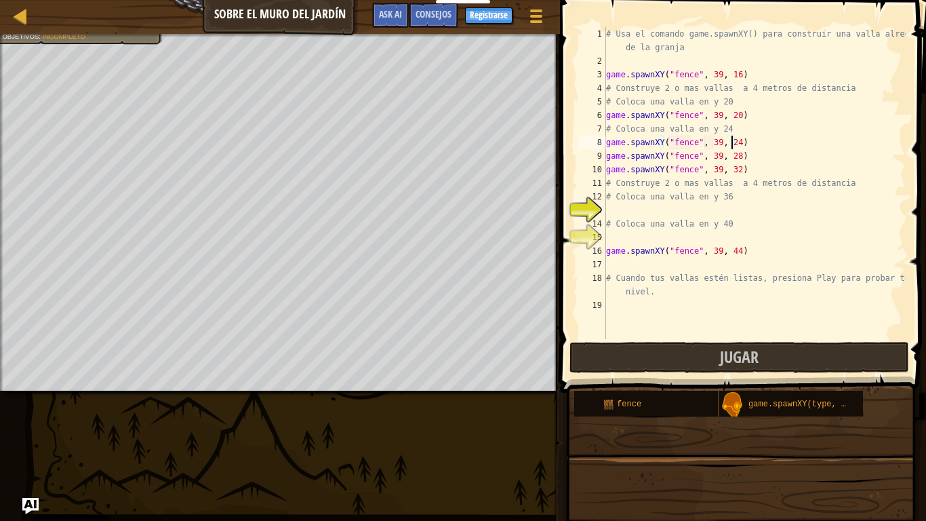
click at [645, 222] on div "# Usa el comando game.spawnXY() para construir una valla alrededor de la granja…" at bounding box center [754, 203] width 302 height 352
type textarea "# Coloca una valla en y 40"
click at [615, 211] on div "# Usa el comando game.spawnXY() para construir una valla alrededor de la granja…" at bounding box center [754, 203] width 302 height 352
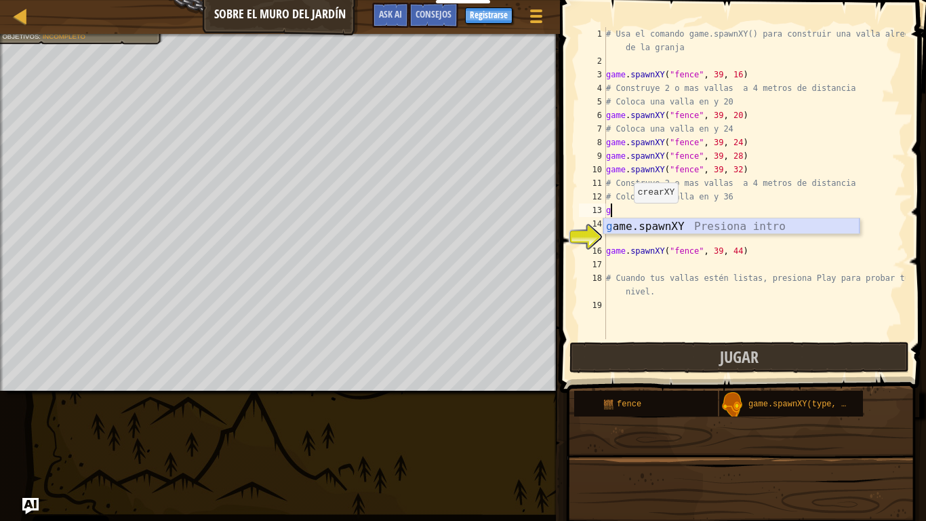
click at [676, 226] on div "g ame.spawnXY Presiona intro" at bounding box center [731, 242] width 256 height 49
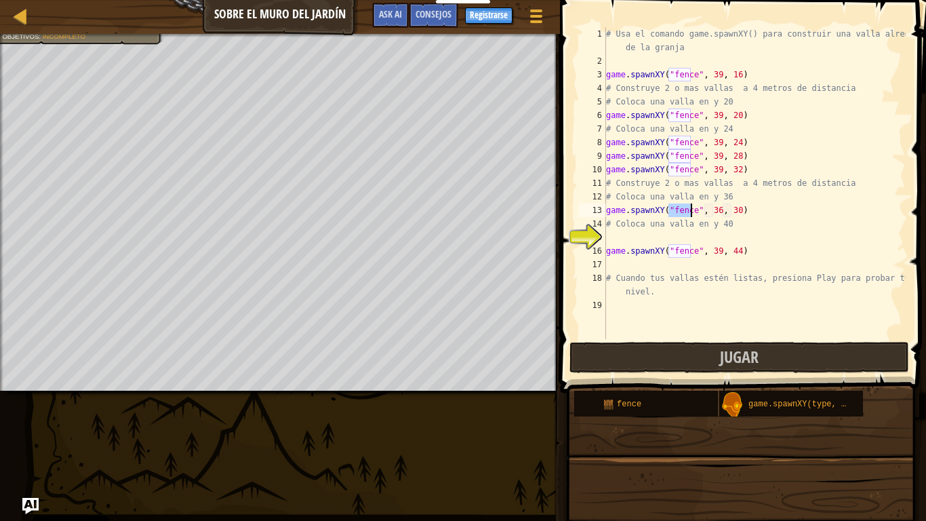
click at [712, 204] on div "# Usa el comando game.spawnXY() para construir una valla alrededor de la granja…" at bounding box center [754, 203] width 302 height 352
click at [731, 210] on div "# Usa el comando game.spawnXY() para construir una valla alrededor de la granja…" at bounding box center [754, 203] width 302 height 352
type textarea "game.spawnXY("fence", 39, 36)"
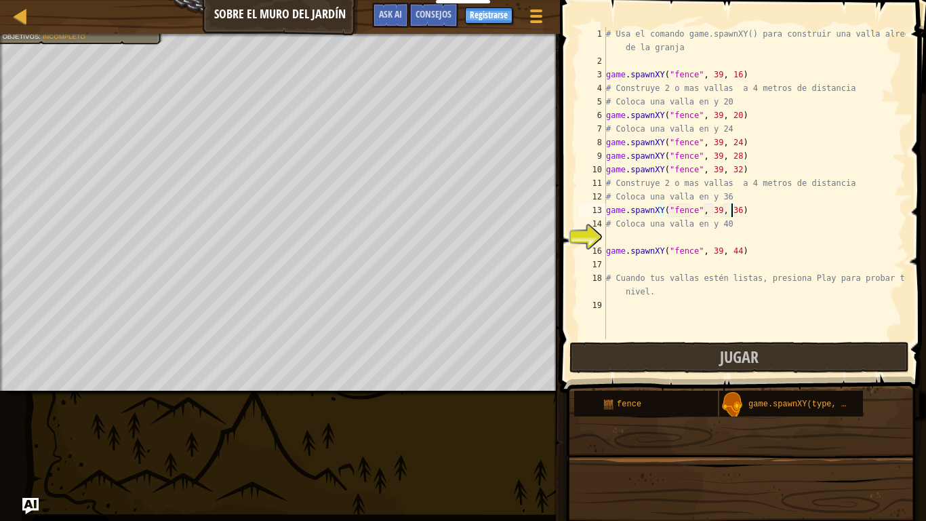
click at [627, 241] on div "# Usa el comando game.spawnXY() para construir una valla alrededor de la granja…" at bounding box center [754, 203] width 302 height 352
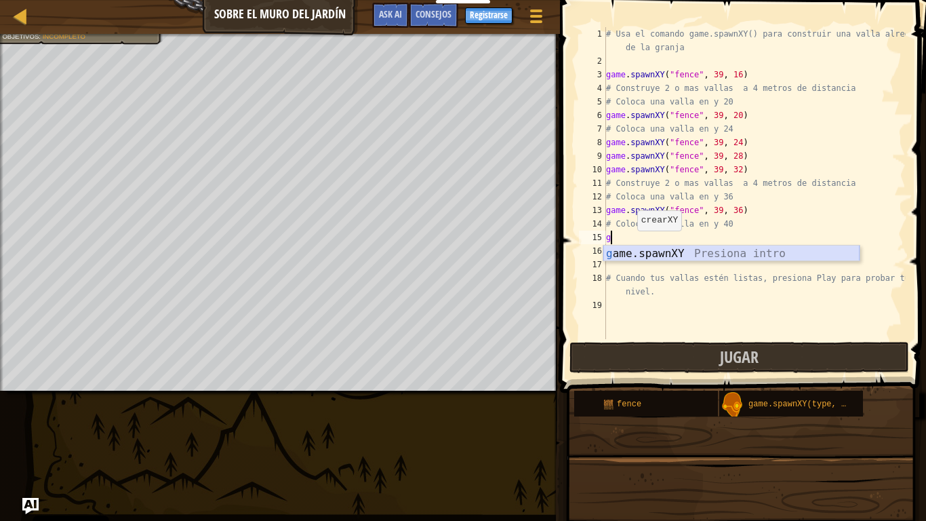
click at [644, 255] on div "g ame.spawnXY Presiona intro" at bounding box center [731, 269] width 256 height 49
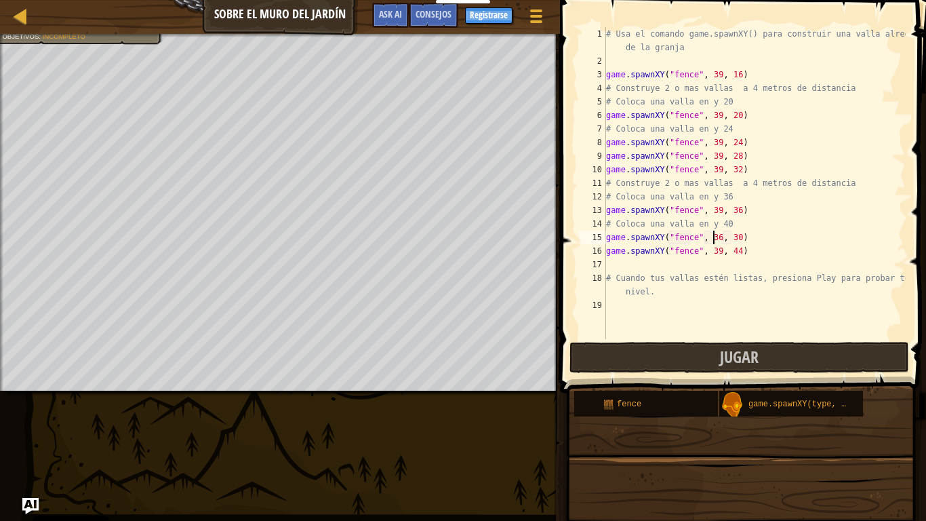
click at [712, 235] on div "# Usa el comando game.spawnXY() para construir una valla alrededor de la granja…" at bounding box center [754, 203] width 302 height 352
click at [729, 236] on div "# Usa el comando game.spawnXY() para construir una valla alrededor de la granja…" at bounding box center [754, 203] width 302 height 352
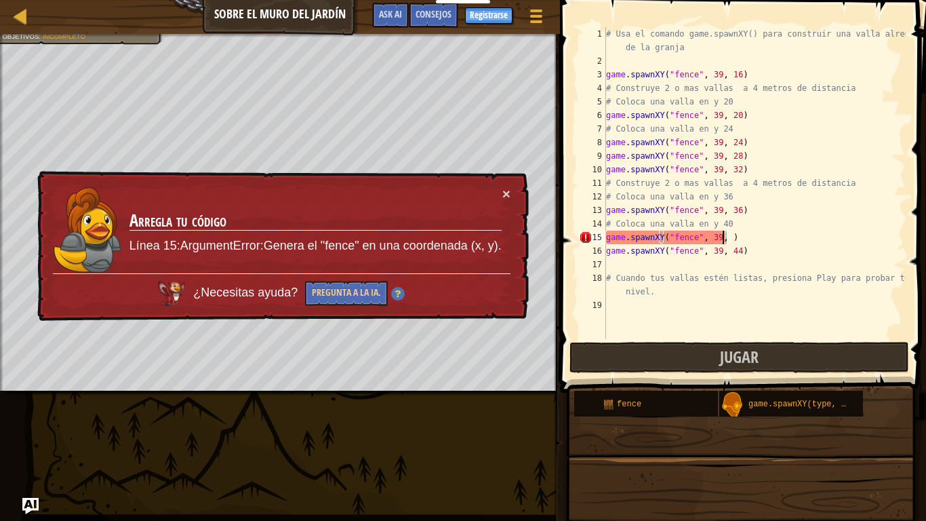
scroll to position [6, 9]
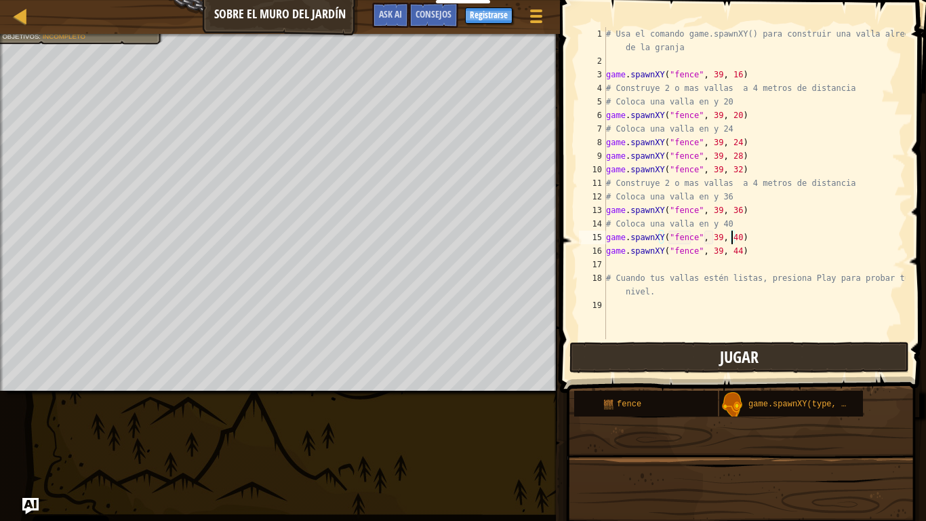
type textarea "game.spawnXY("fence", 39, 40)"
click at [687, 349] on button "Jugar" at bounding box center [739, 357] width 340 height 31
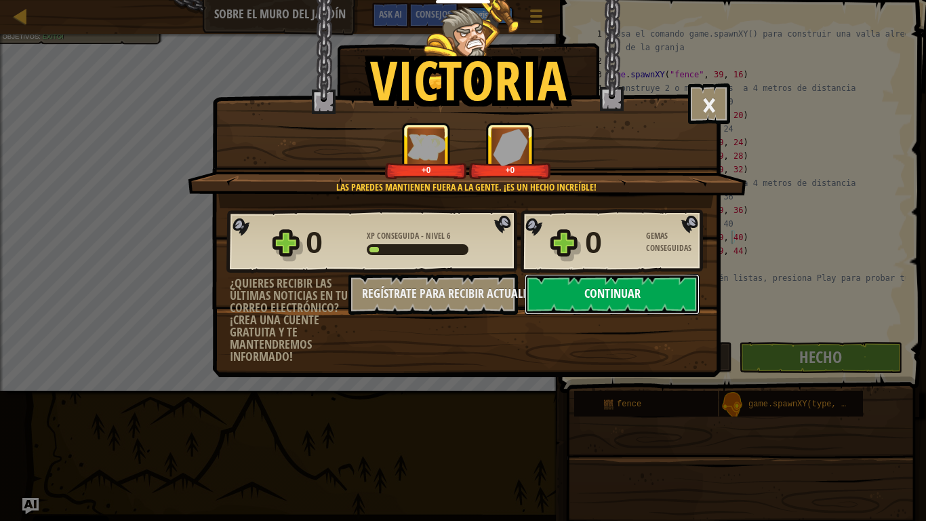
click at [624, 303] on button "Continuar" at bounding box center [612, 294] width 175 height 41
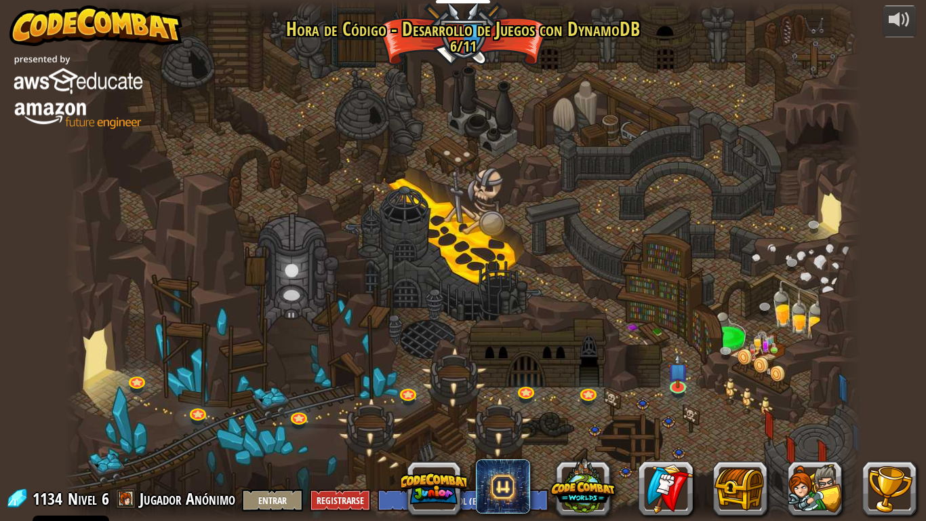
select select "es-ES"
click at [678, 380] on img at bounding box center [678, 362] width 20 height 46
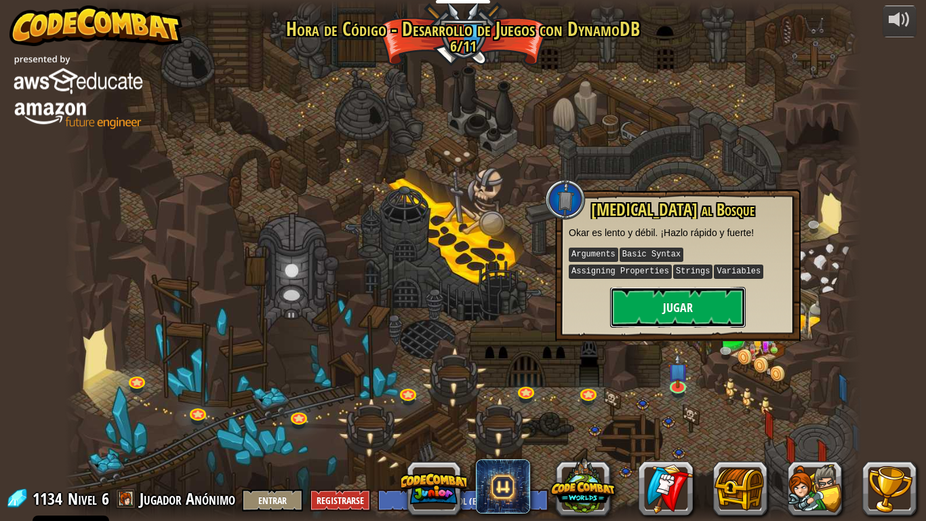
click at [697, 305] on button "Jugar" at bounding box center [678, 307] width 136 height 41
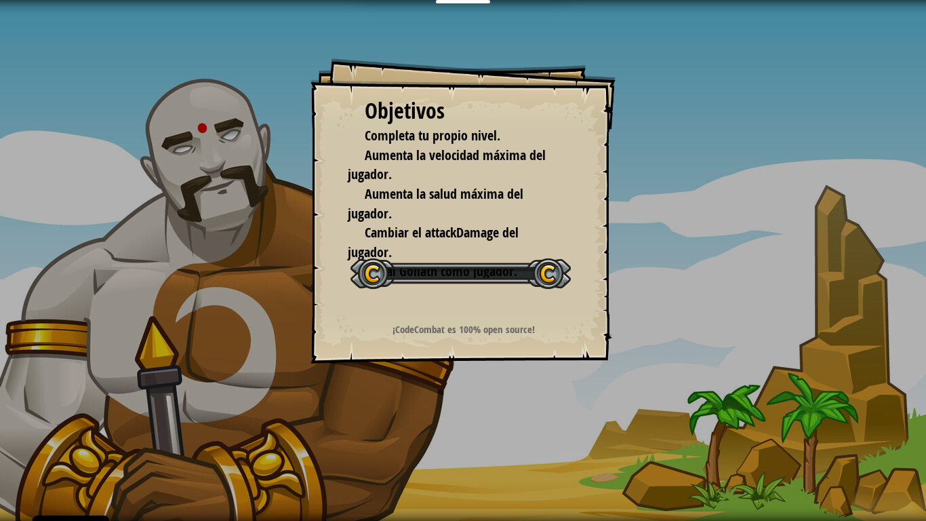
click at [696, 305] on div "Objetivos Completa tu propio nivel. Aumenta la velocidad máxima del jugador. Au…" at bounding box center [463, 260] width 926 height 521
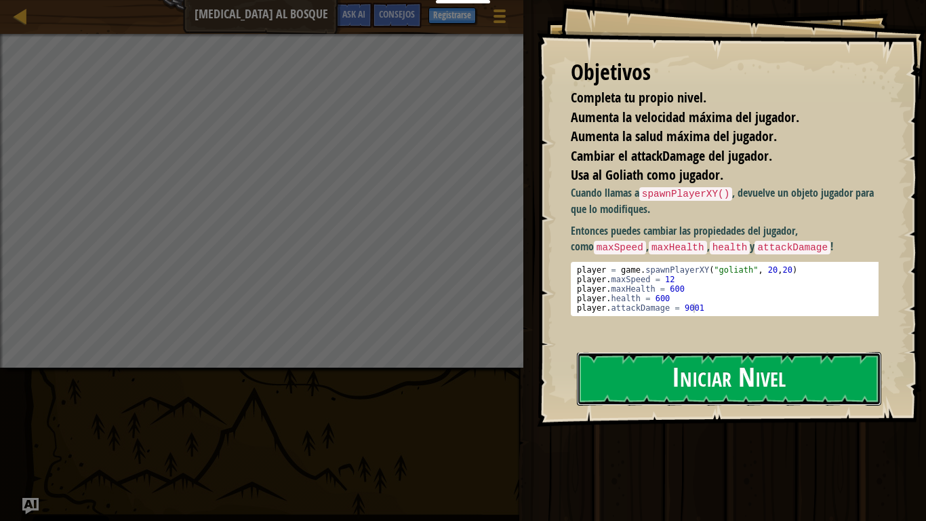
click at [651, 381] on button "Iniciar Nivel" at bounding box center [729, 379] width 304 height 54
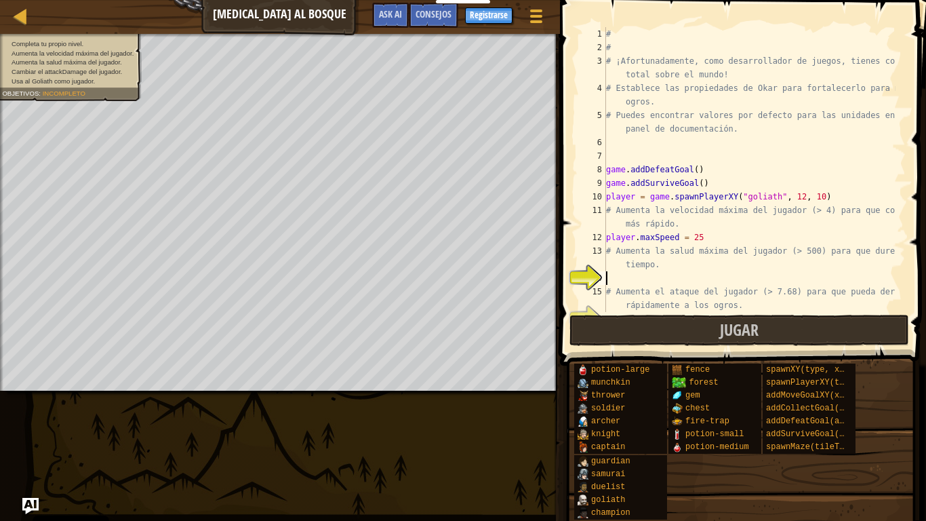
scroll to position [27, 0]
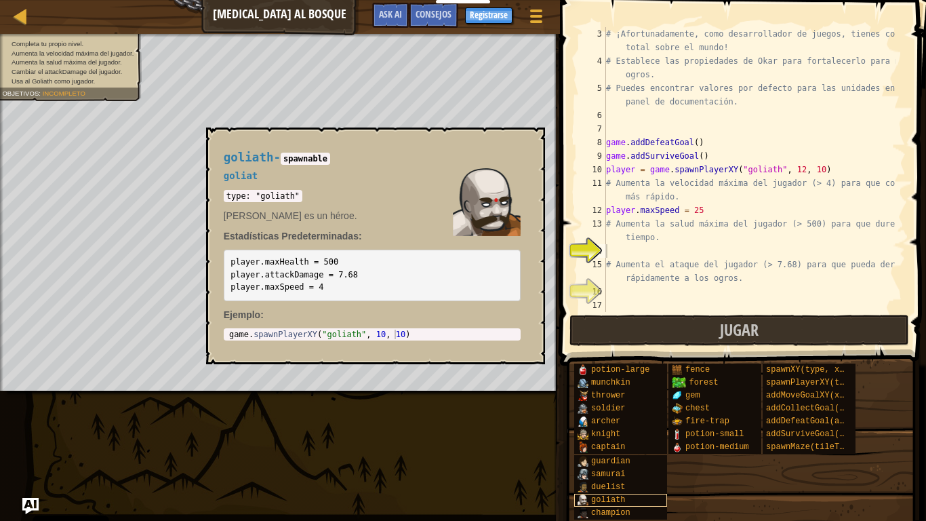
click at [582, 434] on img at bounding box center [582, 499] width 11 height 11
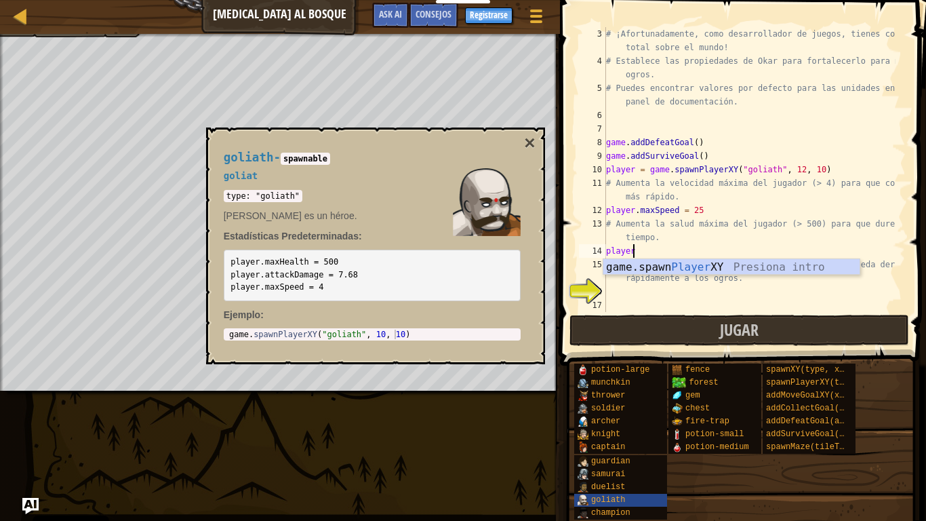
scroll to position [6, 1]
click at [651, 269] on div "game.spawn Player XY Presiona intro" at bounding box center [731, 283] width 256 height 49
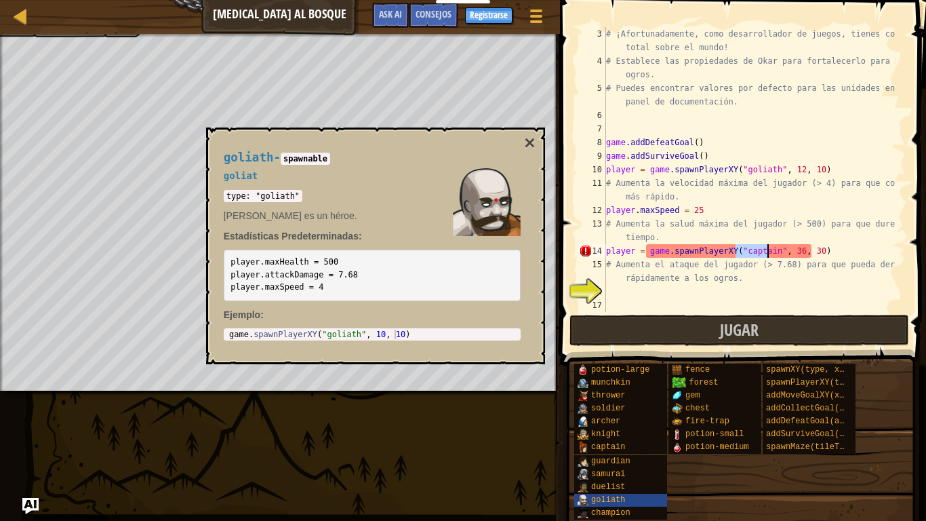
click at [822, 247] on div "# ¡Afortunadamente, como desarrollador de juegos, tienes control total sobre el…" at bounding box center [749, 189] width 292 height 325
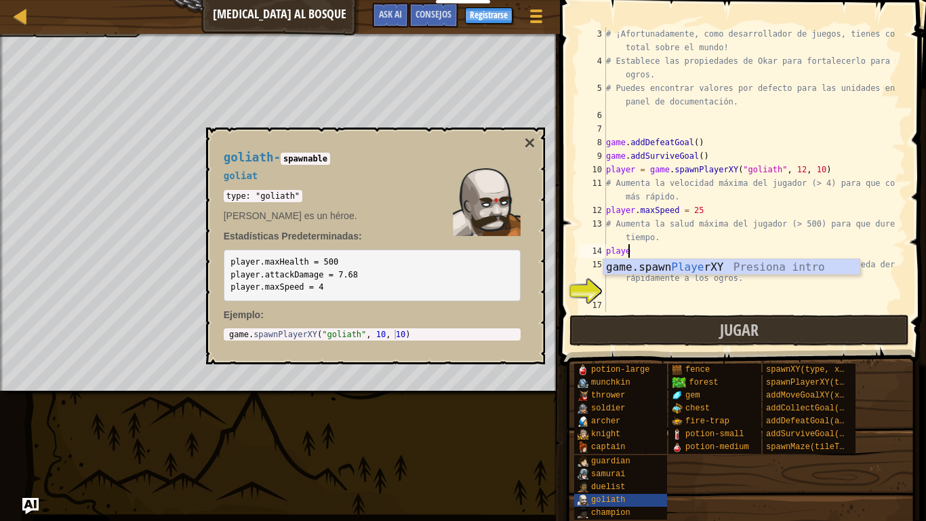
type textarea "p"
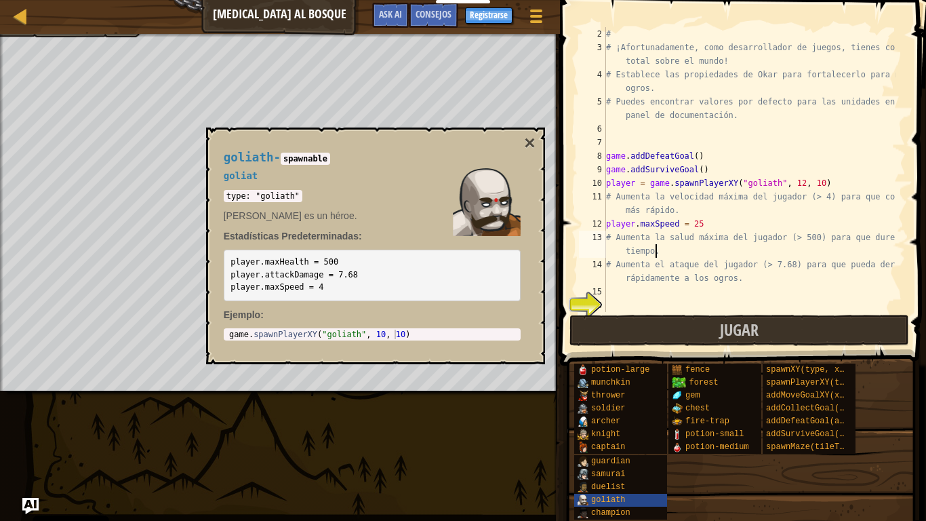
scroll to position [14, 0]
type textarea "# Aumenta la salud máxima del jugador (> 500) para que dure más tiempo"
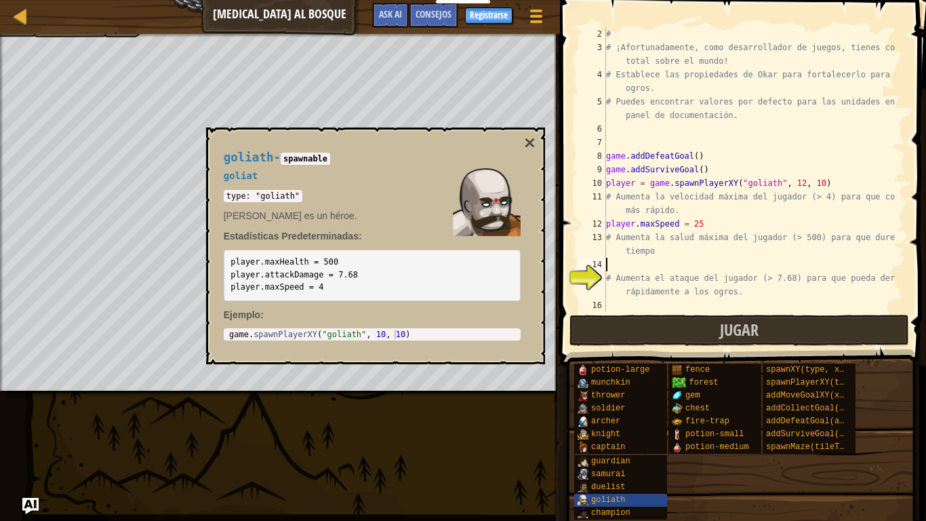
scroll to position [6, 0]
click at [695, 223] on div "# # ¡Afortunadamente, como desarrollador de juegos, tienes control total sobre …" at bounding box center [749, 183] width 292 height 312
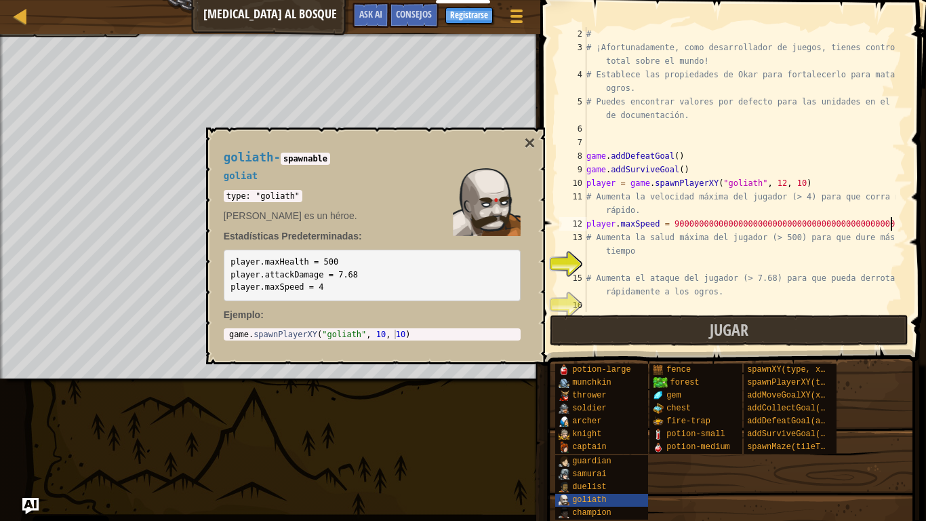
scroll to position [6, 24]
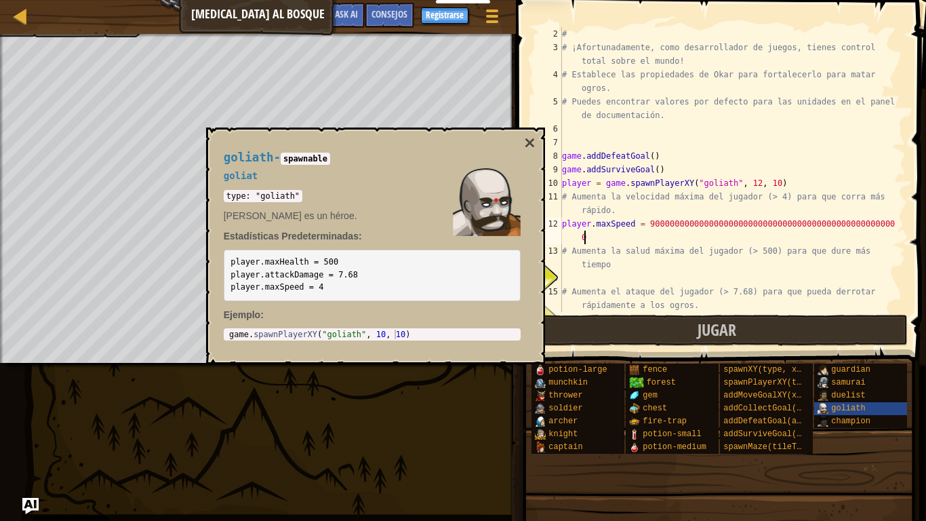
type textarea "player.maxSpeed = 90000000000000000000000000000000000000000000000000"
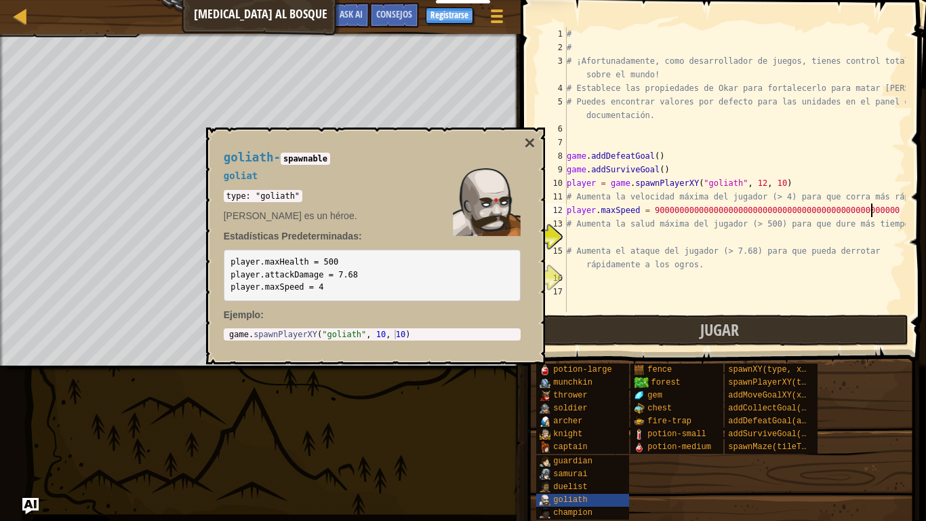
click at [577, 236] on div "# # # ¡Afortunadamente, como desarrollador de juegos, tienes control total sobr…" at bounding box center [735, 183] width 342 height 312
type textarea "player.maxHealth = 900000000000000000000000000000000000000000000000"
click at [575, 277] on div "# # # ¡Afortunadamente, como desarrollador de juegos, tienes control total sobr…" at bounding box center [735, 183] width 342 height 312
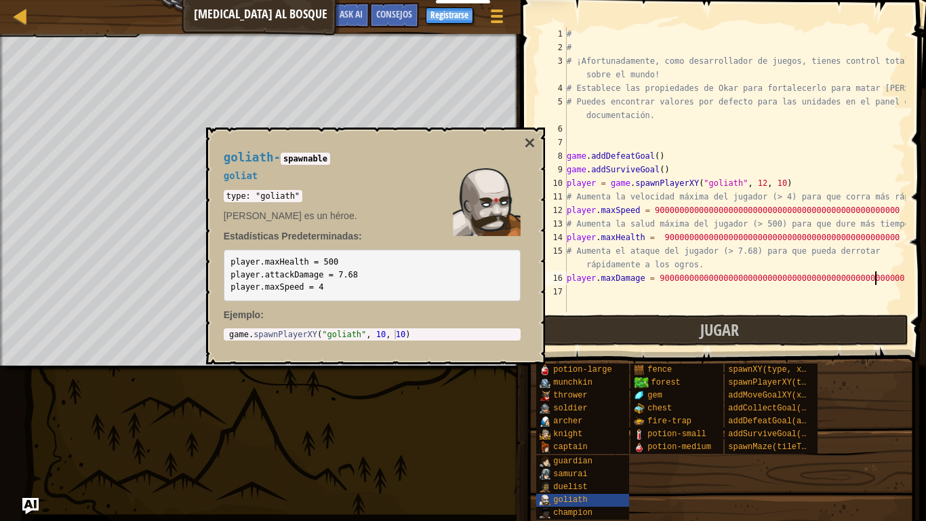
scroll to position [6, 25]
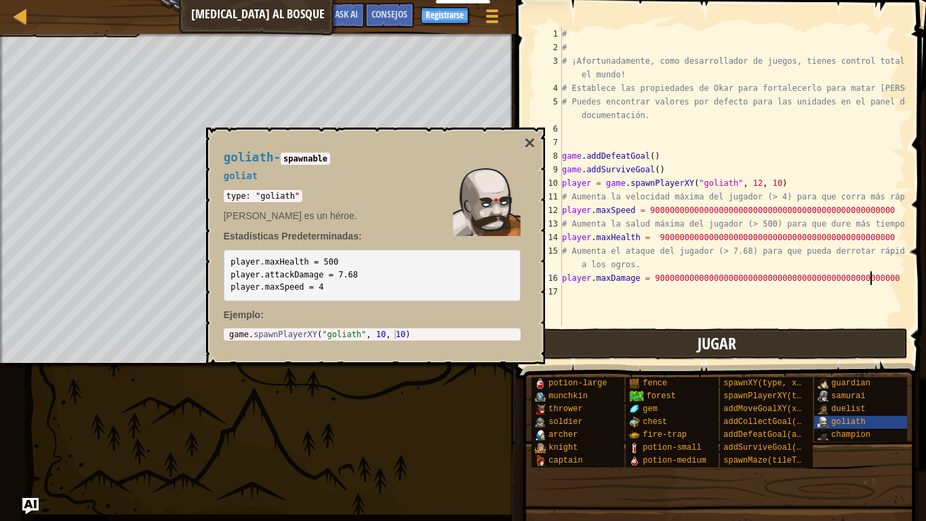
type textarea "player.maxDamage = 90000000000000000000000000000000000000000000000000"
click at [695, 335] on button "Jugar" at bounding box center [717, 343] width 382 height 31
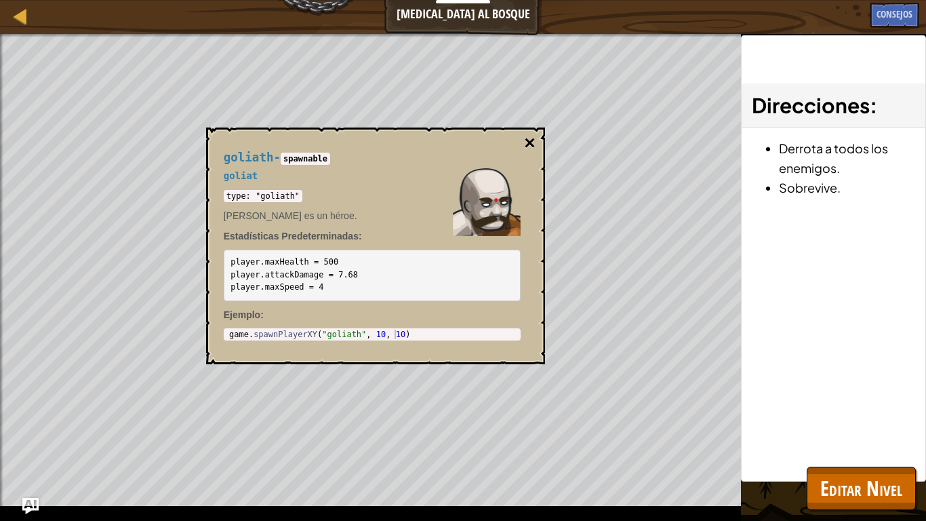
click at [527, 142] on button "×" at bounding box center [529, 143] width 11 height 19
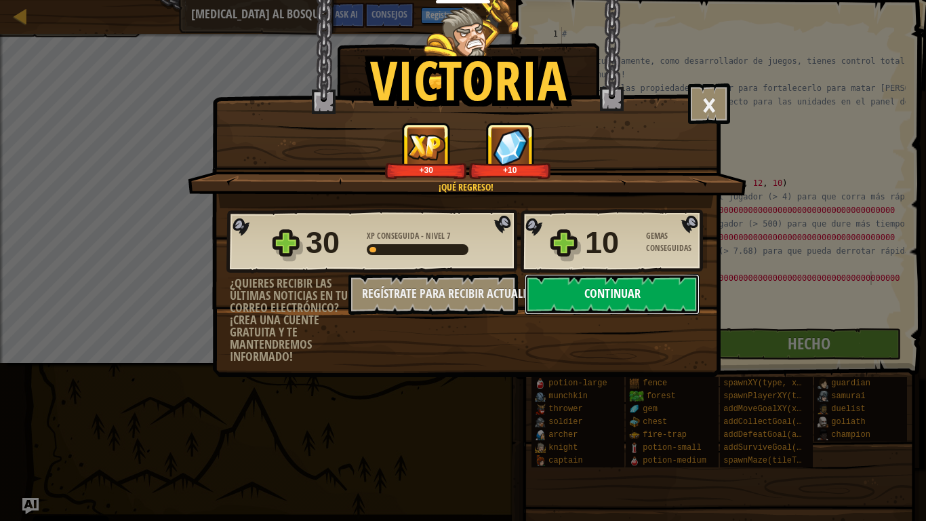
click at [589, 301] on button "Continuar" at bounding box center [612, 294] width 175 height 41
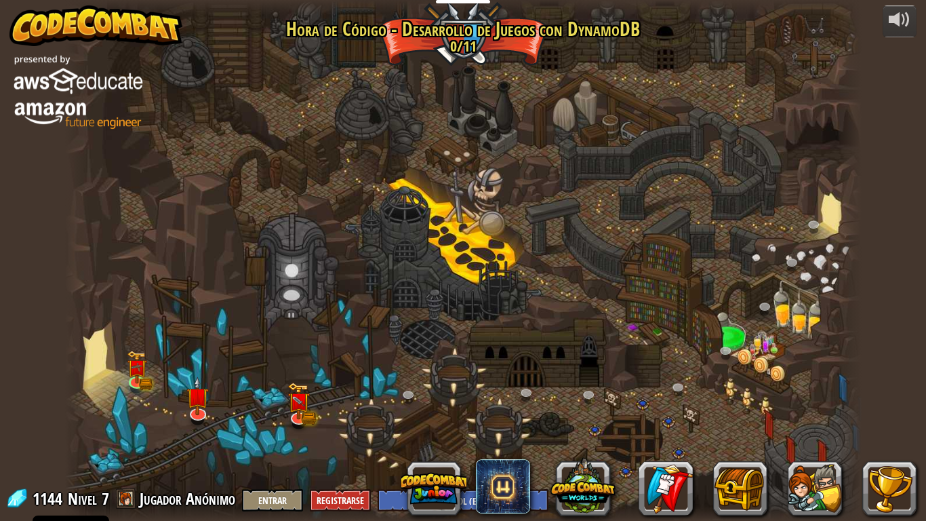
select select "es-ES"
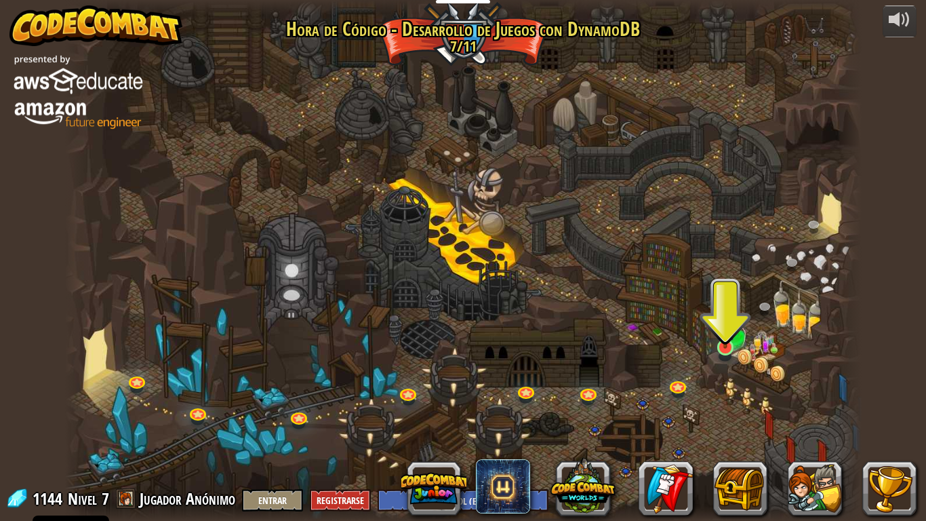
click at [725, 332] on img at bounding box center [725, 325] width 20 height 46
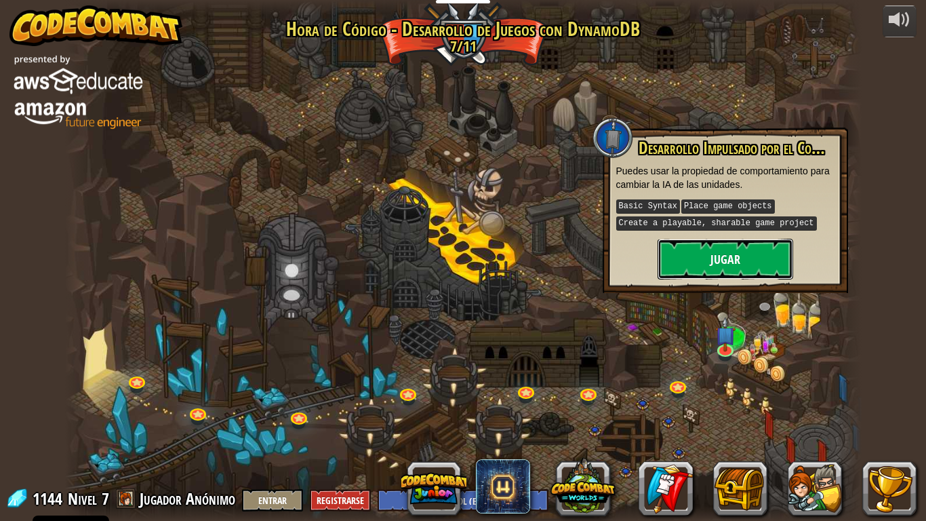
click at [713, 243] on button "Jugar" at bounding box center [725, 259] width 136 height 41
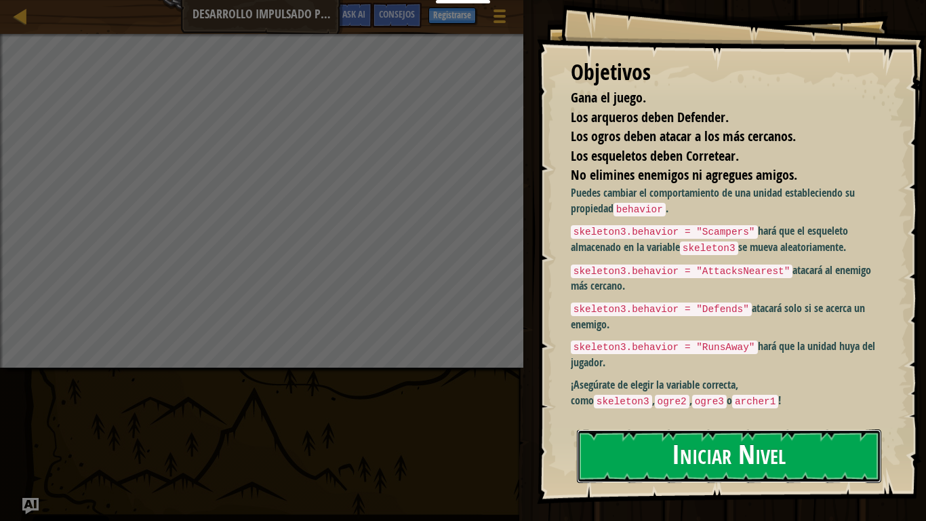
click at [725, 434] on button "Iniciar Nivel" at bounding box center [729, 456] width 304 height 54
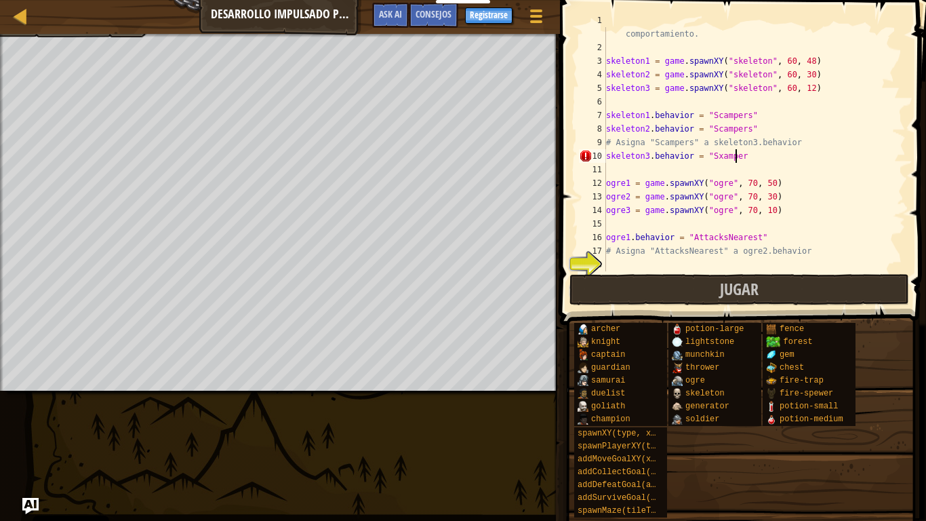
scroll to position [6, 10]
click at [712, 161] on div "# Asigna comportamientos a unidades con la propiedad de comportamiento. skeleto…" at bounding box center [749, 156] width 292 height 285
click at [743, 156] on div "# Asigna comportamientos a unidades con la propiedad de comportamiento. skeleto…" at bounding box center [749, 156] width 292 height 285
type textarea "skeleton3.behavior = "Scampers""
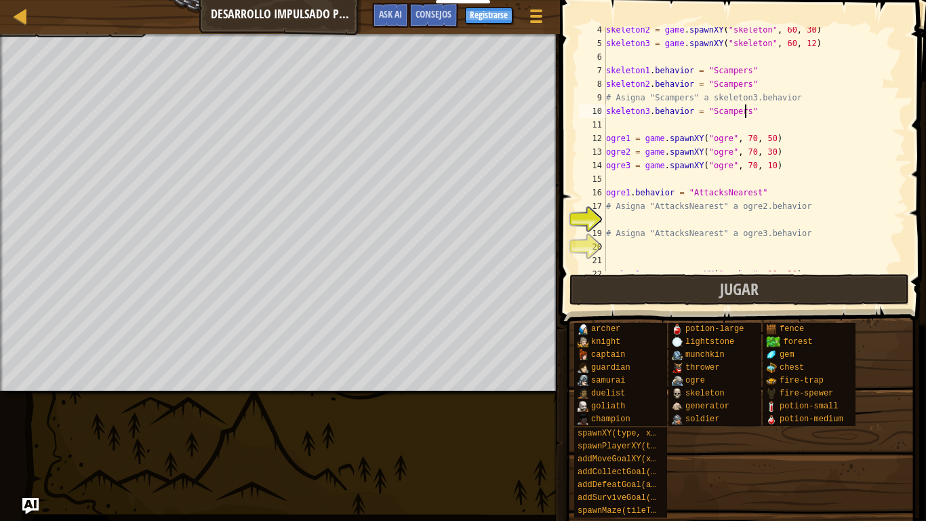
scroll to position [60, 0]
click at [617, 212] on div "skeleton2 = game . spawnXY ( "skeleton" , 60 , 30 ) skeleton3 = game . spawnXY …" at bounding box center [749, 157] width 292 height 271
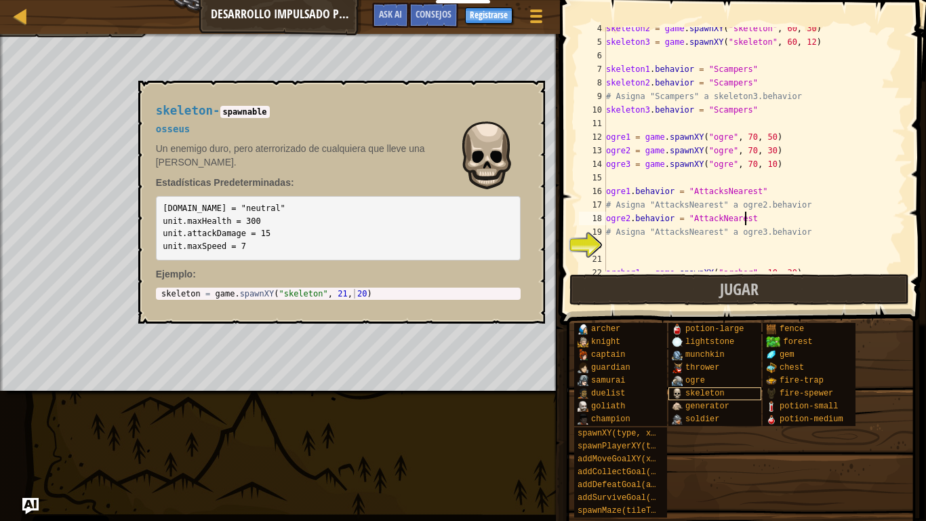
scroll to position [6, 11]
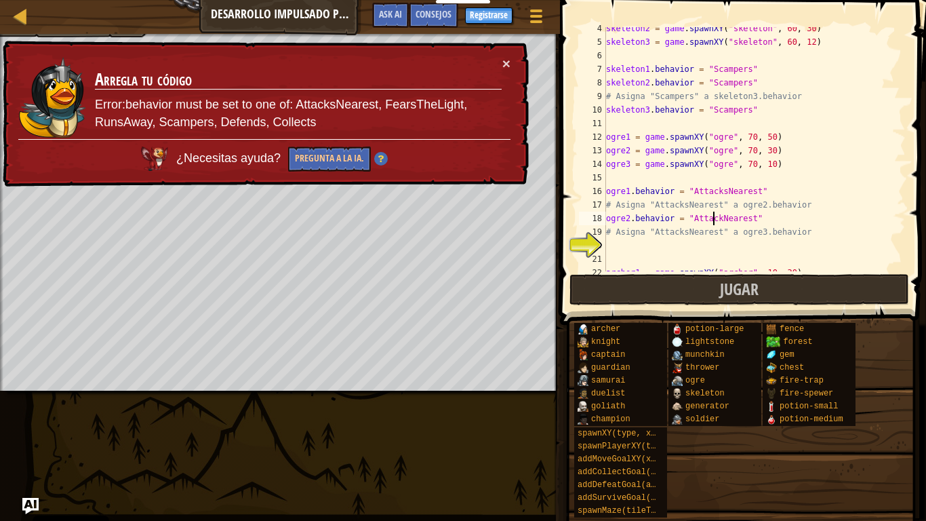
click at [712, 216] on div "skeleton2 = game . spawnXY ( "skeleton" , 60 , 30 ) skeleton3 = game . spawnXY …" at bounding box center [749, 157] width 292 height 271
type textarea "ogre2.behavior = "AttacksNearest""
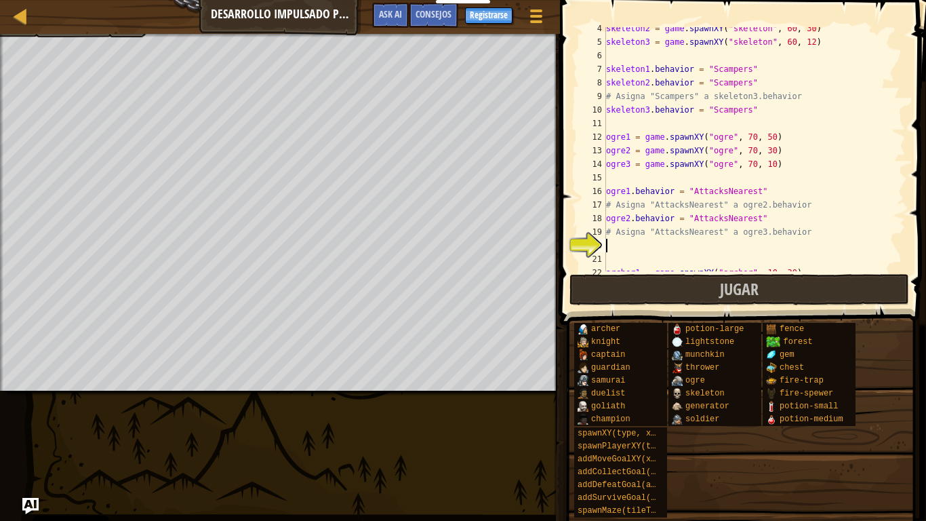
click at [617, 247] on div "skeleton2 = game . spawnXY ( "skeleton" , 60 , 30 ) skeleton3 = game . spawnXY …" at bounding box center [749, 157] width 292 height 271
type textarea "ogre3.behavior = "AttacksNearest""
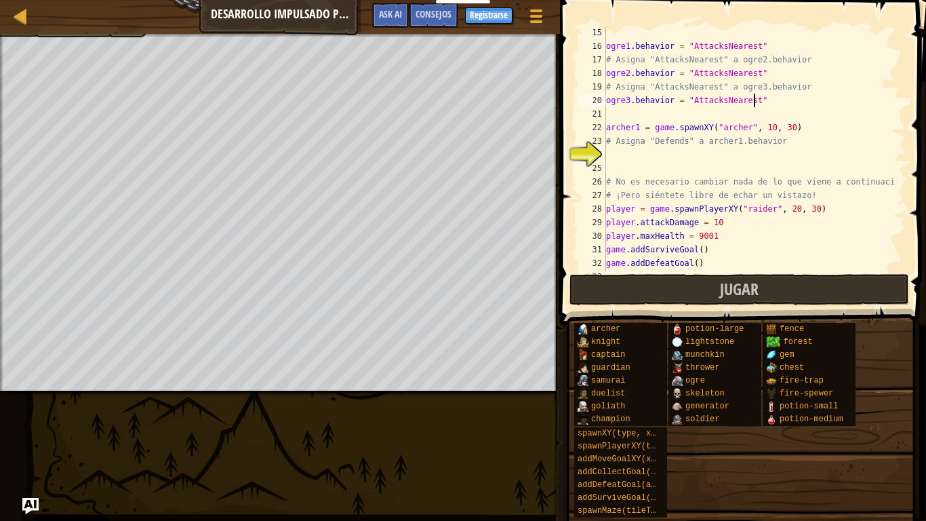
scroll to position [206, 0]
click at [609, 150] on div "ogre1 . behavior = "AttacksNearest" # Asigna "AttacksNearest" a ogre2.behavior …" at bounding box center [749, 159] width 292 height 271
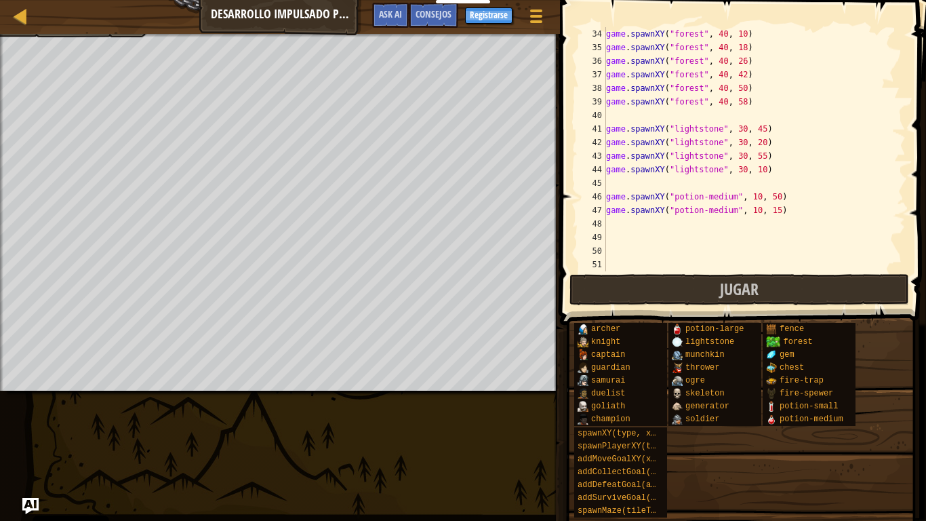
scroll to position [461, 0]
type textarea "archer1.behavior = "Defends""
click at [715, 283] on button "Jugar" at bounding box center [739, 289] width 340 height 31
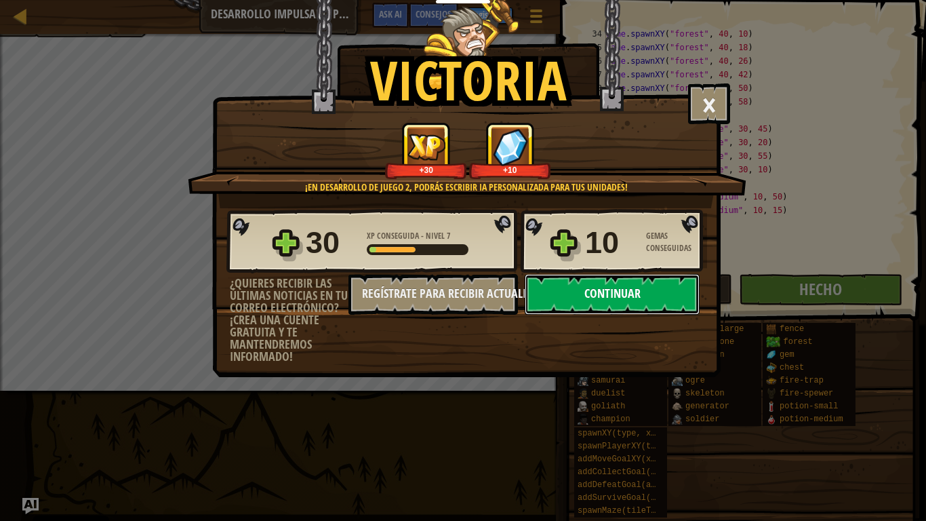
click at [642, 297] on button "Continuar" at bounding box center [612, 294] width 175 height 41
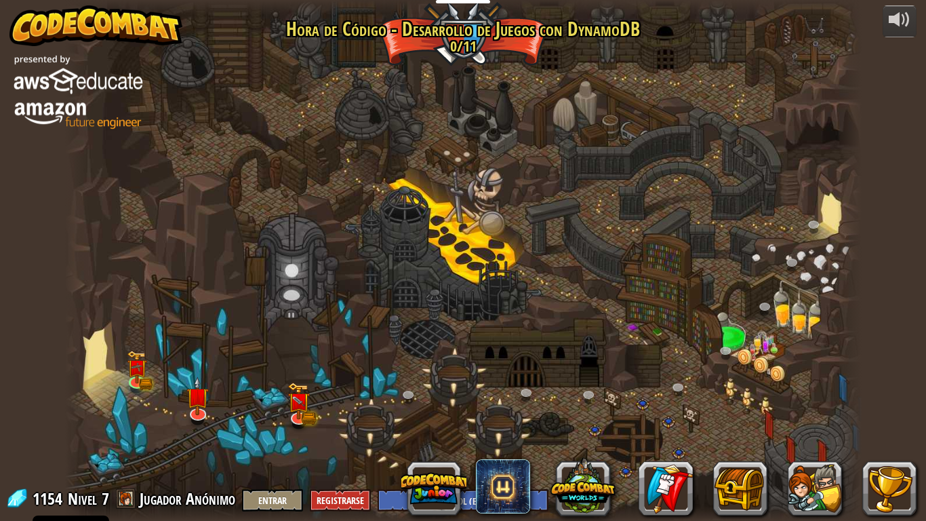
select select "es-ES"
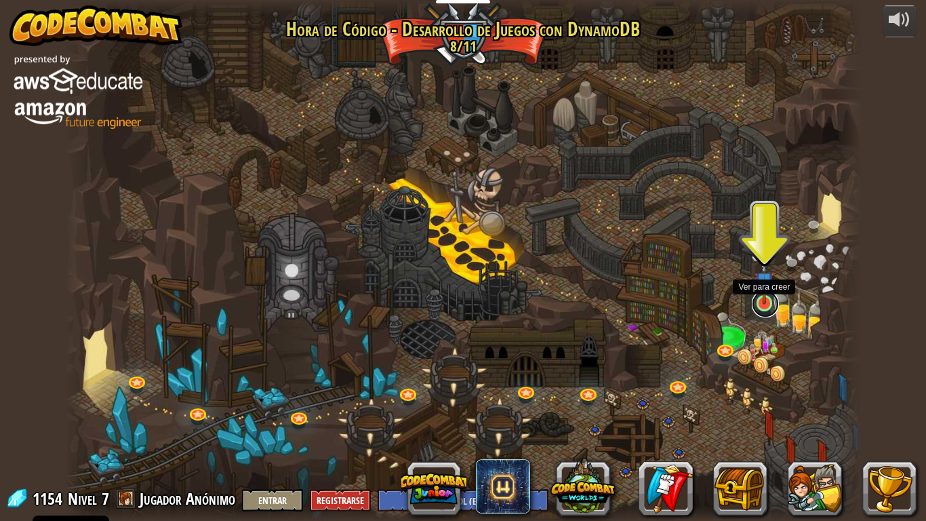
click at [762, 306] on link at bounding box center [765, 303] width 27 height 27
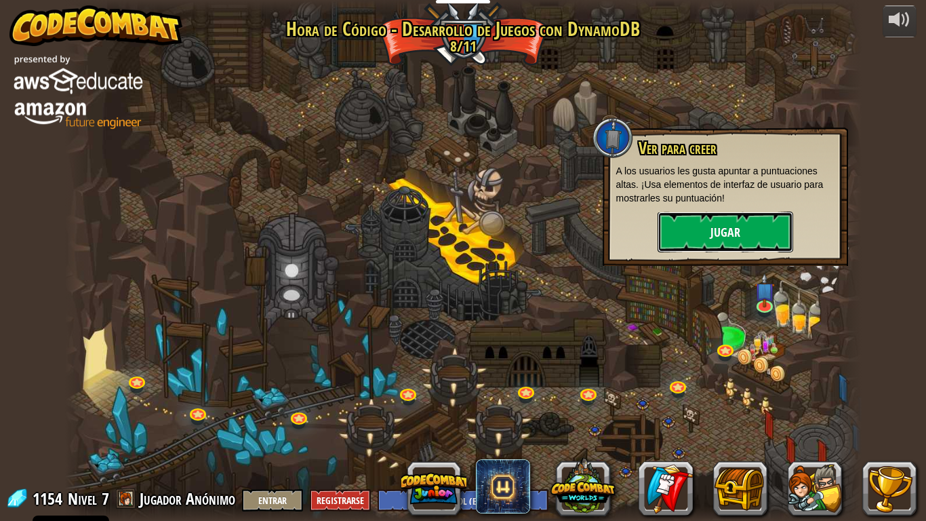
click at [746, 224] on button "Jugar" at bounding box center [725, 231] width 136 height 41
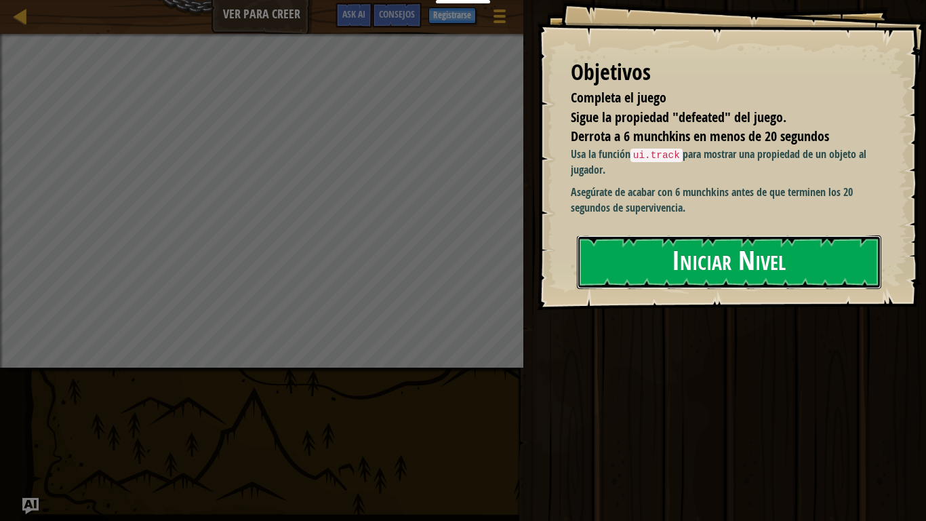
click at [713, 253] on button "Iniciar Nivel" at bounding box center [729, 262] width 304 height 54
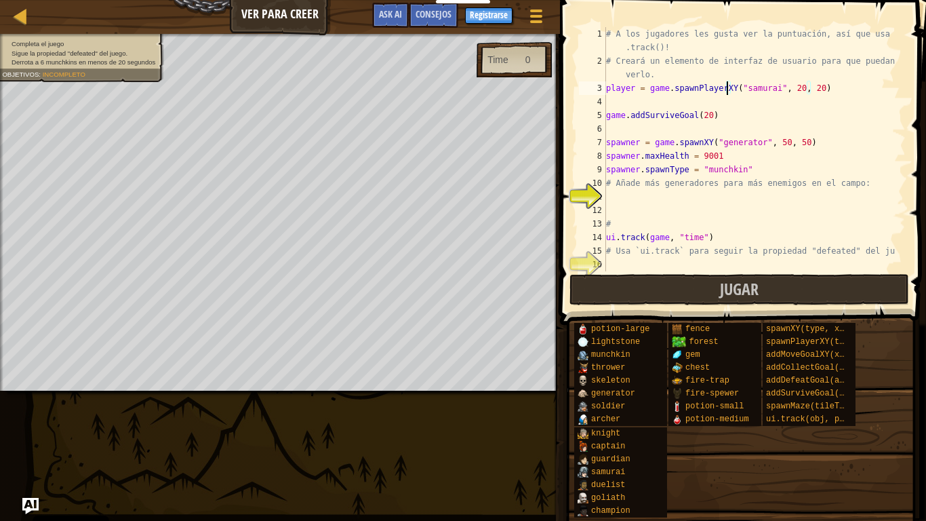
click at [729, 84] on div "player = game.spawnPlayerXY("samurai", 20, 20) 1 2 3 4 5 6 7 8 9 10 11 12 13 14…" at bounding box center [740, 149] width 329 height 244
click at [729, 84] on div "# A los jugadores les gusta ver la puntuación, así que usa ui .track()! # Crear…" at bounding box center [749, 169] width 292 height 285
drag, startPoint x: 729, startPoint y: 84, endPoint x: 605, endPoint y: 353, distance: 296.3
click at [605, 353] on span "munchkin" at bounding box center [610, 354] width 39 height 9
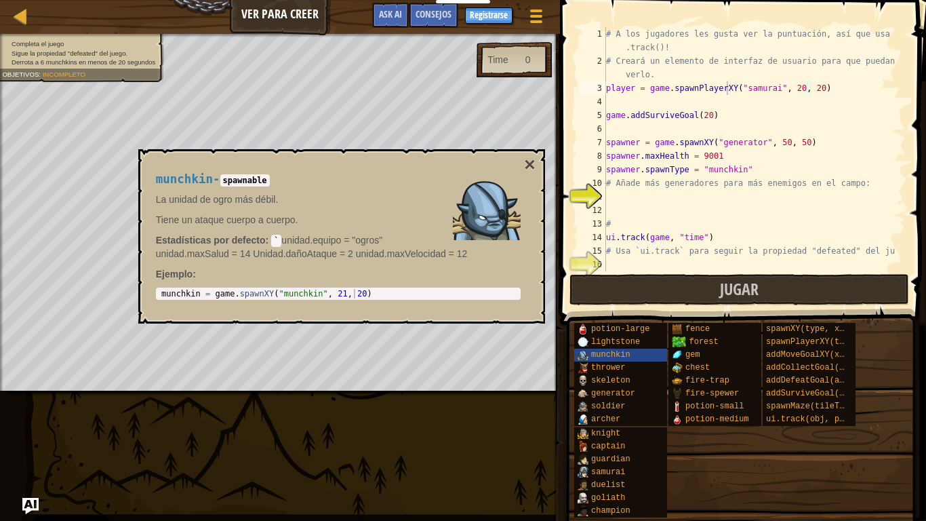
click at [472, 216] on img at bounding box center [487, 206] width 68 height 68
click at [600, 285] on button "Jugar" at bounding box center [739, 289] width 340 height 31
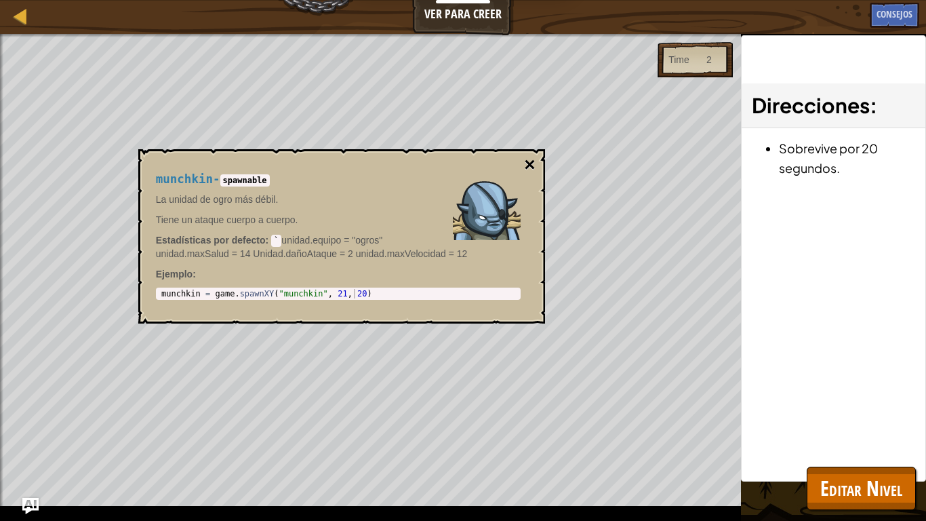
click at [527, 163] on button "×" at bounding box center [529, 164] width 11 height 19
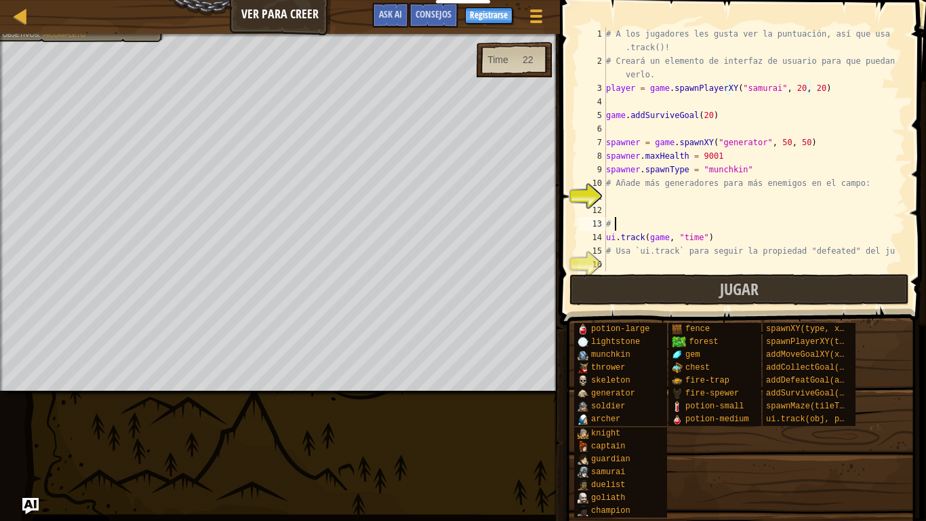
click at [649, 219] on div "# A los jugadores les gusta ver la puntuación, así que usa ui .track()! # Crear…" at bounding box center [749, 169] width 292 height 285
type textarea "#"
click at [609, 196] on div "# A los jugadores les gusta ver la puntuación, así que usa ui .track()! # Crear…" at bounding box center [749, 169] width 292 height 285
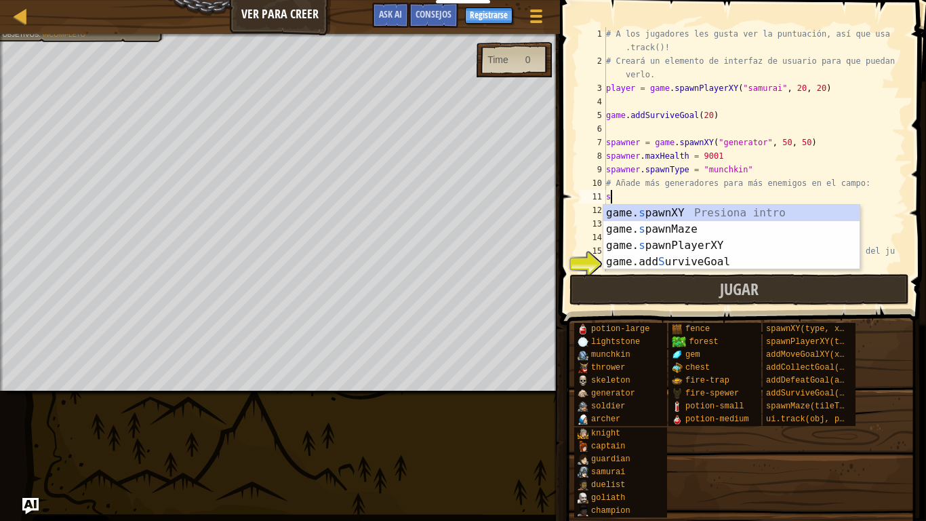
type textarea "s"
